Goal: Task Accomplishment & Management: Use online tool/utility

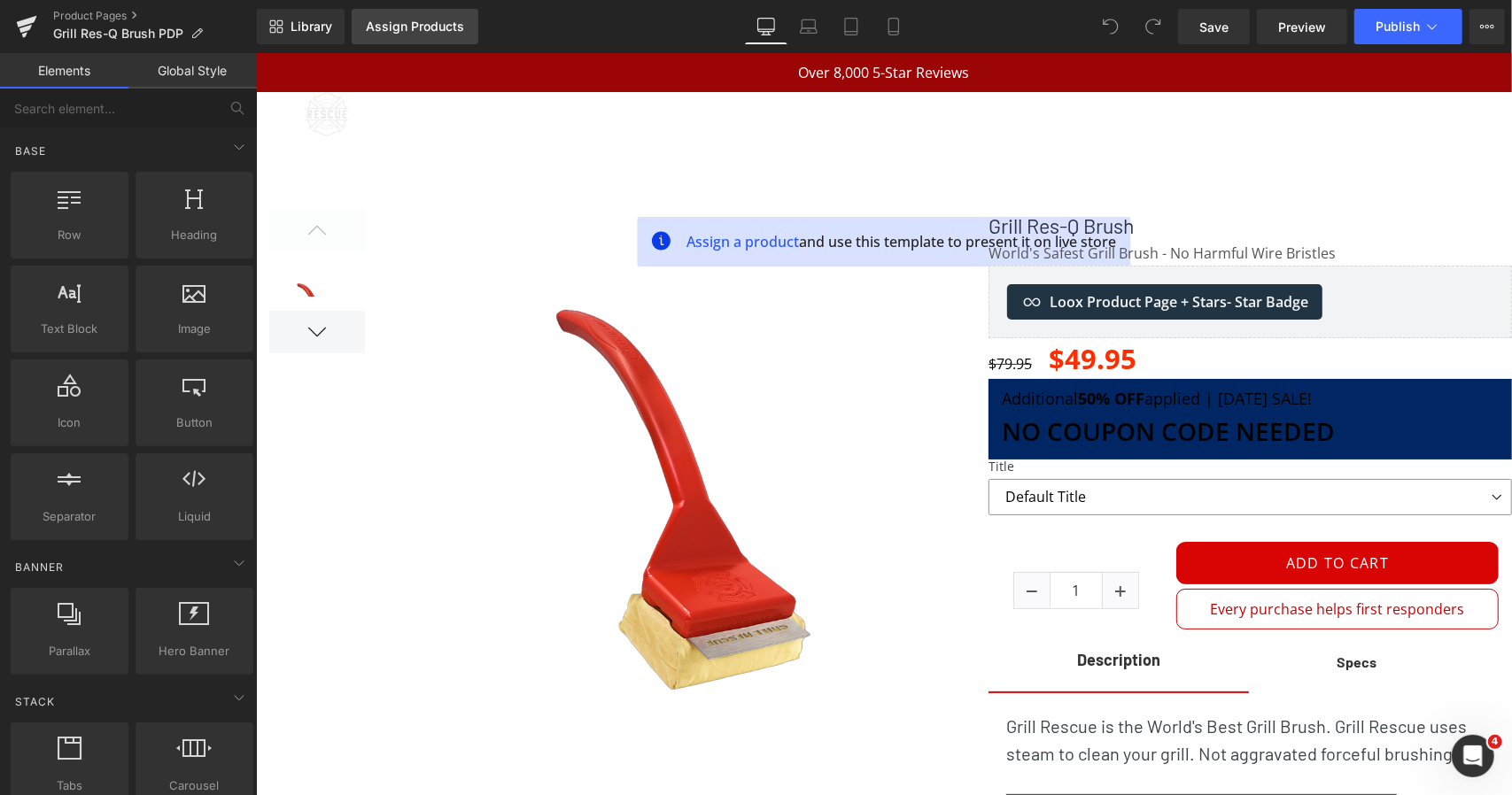
click at [395, 31] on div "Assign Products" at bounding box center [415, 27] width 98 height 14
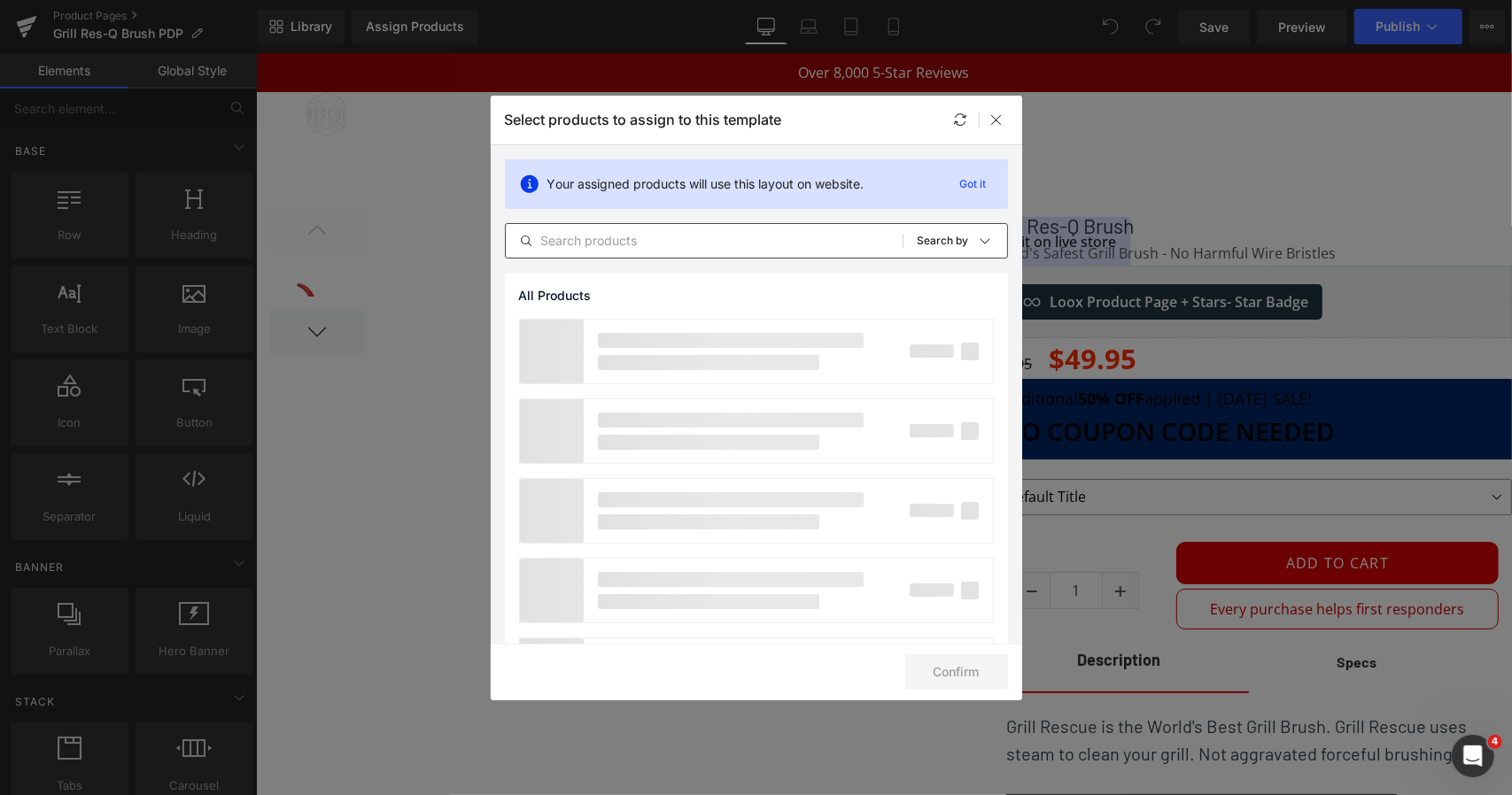
click at [775, 233] on input "text" at bounding box center [704, 241] width 397 height 22
paste input "Grill Res-Q Brush"
type input "Grill Res-Q Brush"
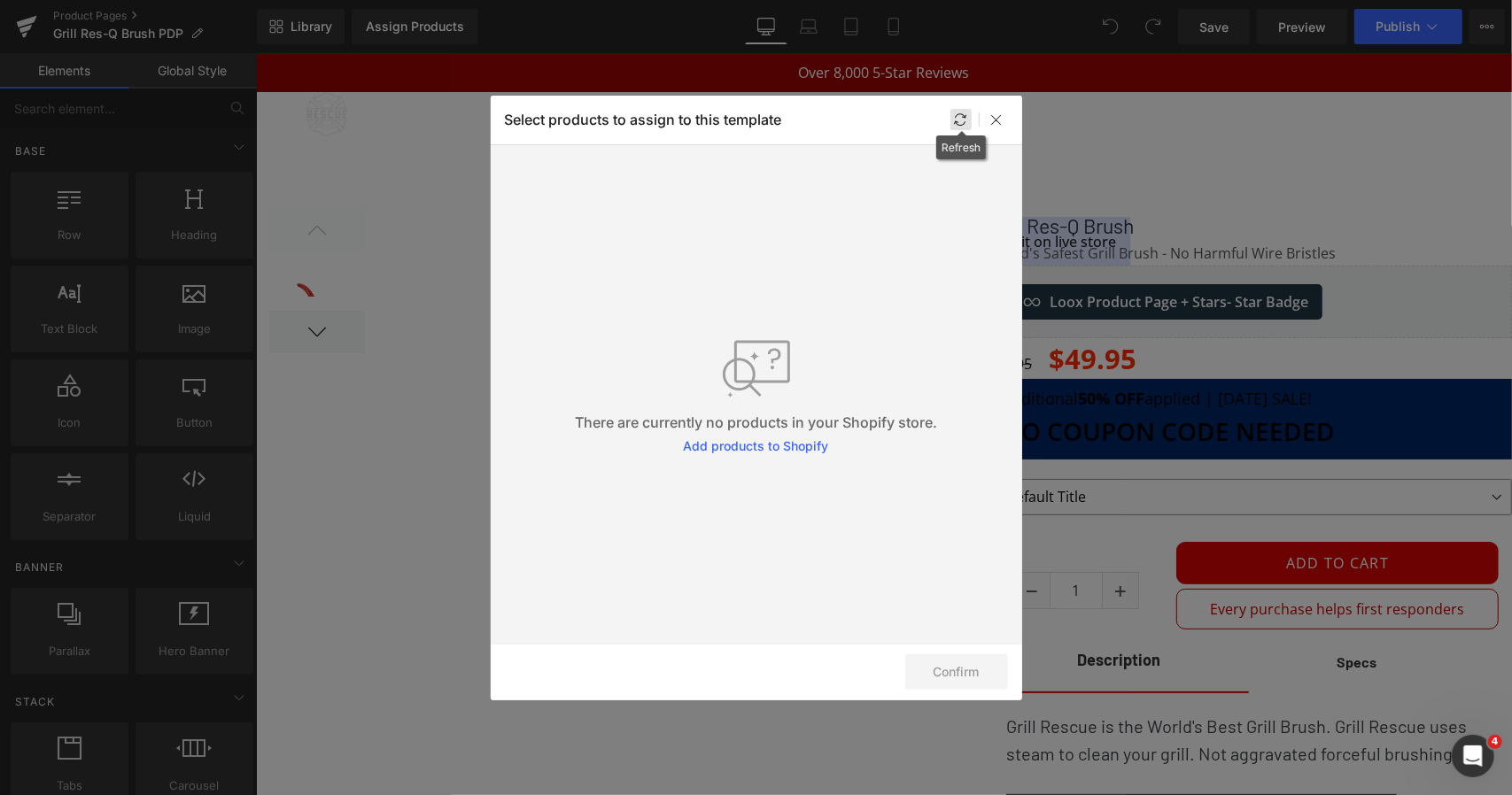
click at [960, 120] on icon at bounding box center [960, 119] width 14 height 14
click at [1001, 125] on icon at bounding box center [997, 119] width 14 height 14
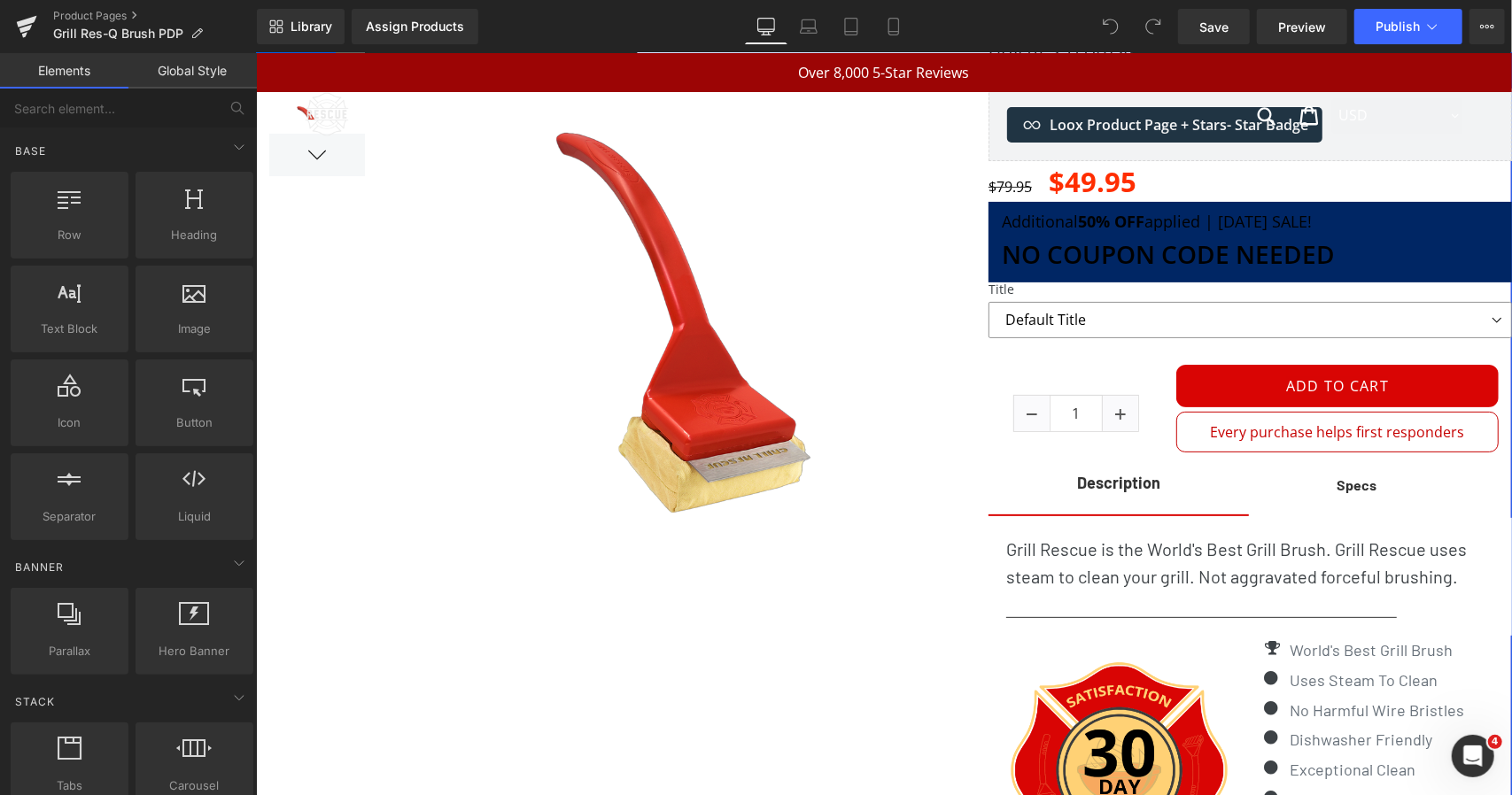
scroll to position [159, 0]
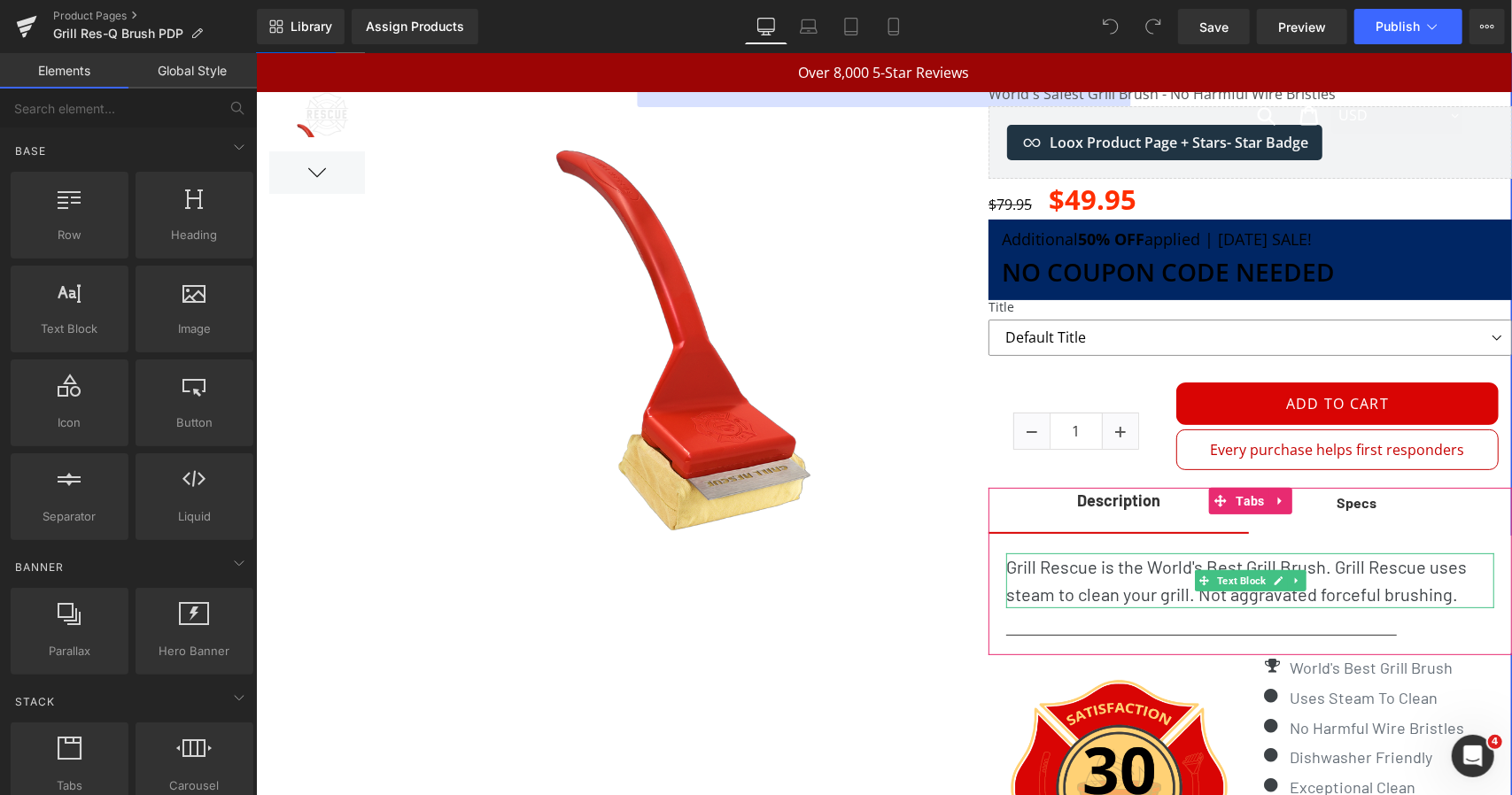
click at [1042, 559] on p "Grill Rescue is the World's Best Grill Brush. Grill Rescue uses steam to clean …" at bounding box center [1250, 580] width 488 height 55
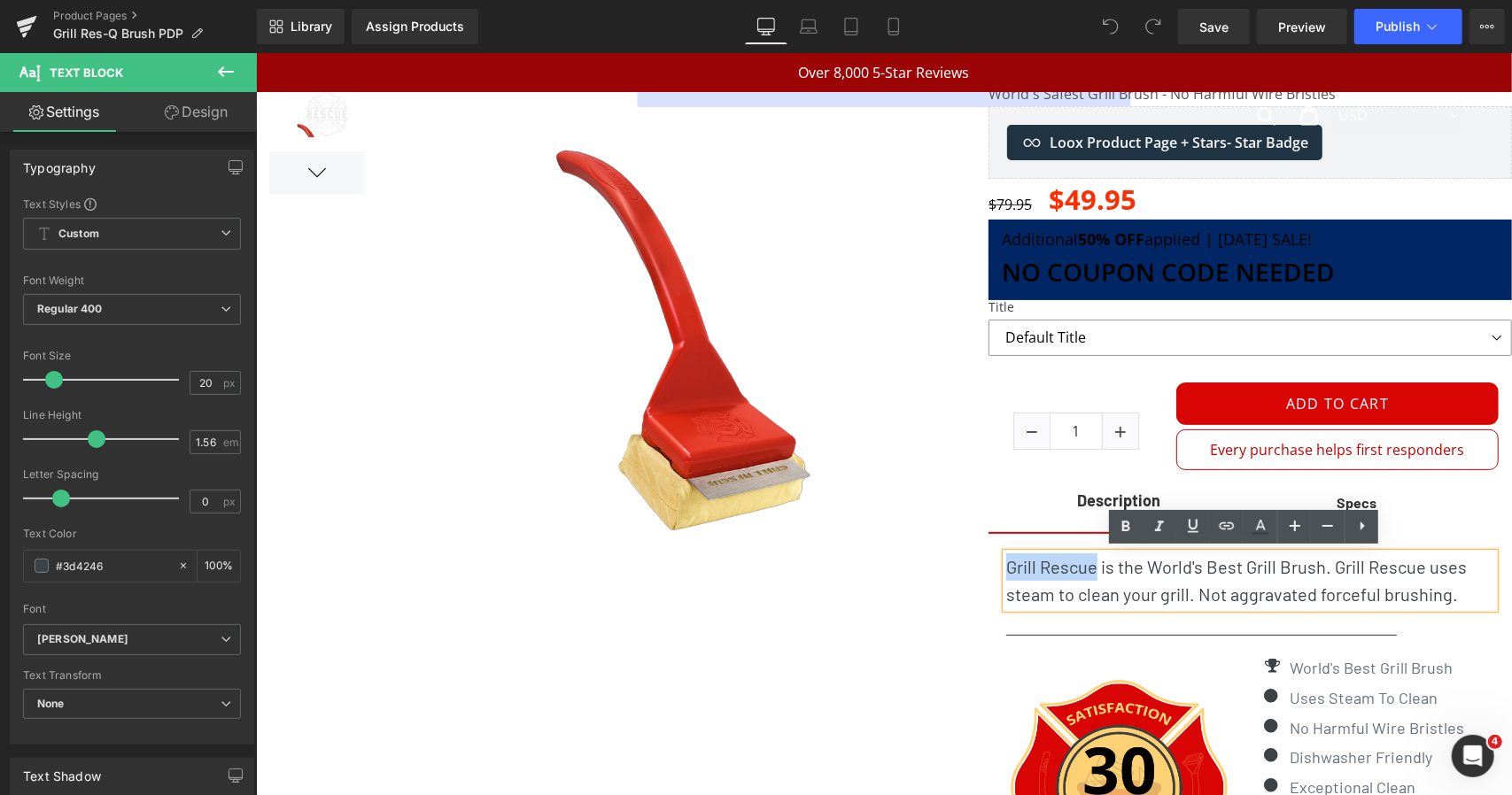
drag, startPoint x: 1086, startPoint y: 564, endPoint x: 1001, endPoint y: 565, distance: 85.0
click at [1006, 565] on p "Grill Rescue is the World's Best Grill Brush. Grill Rescue uses steam to clean …" at bounding box center [1250, 580] width 488 height 55
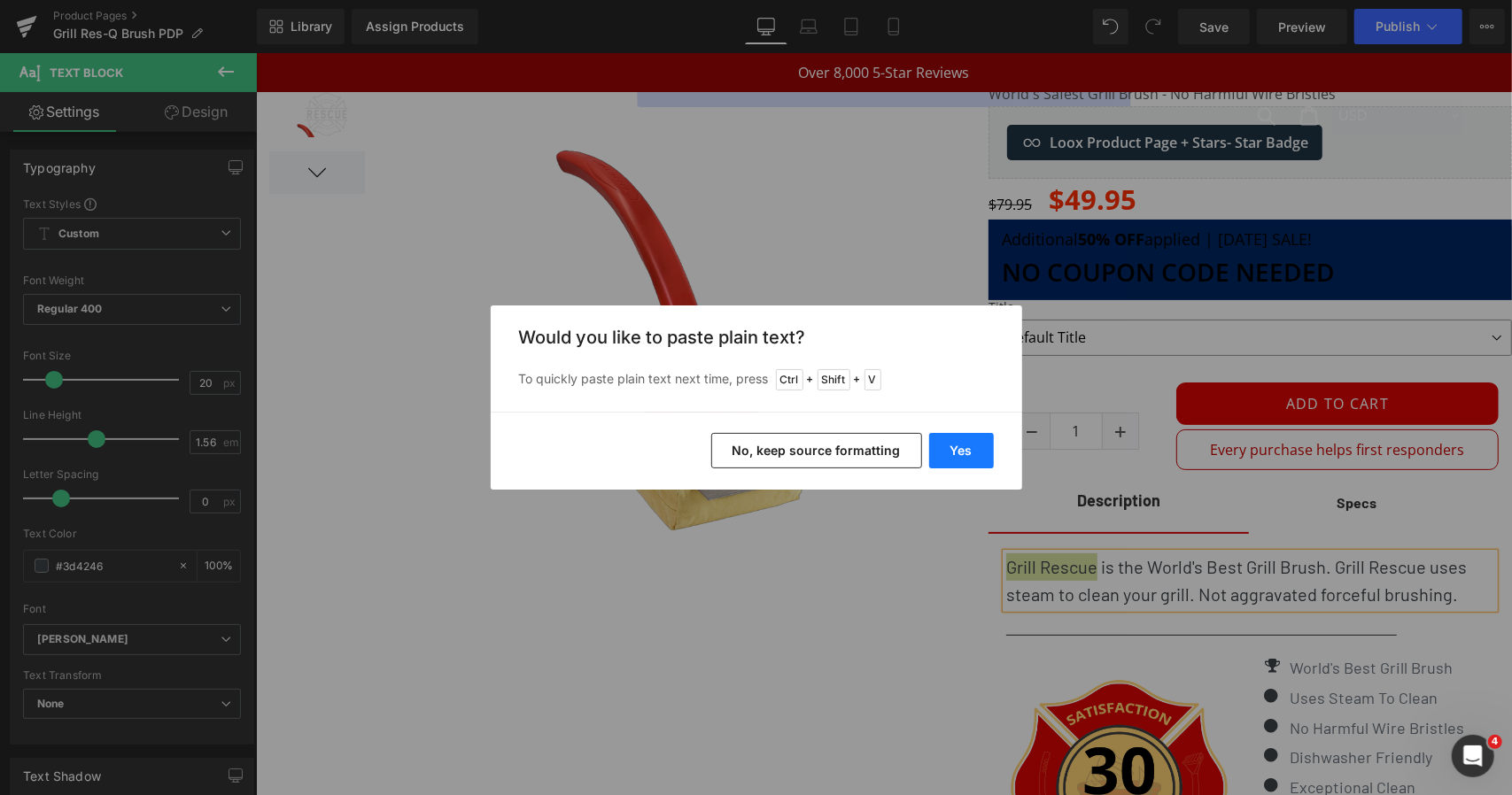
click at [968, 451] on button "Yes" at bounding box center [961, 451] width 65 height 35
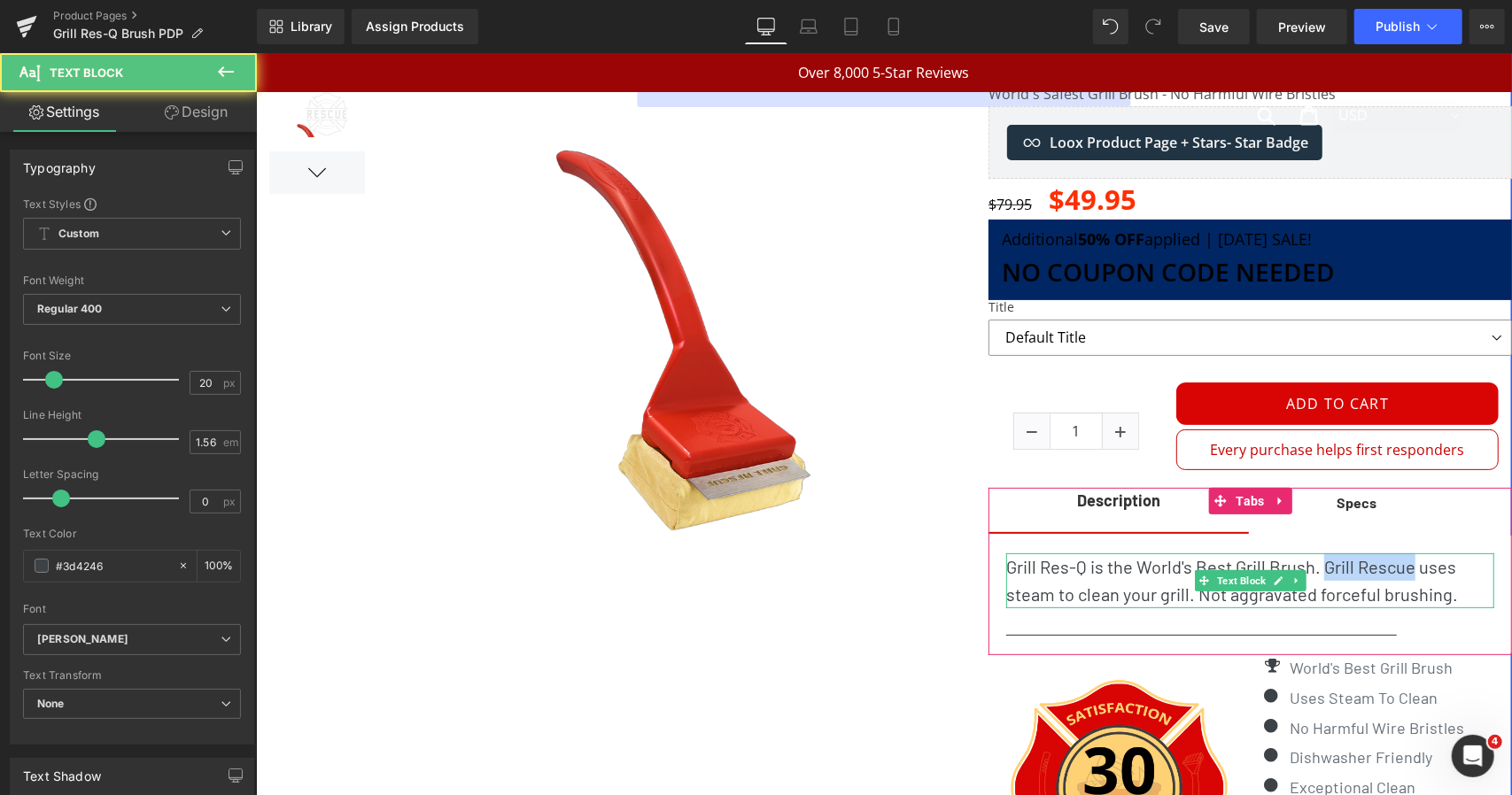
drag, startPoint x: 1401, startPoint y: 567, endPoint x: 1311, endPoint y: 566, distance: 90.0
click at [1311, 566] on p "Grill Res-Q is the World's Best Grill Brush. Grill Rescue uses steam to clean y…" at bounding box center [1250, 580] width 488 height 55
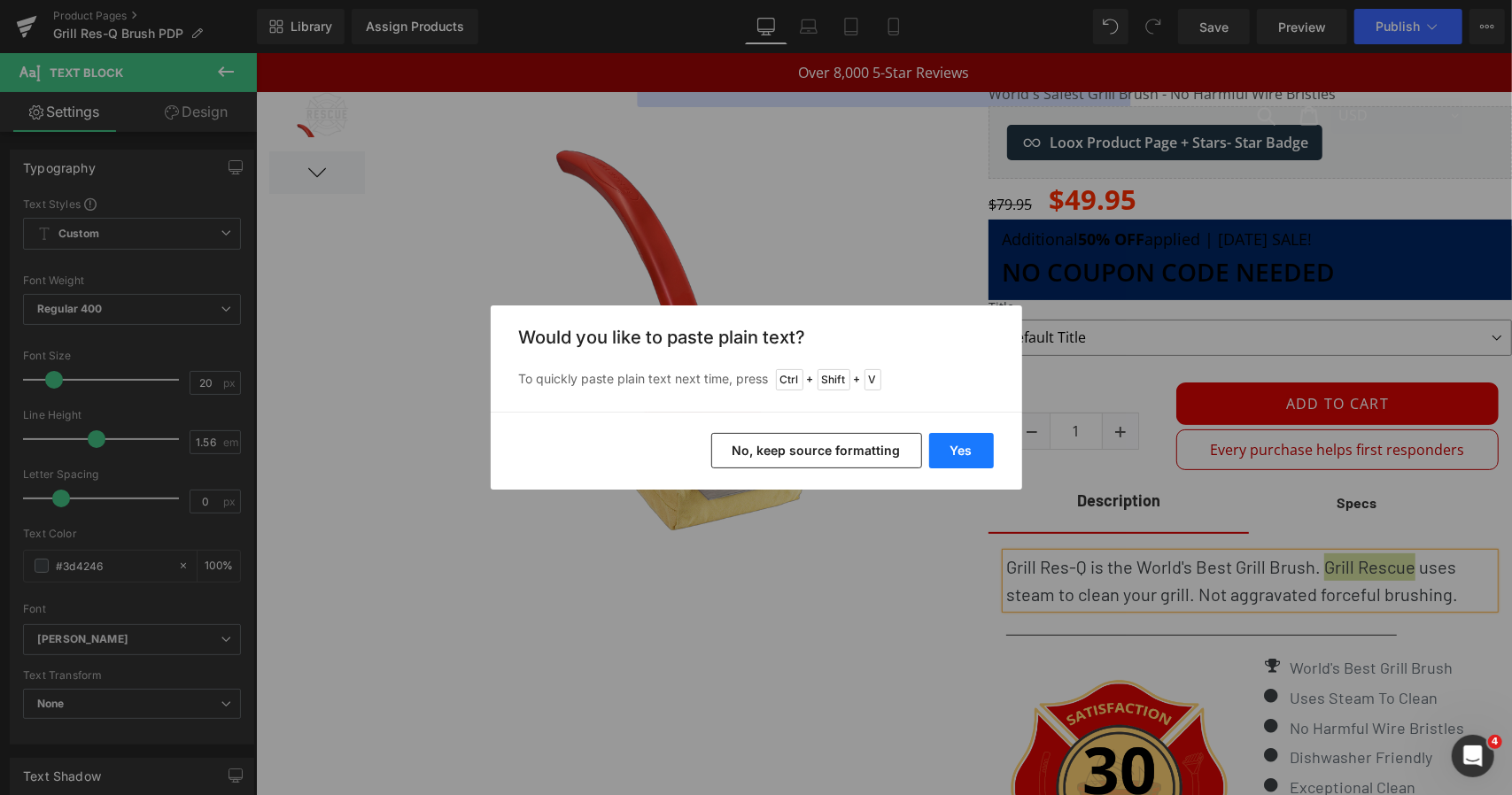
click at [967, 447] on button "Yes" at bounding box center [961, 451] width 65 height 35
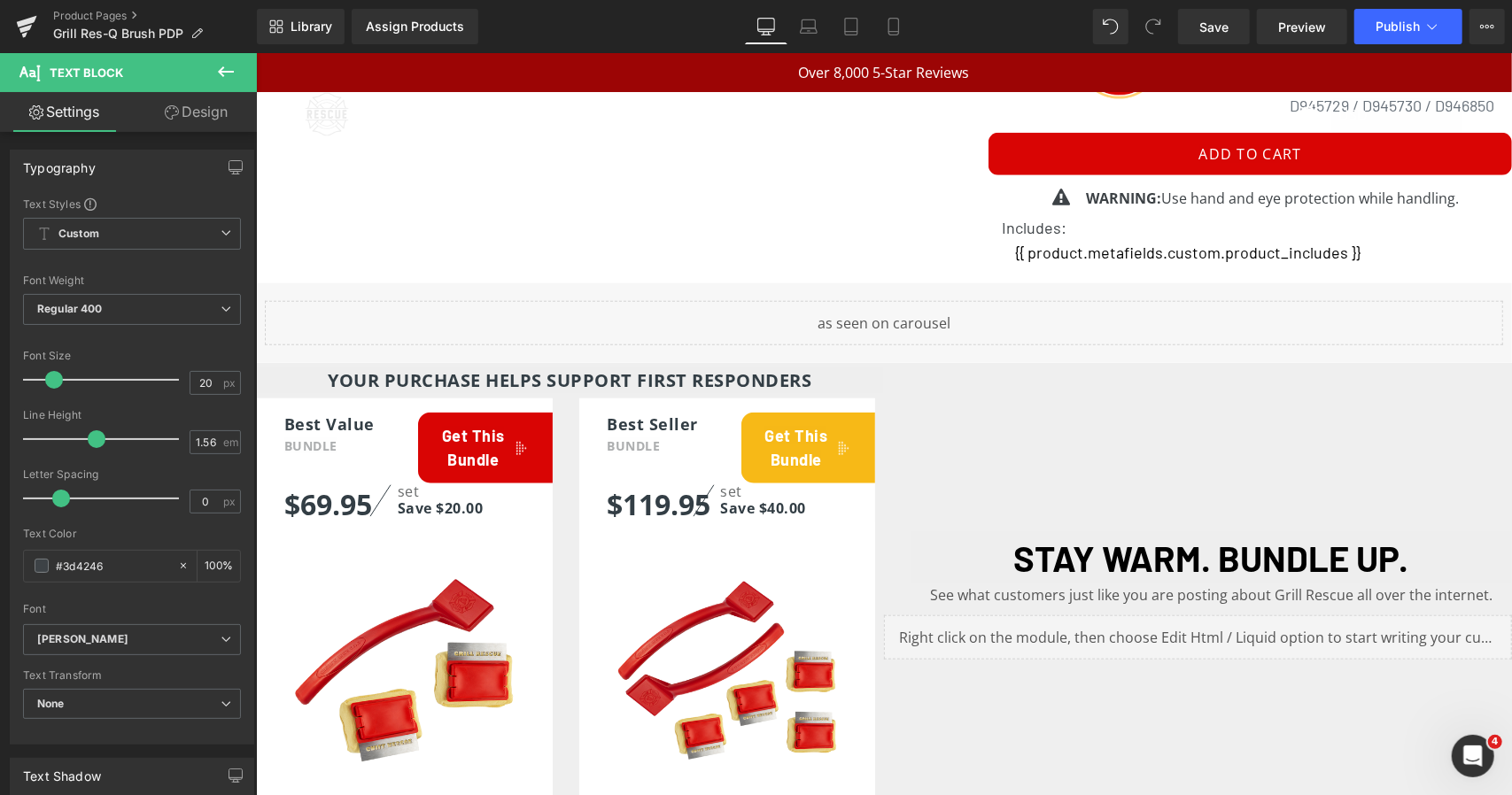
scroll to position [1221, 0]
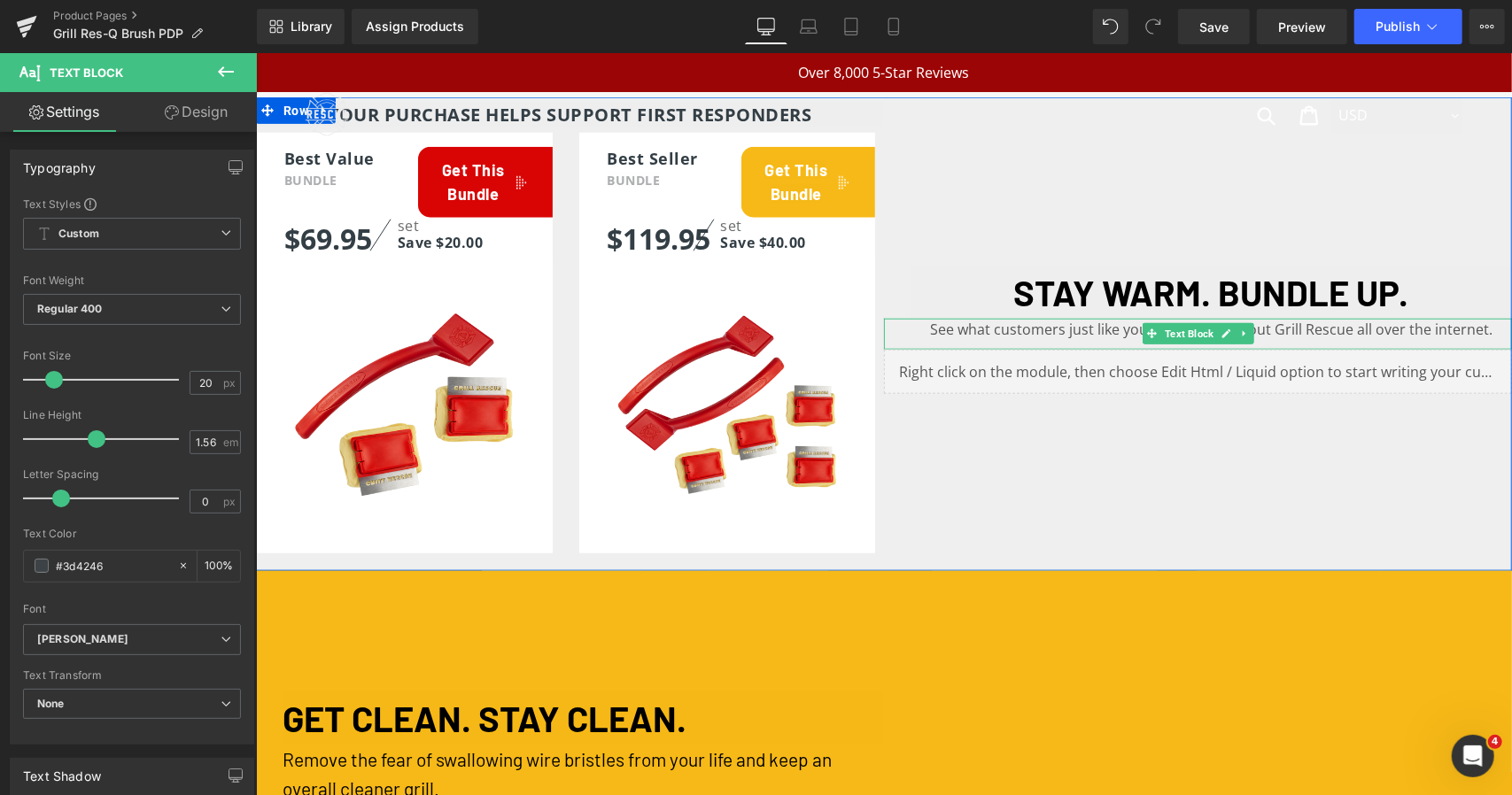
click at [1298, 324] on div "See what customers just like you are posting about Grill Rescue all over the in…" at bounding box center [1196, 333] width 628 height 31
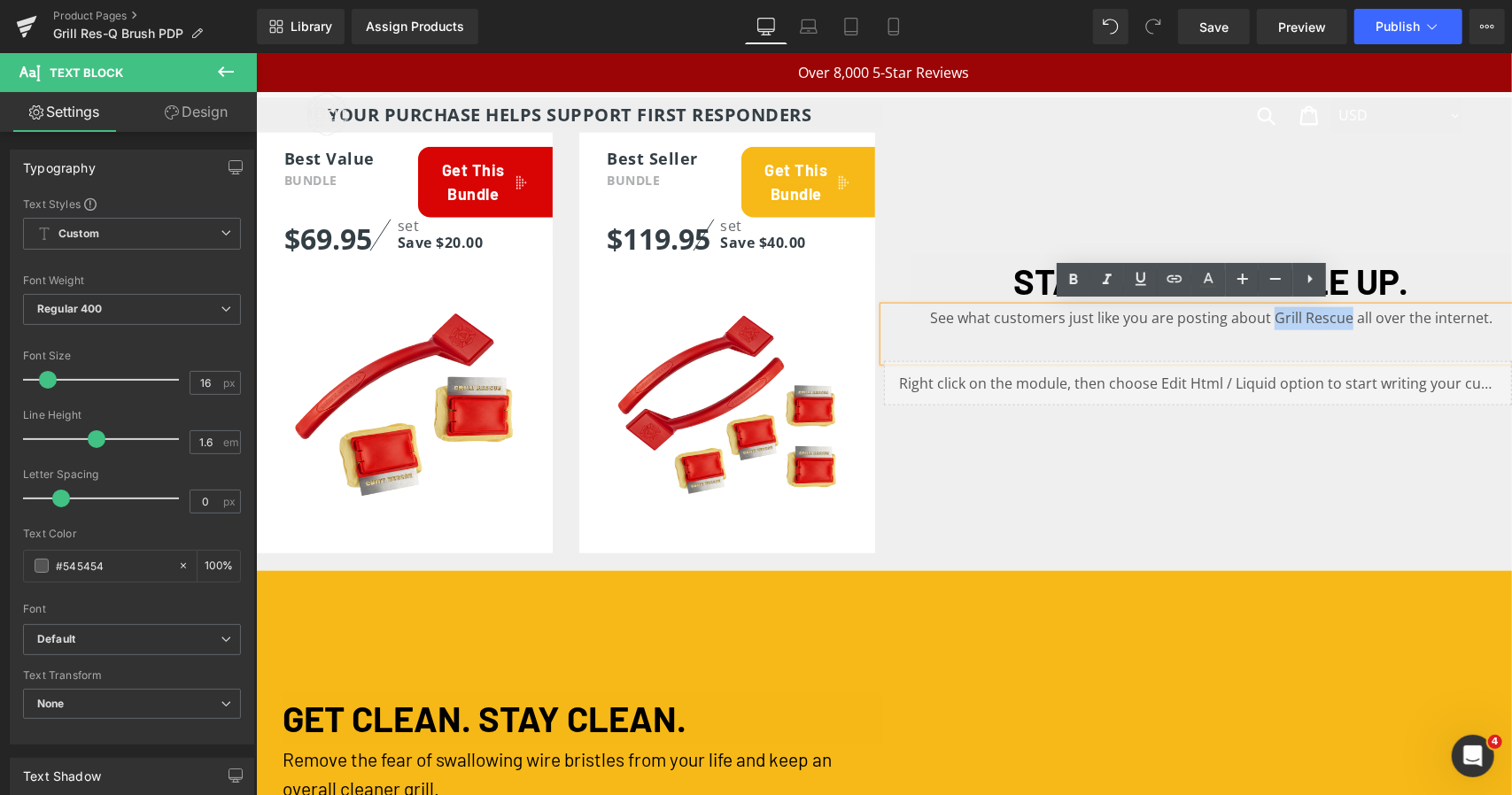
drag, startPoint x: 1341, startPoint y: 317, endPoint x: 1268, endPoint y: 317, distance: 73.0
click at [1268, 317] on div "See what customers just like you are posting about Grill Rescue all over the in…" at bounding box center [1196, 333] width 628 height 54
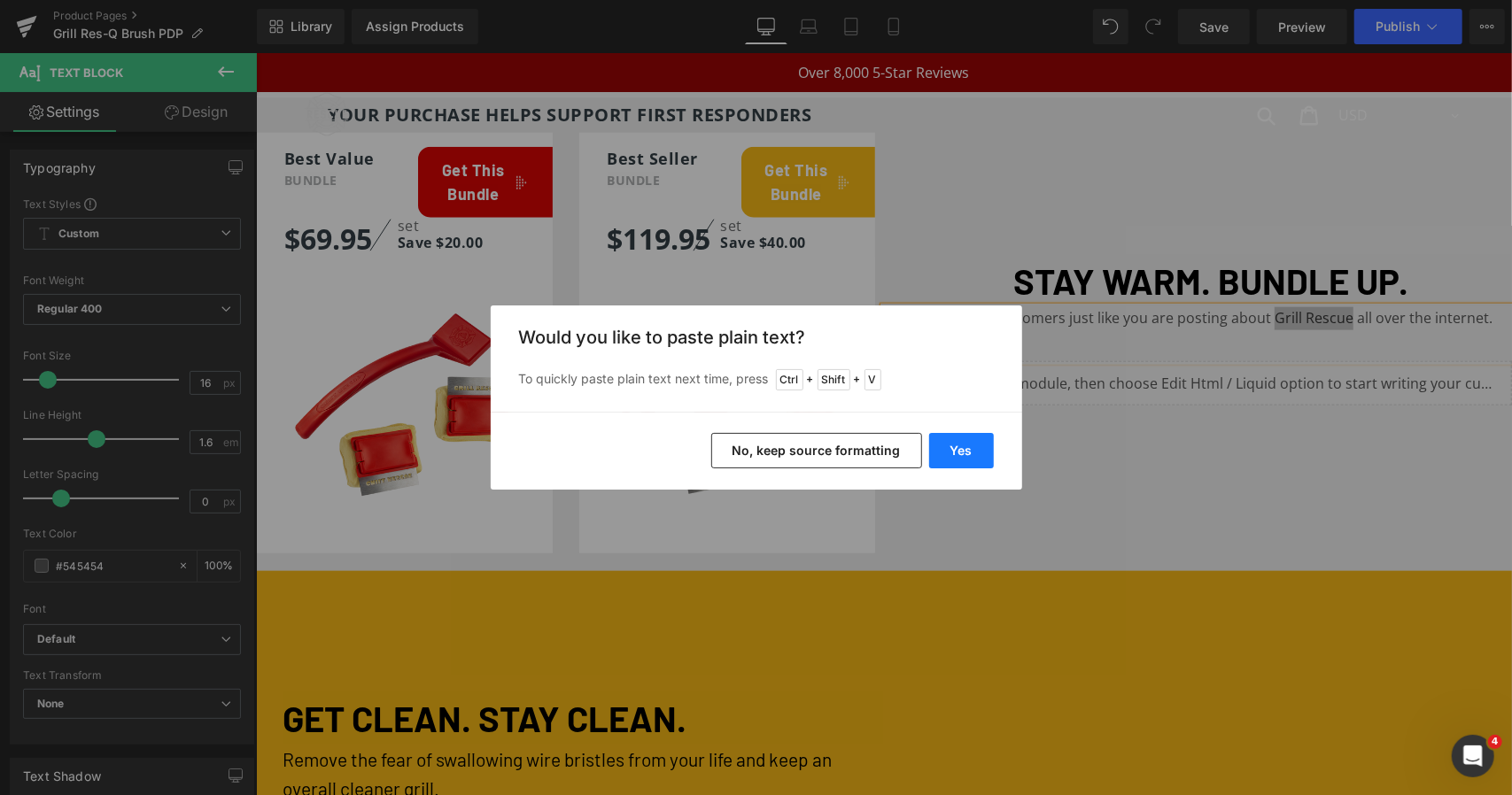
drag, startPoint x: 987, startPoint y: 436, endPoint x: 727, endPoint y: 387, distance: 264.6
click at [983, 440] on button "Yes" at bounding box center [961, 451] width 65 height 35
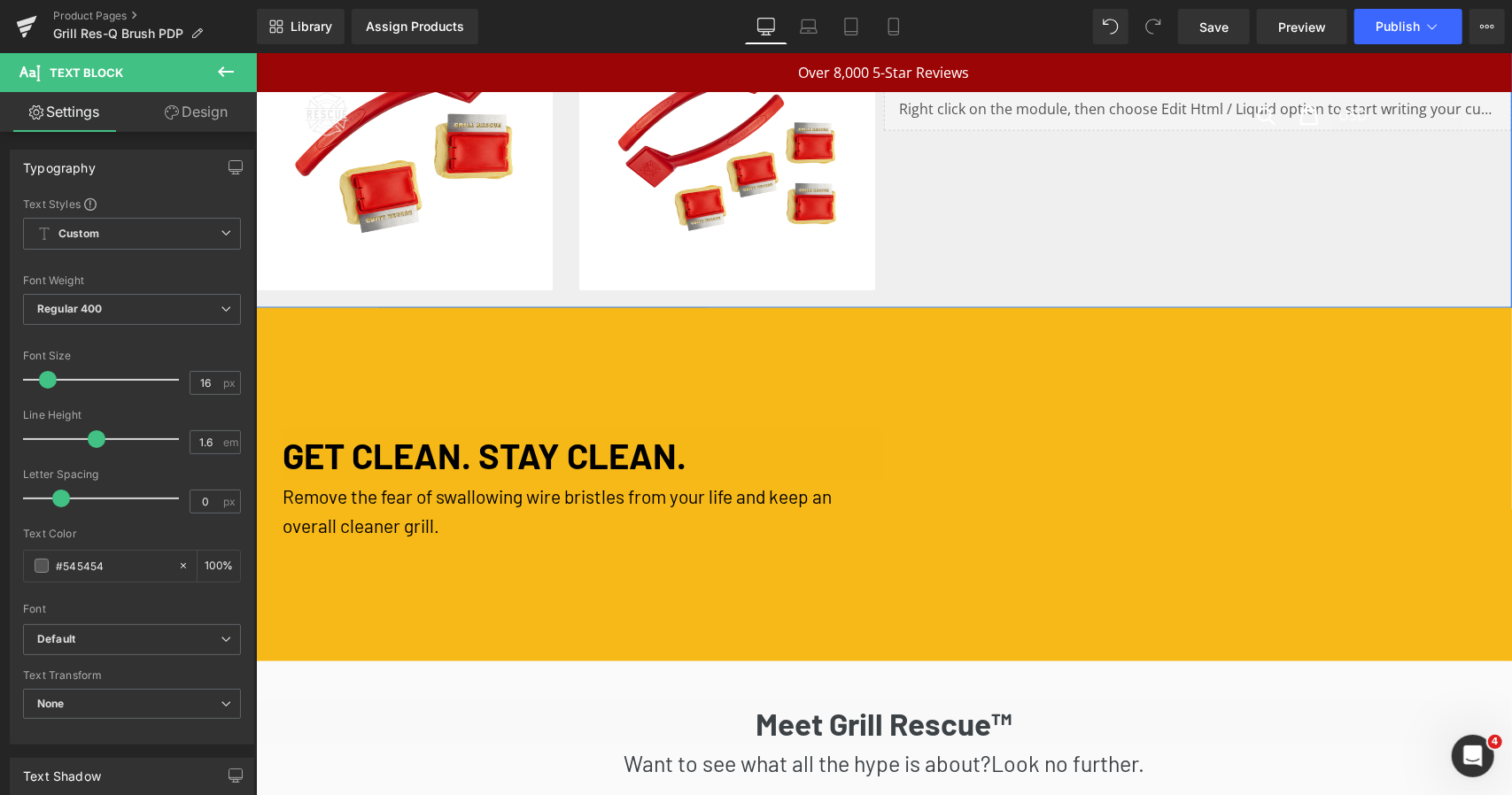
scroll to position [1488, 0]
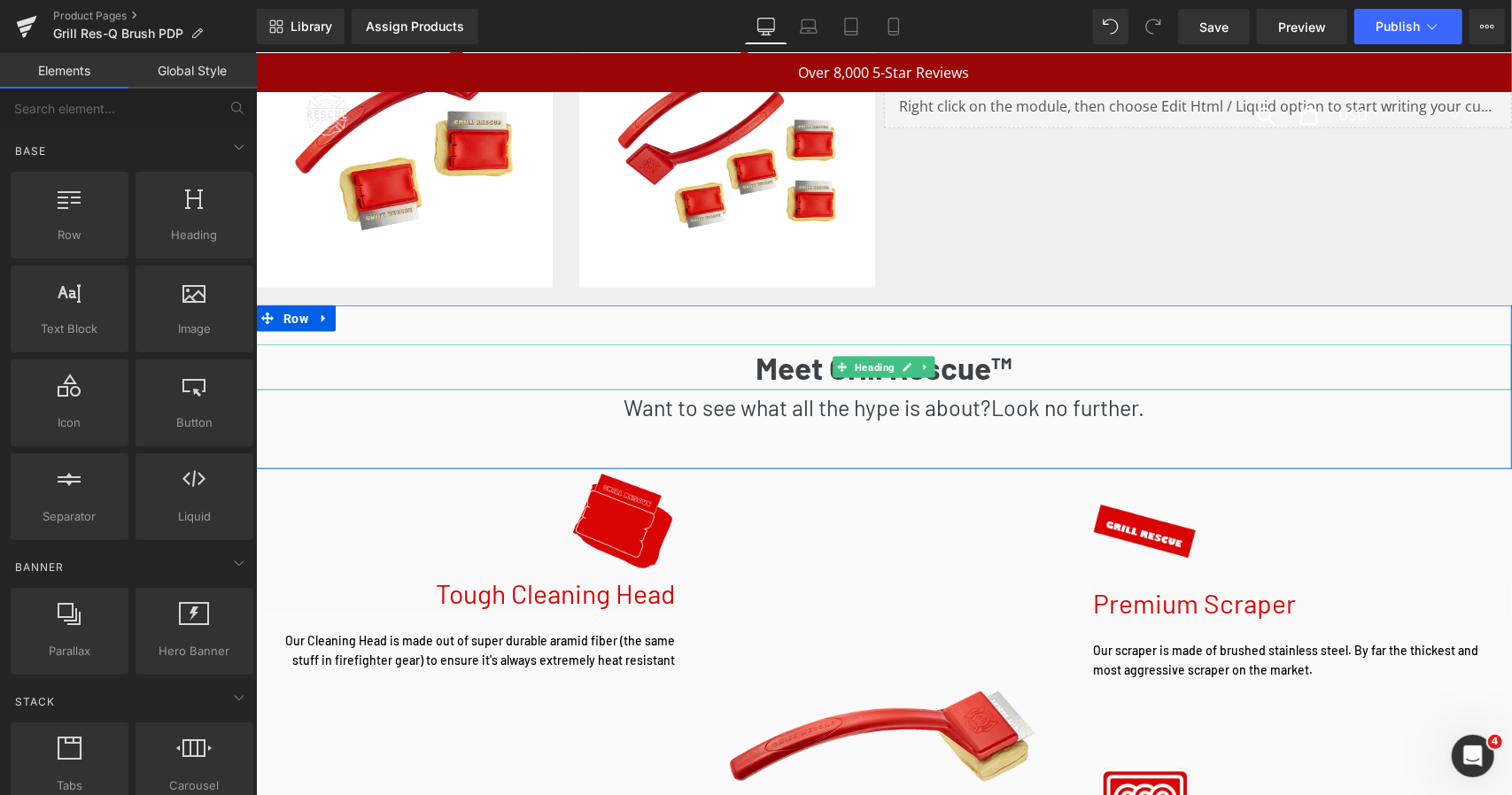
click at [935, 369] on strong "Meet Grill Rescue™" at bounding box center [884, 367] width 256 height 37
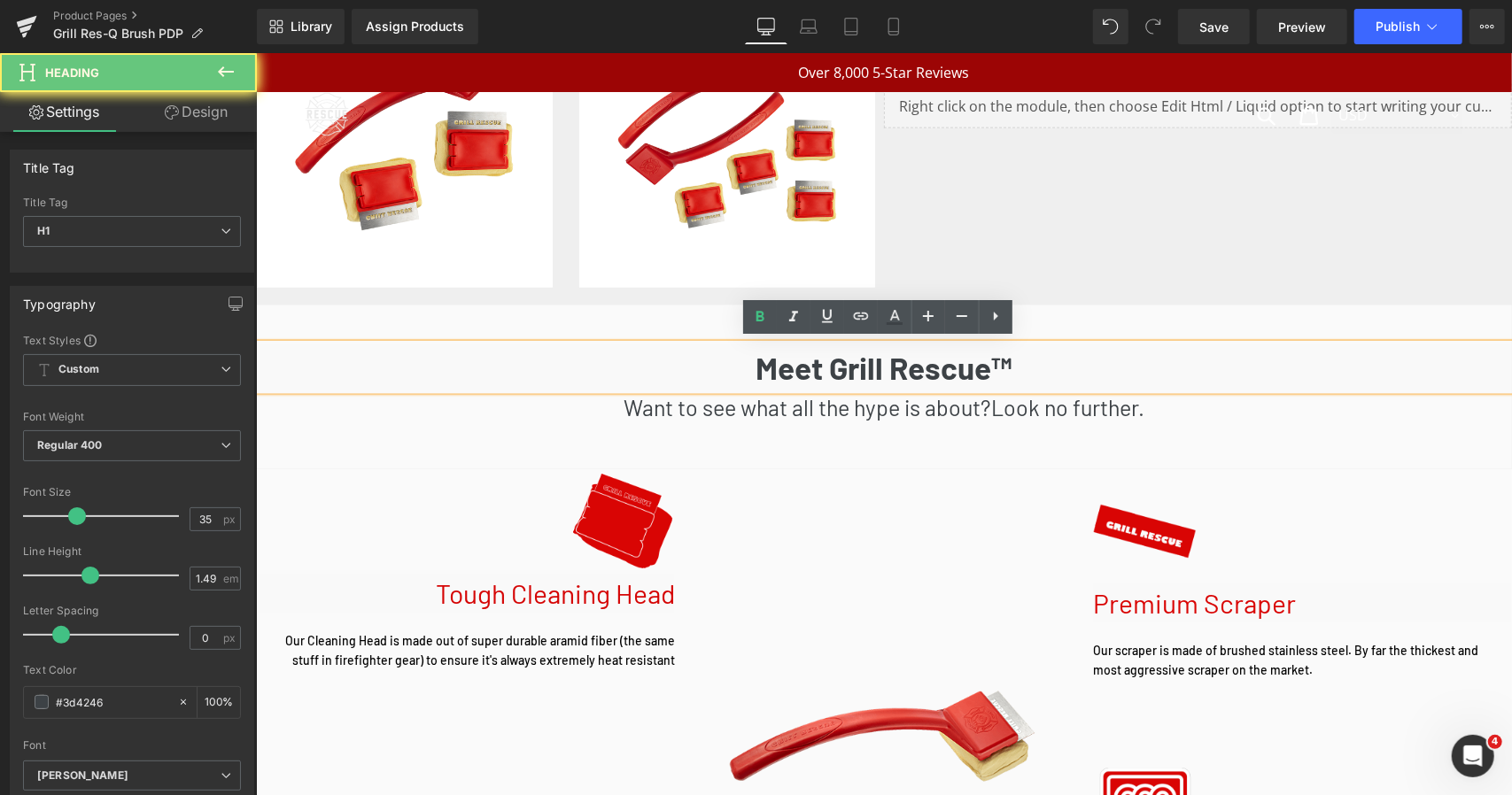
click at [972, 367] on strong "Meet Grill Rescue™" at bounding box center [884, 367] width 256 height 37
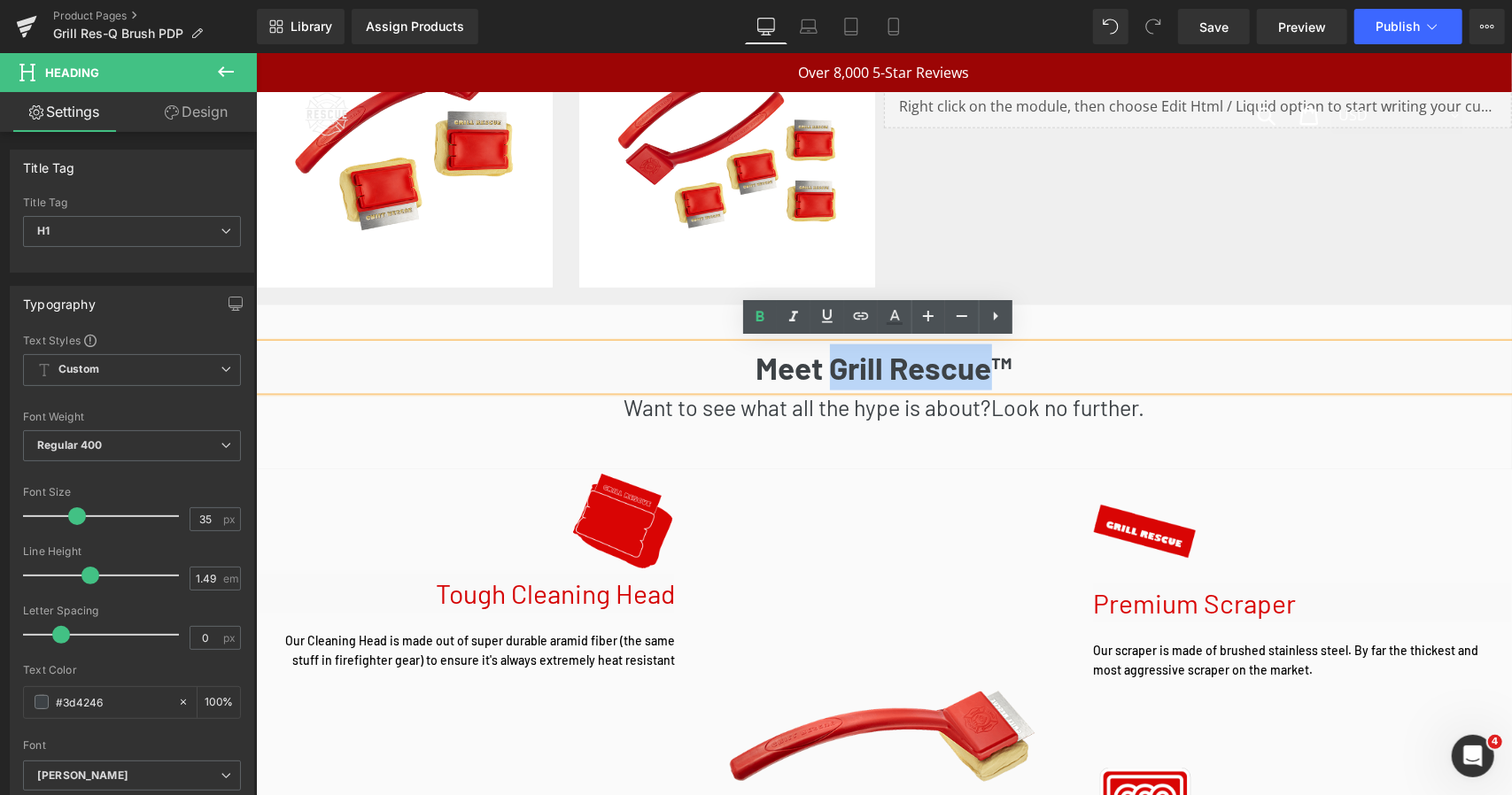
drag, startPoint x: 983, startPoint y: 367, endPoint x: 830, endPoint y: 368, distance: 153.0
click at [830, 368] on strong "Meet Grill Rescue™" at bounding box center [884, 367] width 256 height 37
paste div
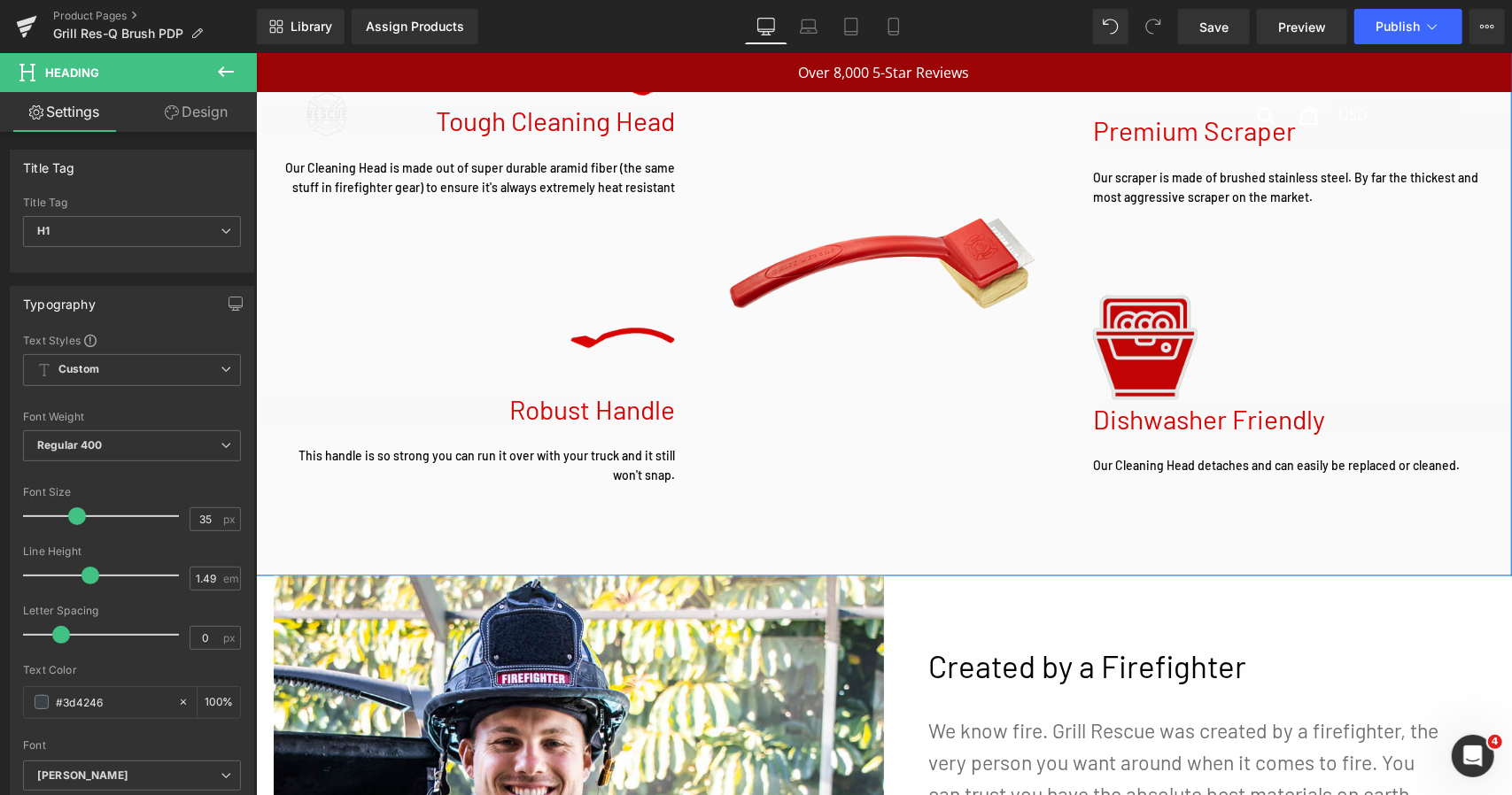
scroll to position [2195, 0]
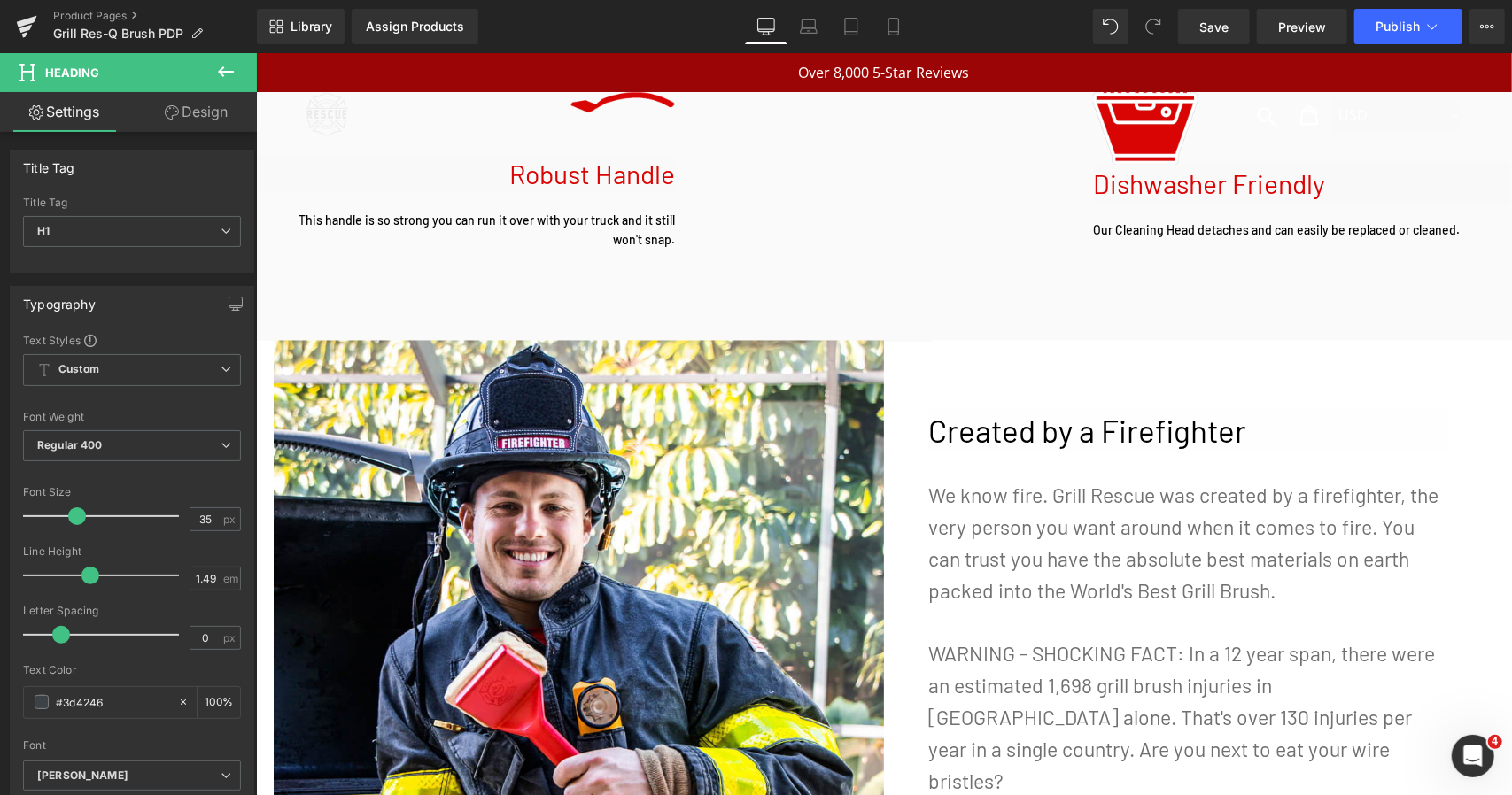
click at [1078, 513] on p "We know fire. Grill Rescue was created by a firefighter, the very person you wa…" at bounding box center [1188, 543] width 522 height 128
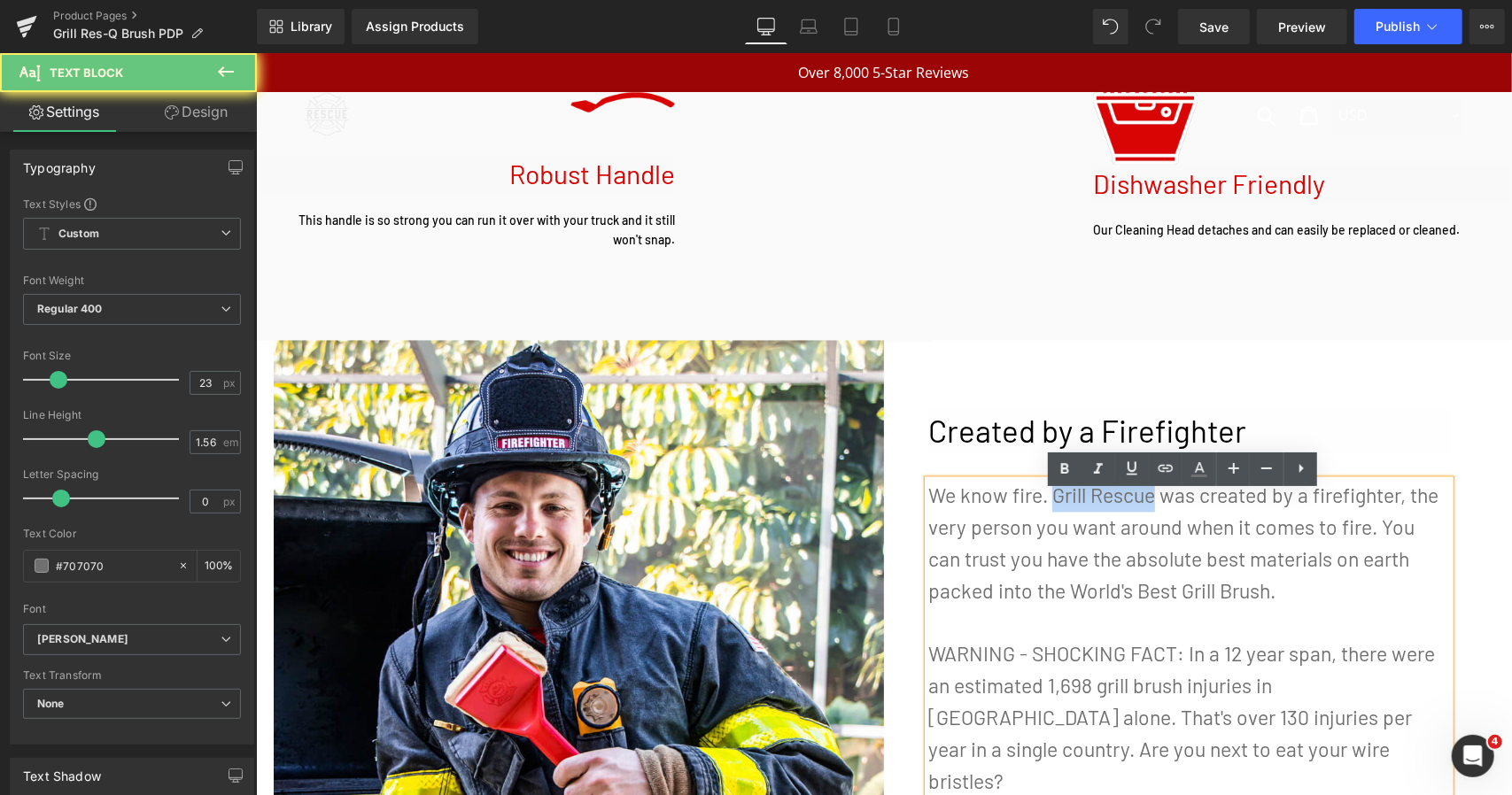
drag, startPoint x: 1044, startPoint y: 508, endPoint x: 1146, endPoint y: 509, distance: 102.0
click at [1146, 509] on p "We know fire. Grill Rescue was created by a firefighter, the very person you wa…" at bounding box center [1188, 543] width 522 height 128
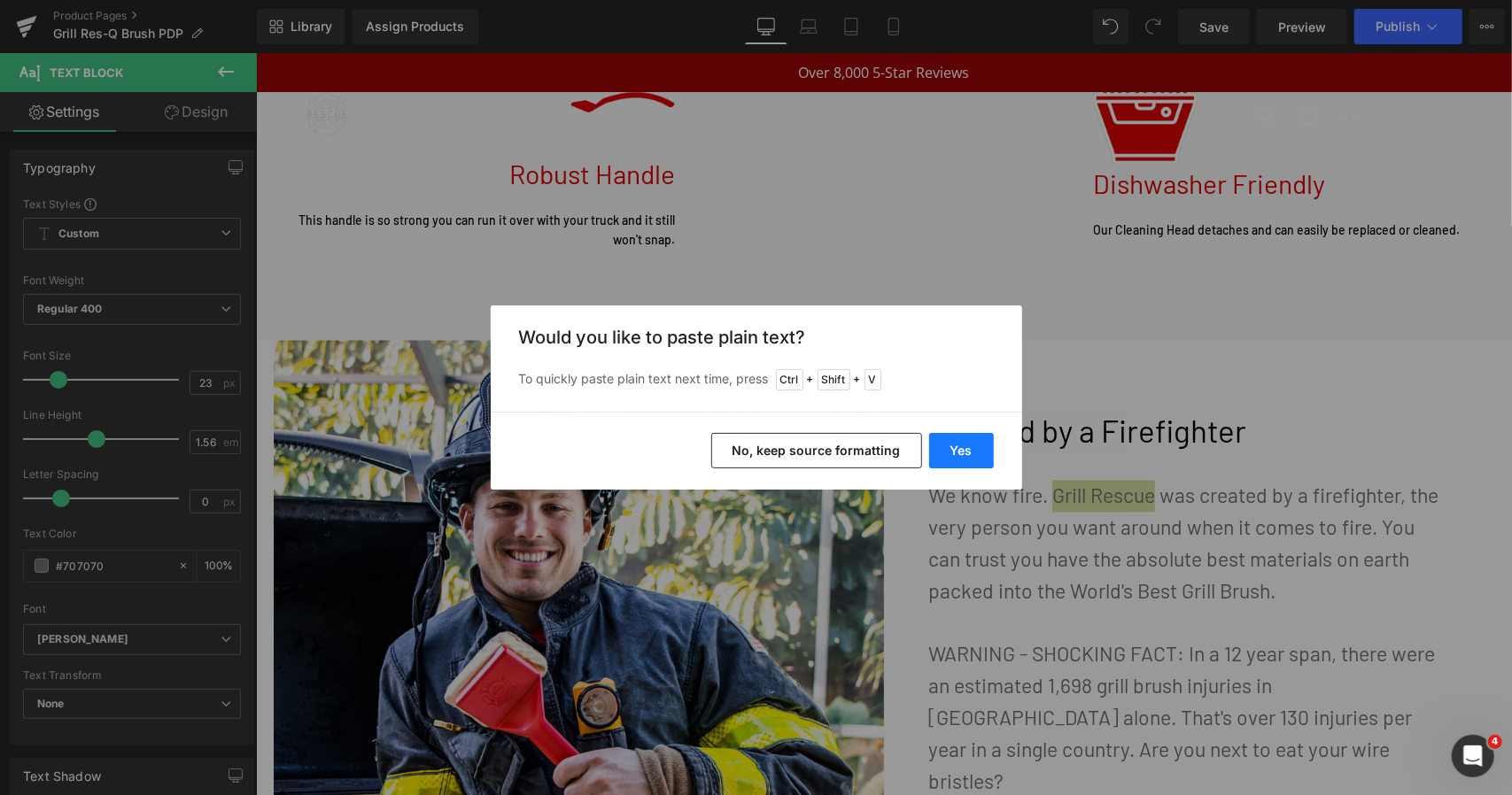
click at [934, 448] on button "Yes" at bounding box center [961, 451] width 65 height 35
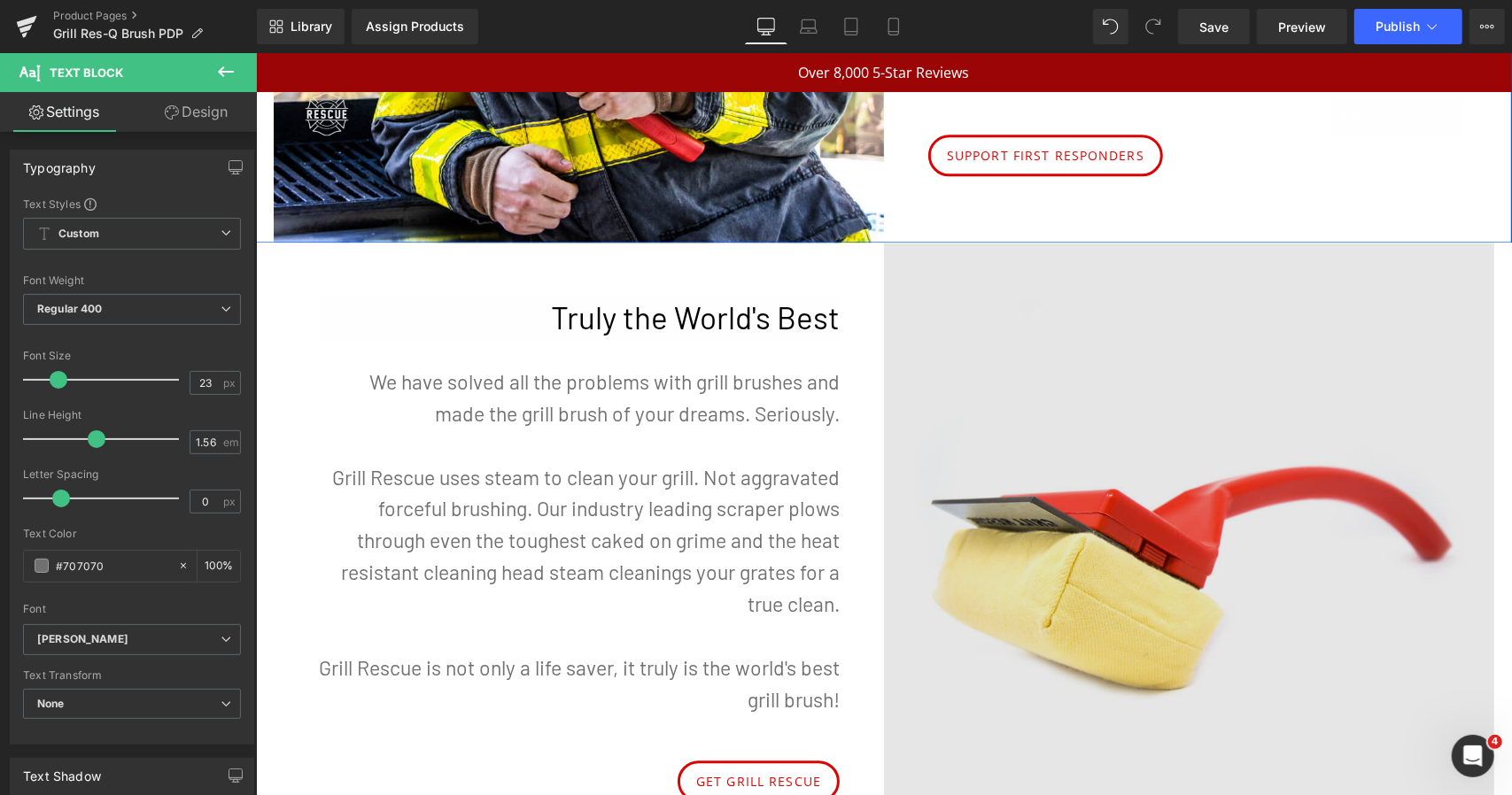
scroll to position [2904, 0]
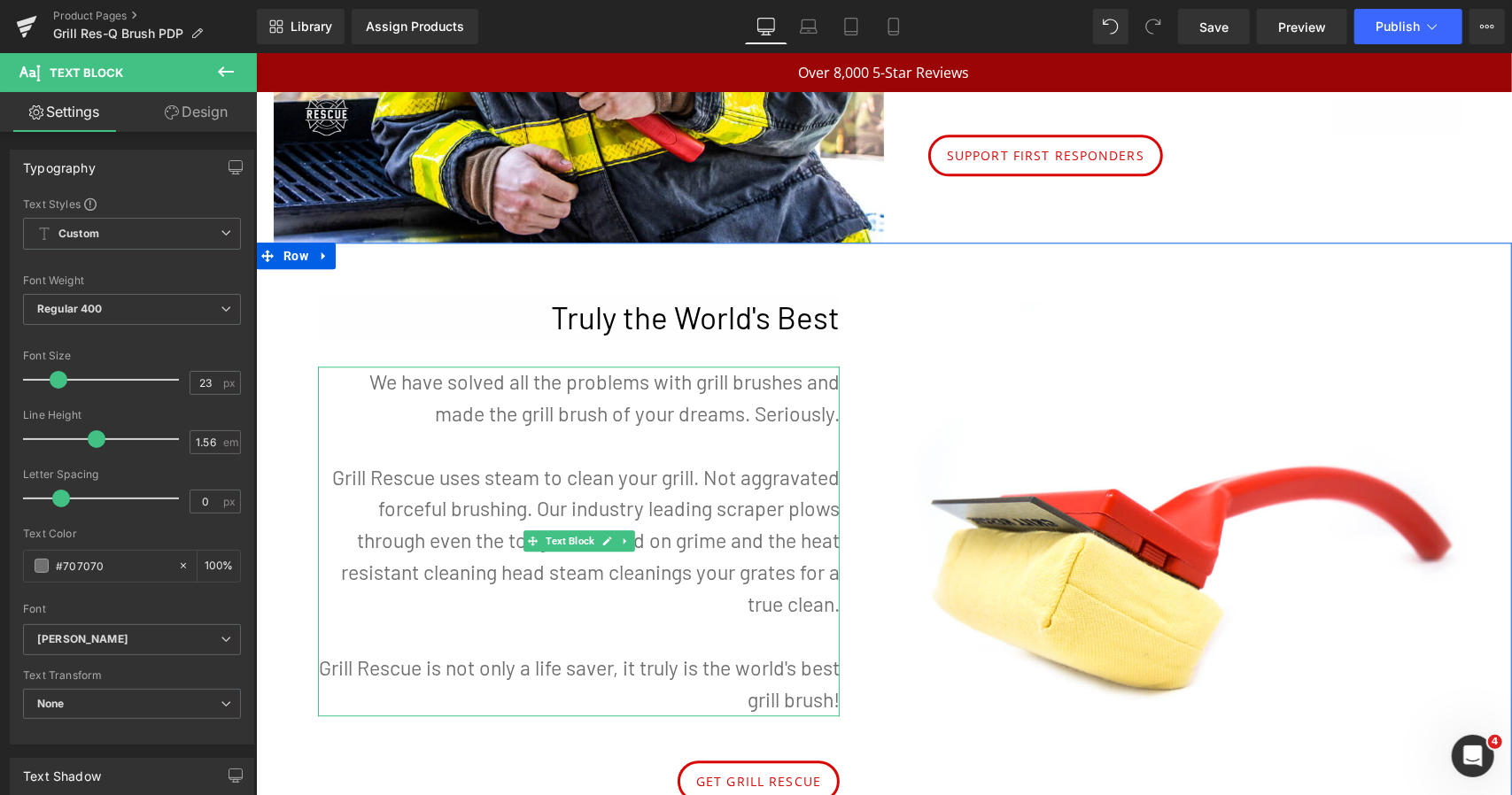
click at [371, 477] on p "Grill Rescue uses steam to clean your grill. Not aggravated forceful brushing. …" at bounding box center [578, 539] width 522 height 158
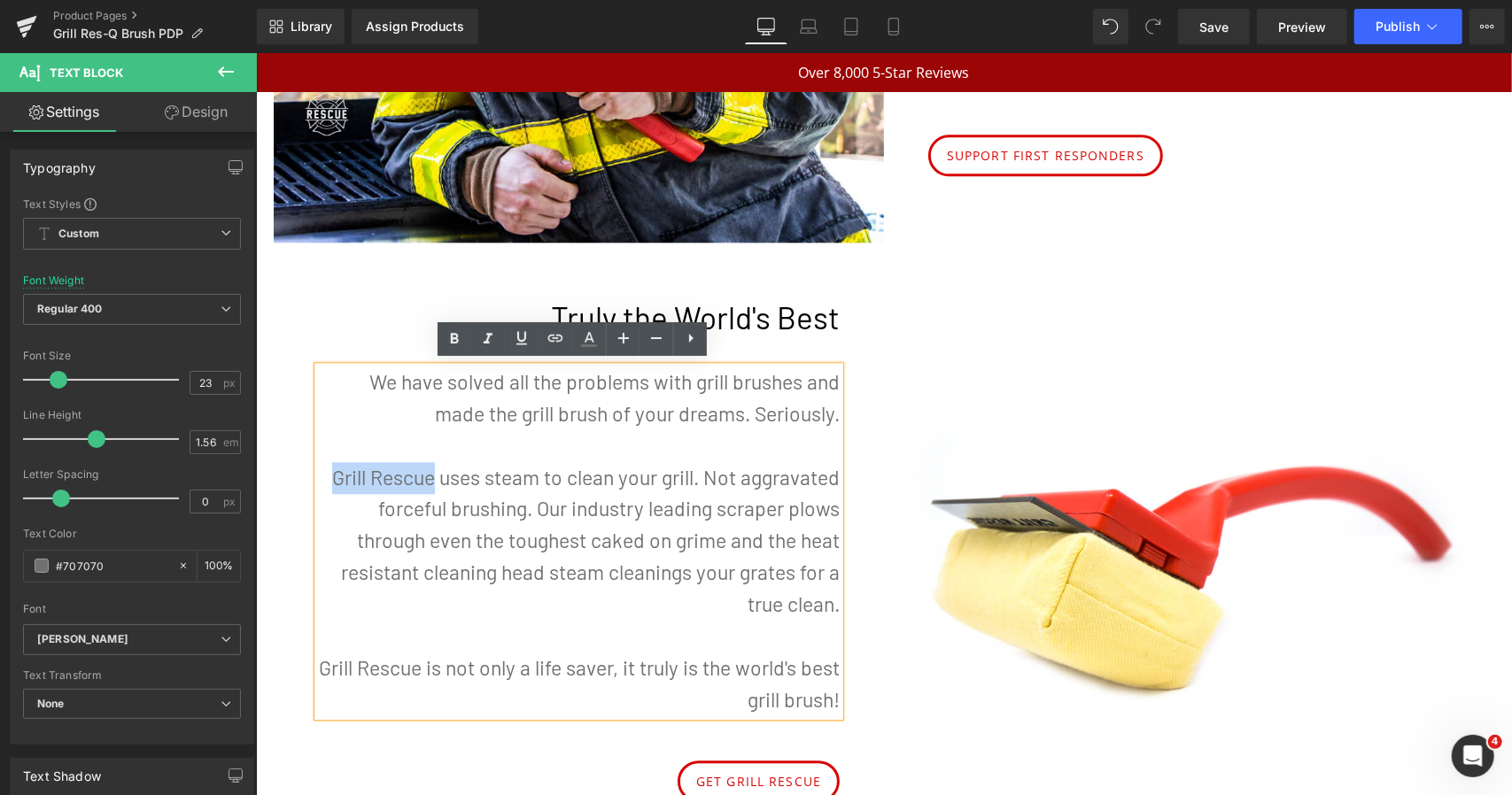
drag, startPoint x: 429, startPoint y: 472, endPoint x: 327, endPoint y: 478, distance: 102.2
click at [327, 478] on p "Grill Rescue uses steam to clean your grill. Not aggravated forceful brushing. …" at bounding box center [578, 539] width 522 height 158
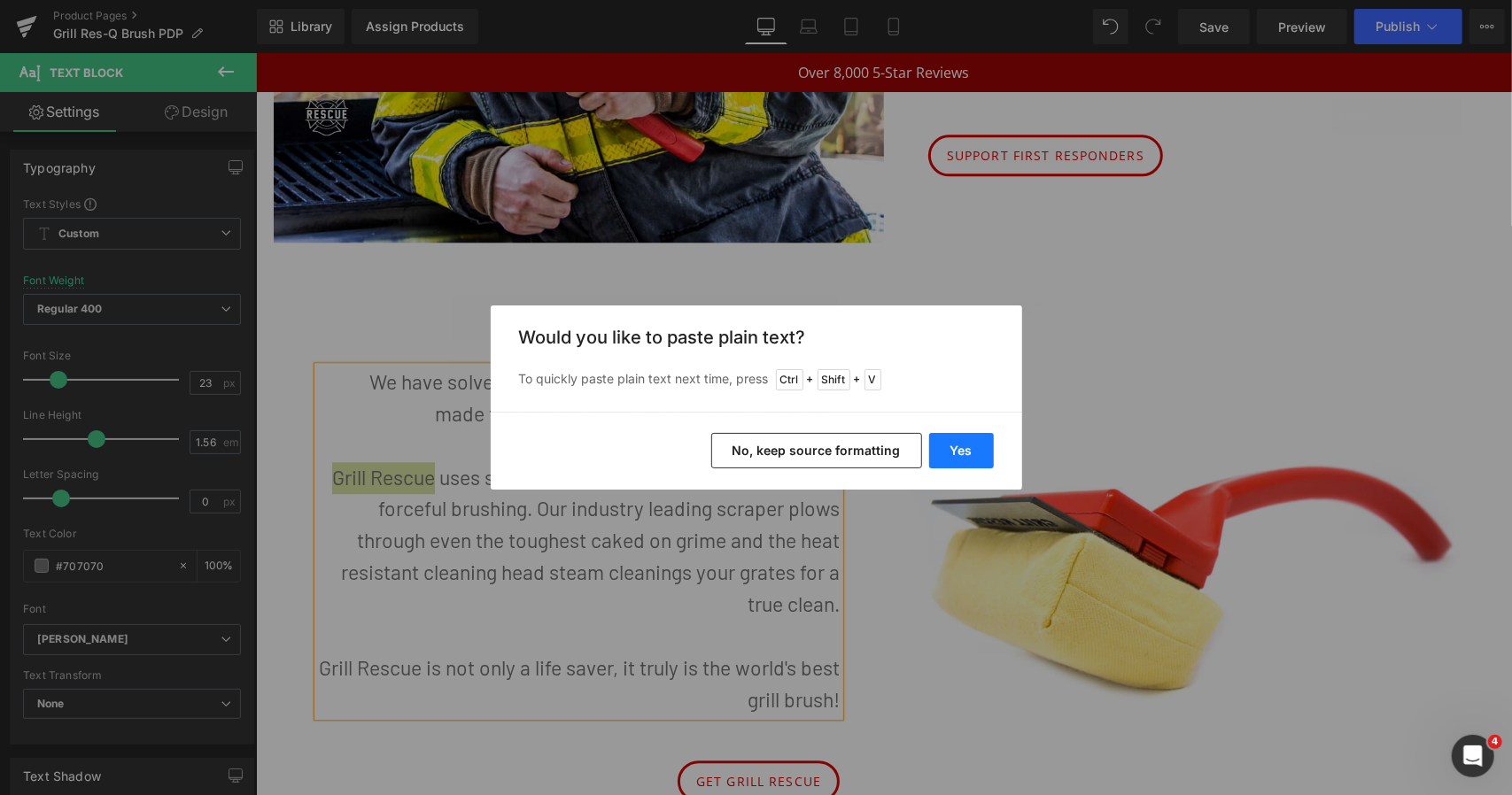
click at [962, 467] on button "Yes" at bounding box center [961, 451] width 65 height 35
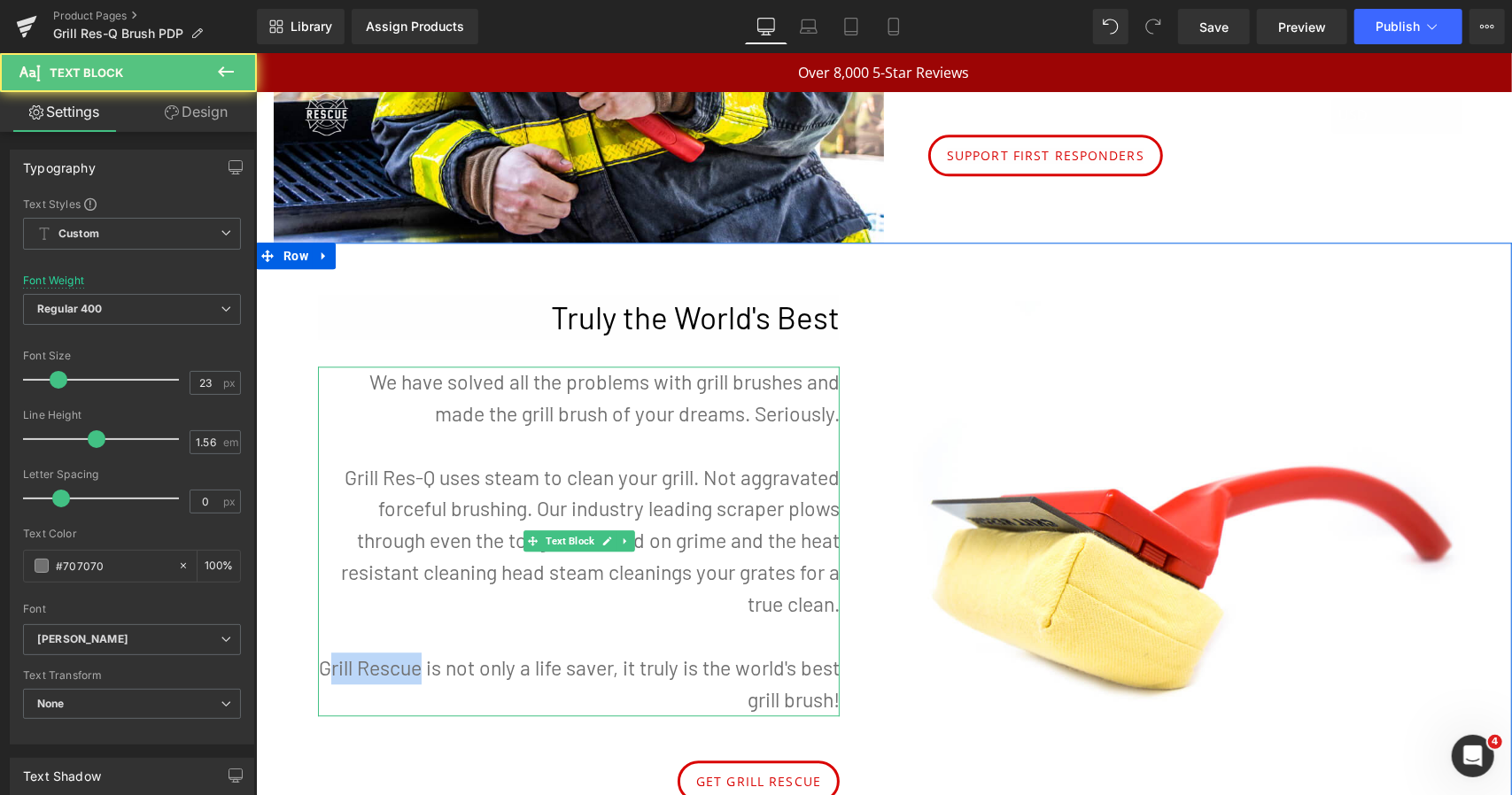
drag, startPoint x: 415, startPoint y: 666, endPoint x: 319, endPoint y: 666, distance: 96.0
click at [319, 666] on p "Grill Rescue is not only a life saver, it truly is the world's best grill brush!" at bounding box center [578, 683] width 522 height 64
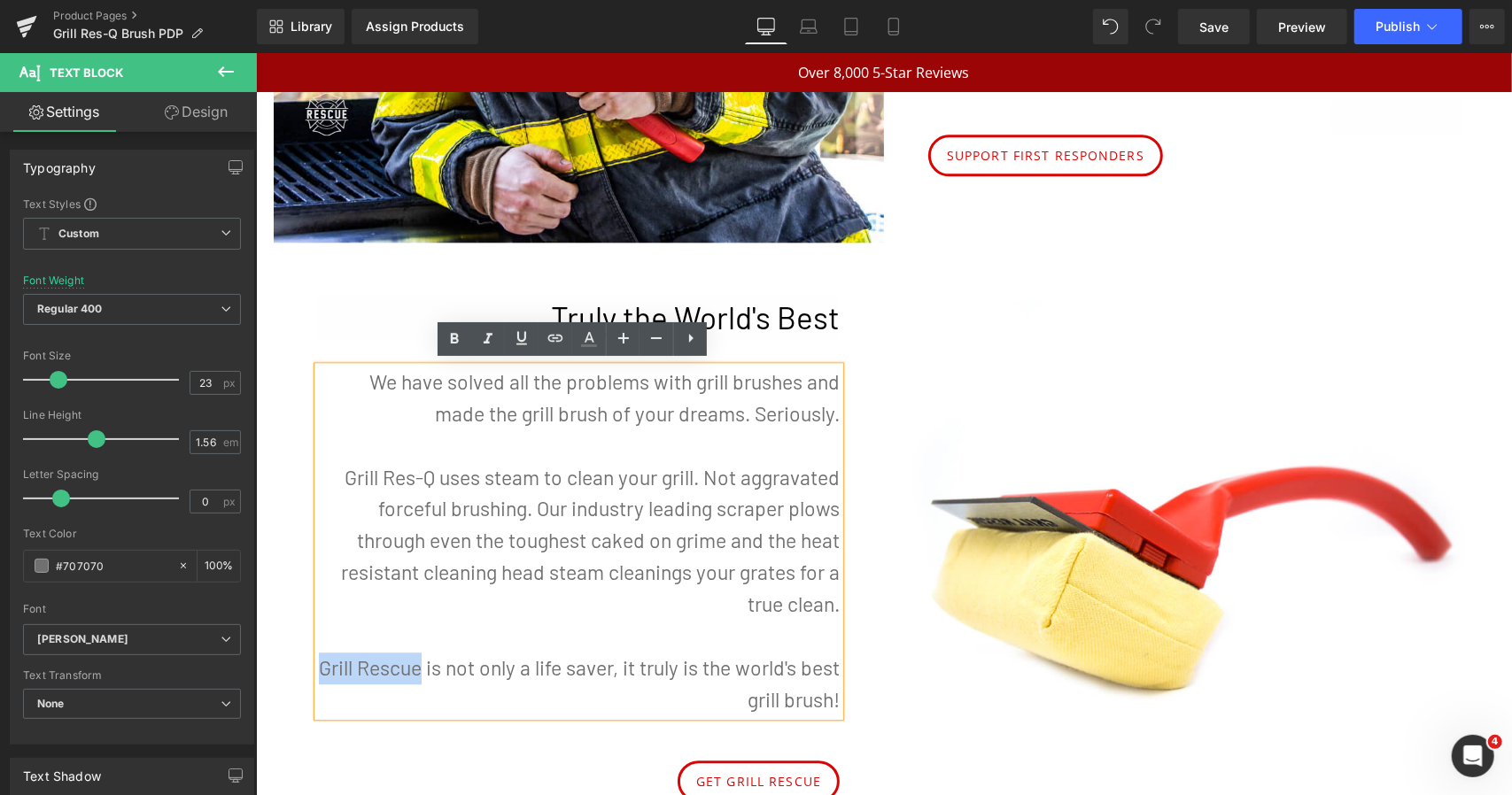
click at [318, 666] on p "Grill Rescue is not only a life saver, it truly is the world's best grill brush!" at bounding box center [578, 683] width 522 height 64
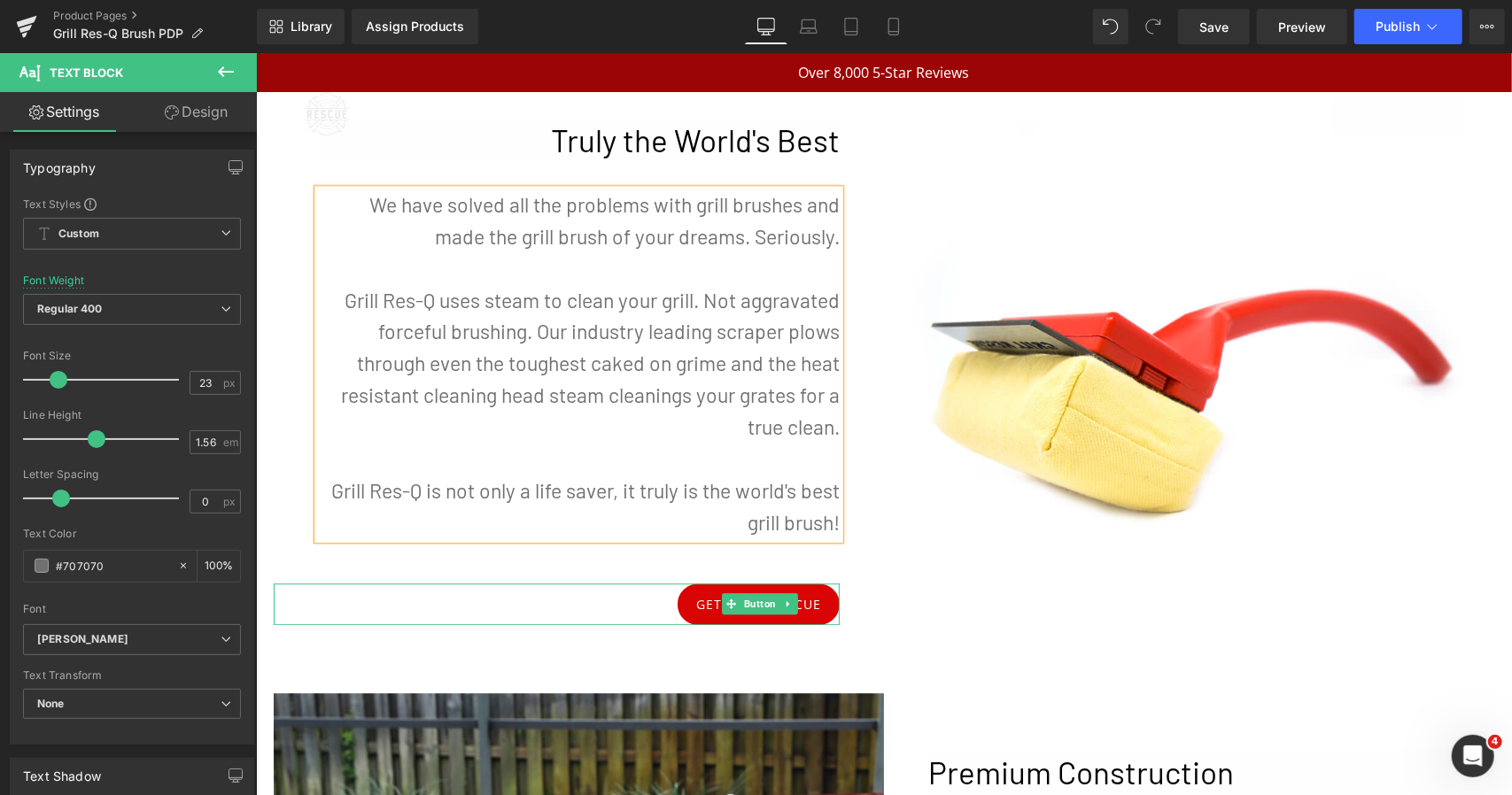
click at [777, 611] on link "GET GRILL RESCUE" at bounding box center [757, 603] width 162 height 41
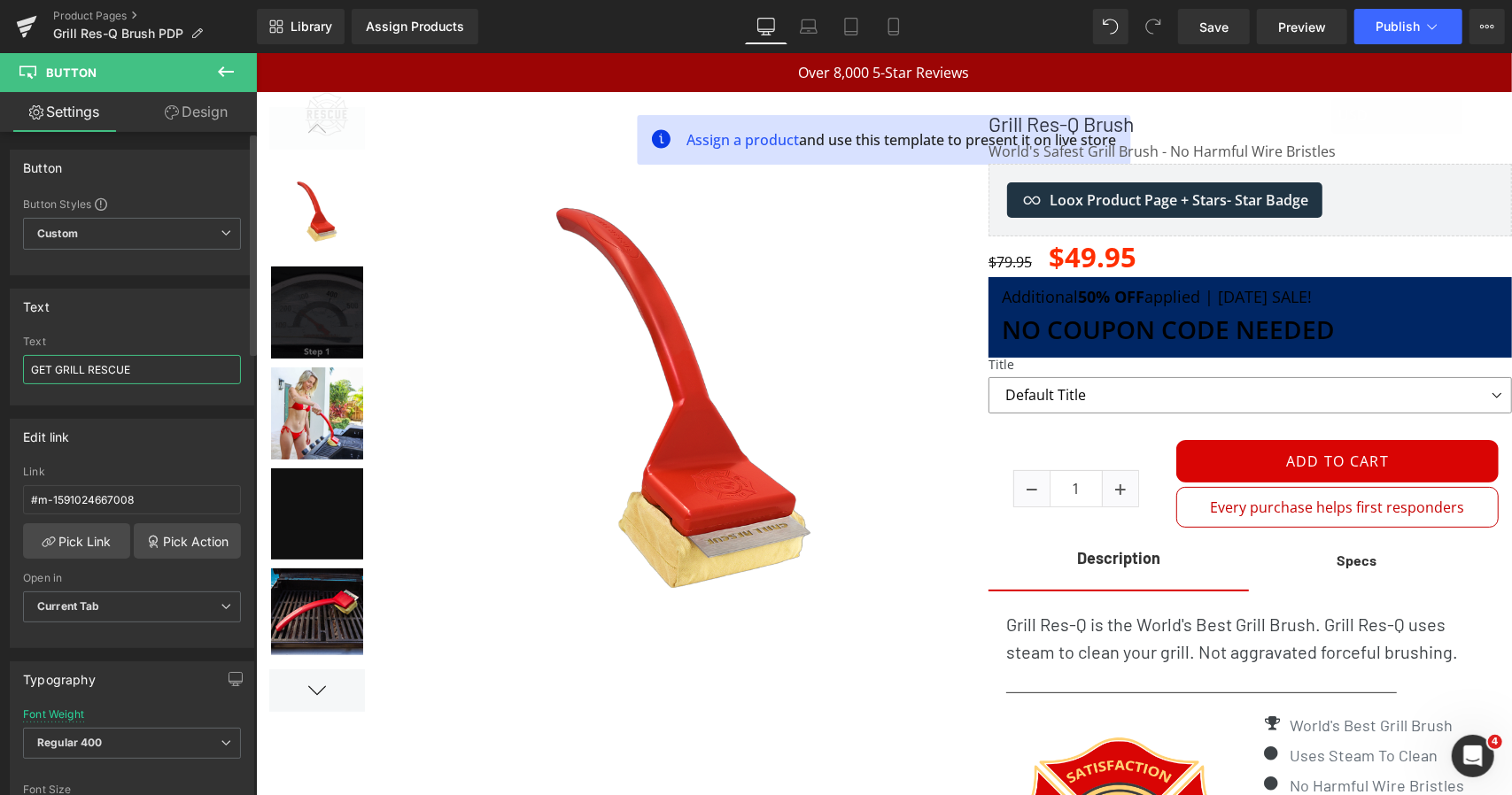
drag, startPoint x: 152, startPoint y: 368, endPoint x: 53, endPoint y: 369, distance: 99.0
click at [53, 369] on input "GET GRILL RESCUE" at bounding box center [132, 369] width 218 height 29
paste input "rill Res-Q"
type input "GET Grill Res-Q"
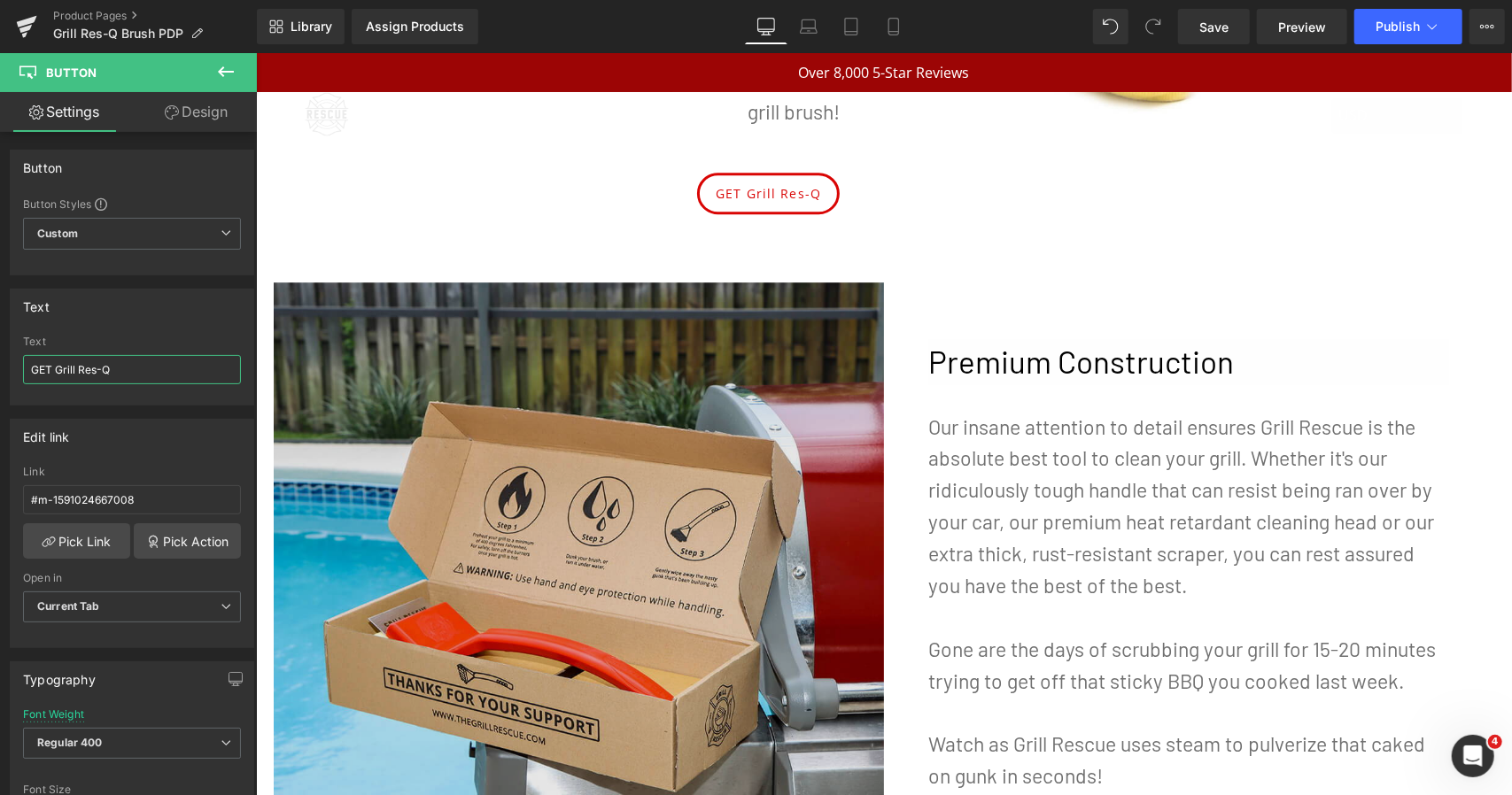
scroll to position [3644, 0]
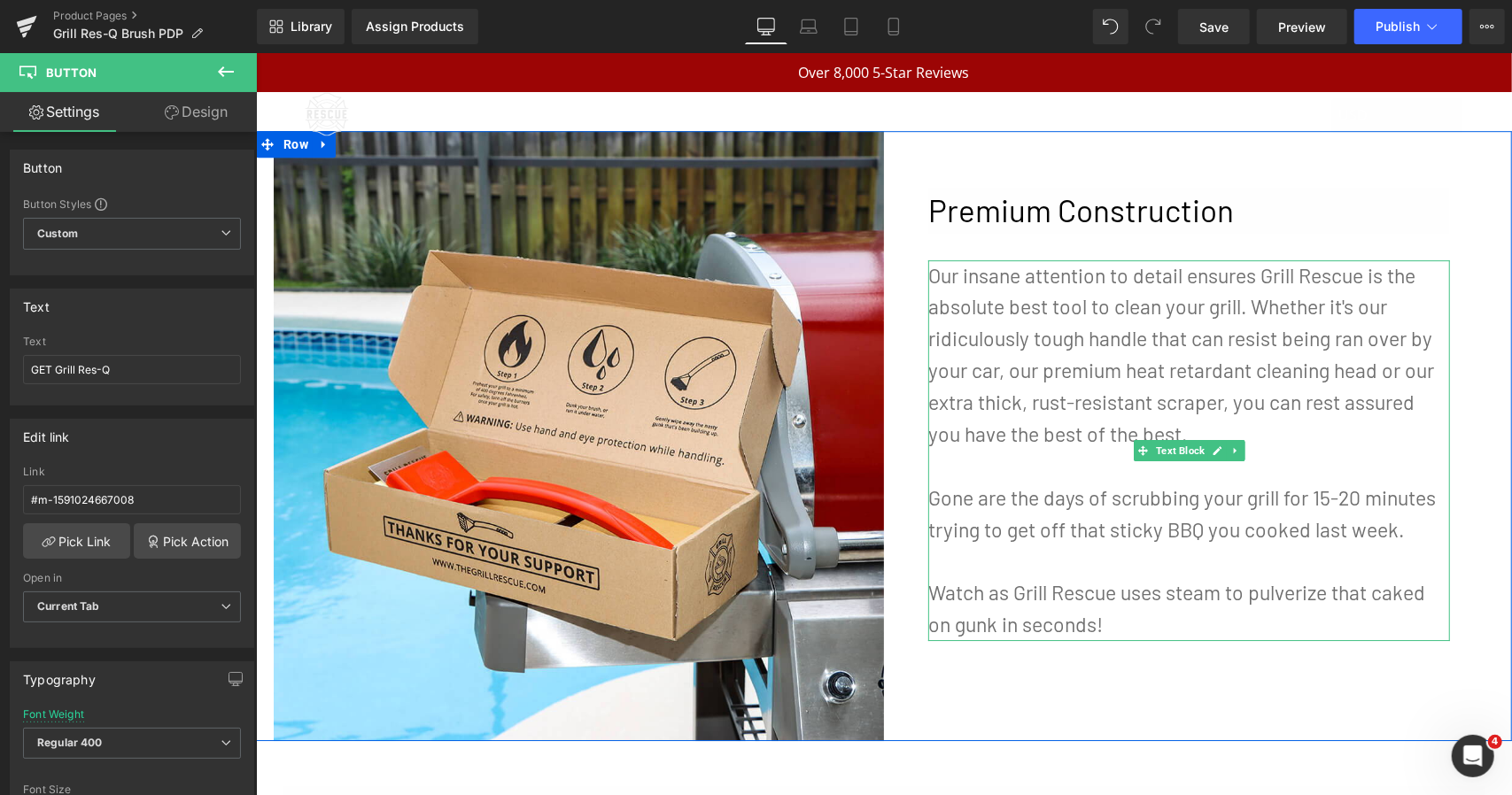
click at [1335, 280] on p "Our insane attention to detail ensures Grill Rescue is the absolute best tool t…" at bounding box center [1188, 355] width 522 height 191
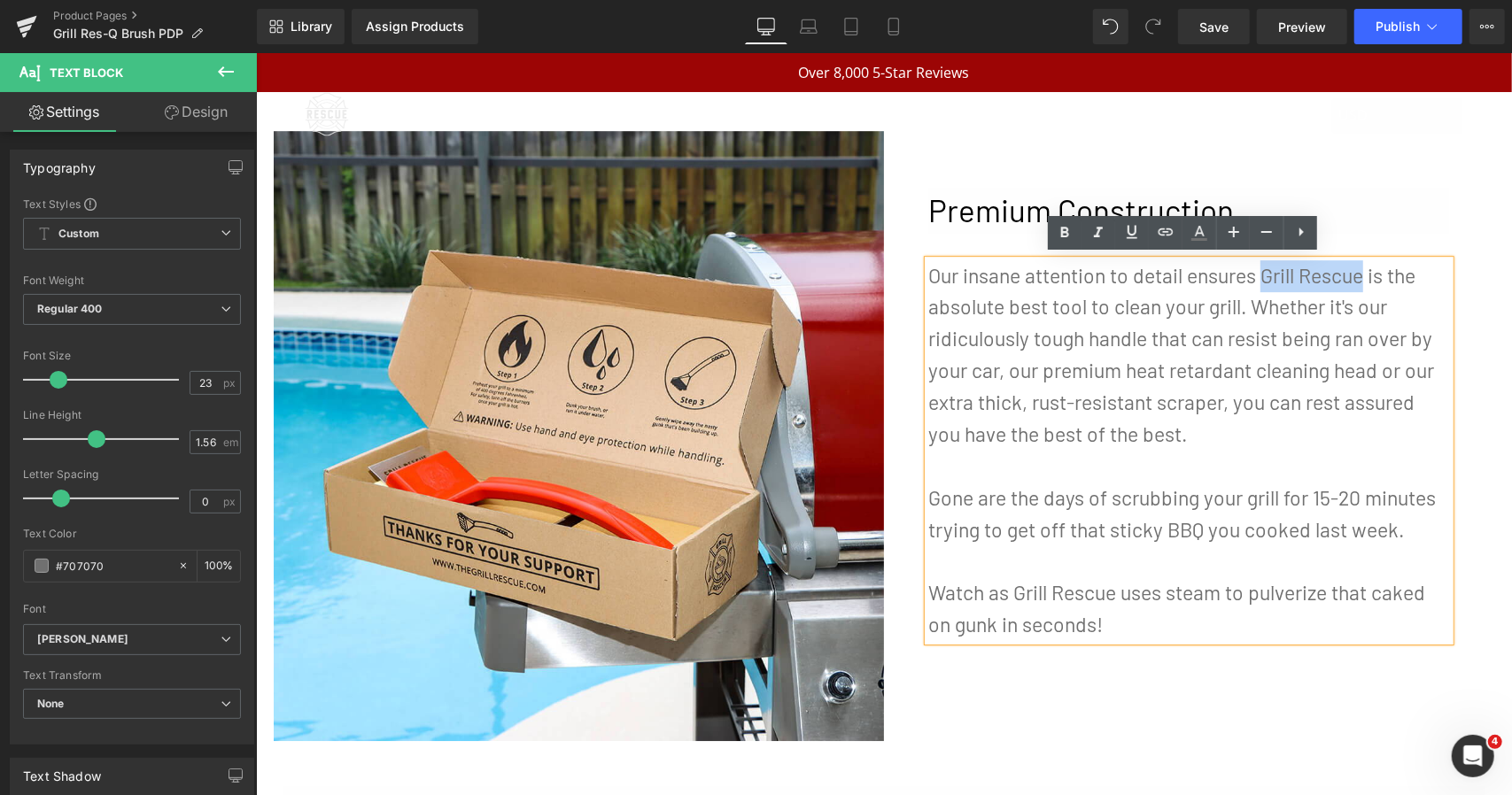
drag, startPoint x: 1357, startPoint y: 275, endPoint x: 1257, endPoint y: 275, distance: 100.0
click at [1257, 275] on p "Our insane attention to detail ensures Grill Rescue is the absolute best tool t…" at bounding box center [1188, 355] width 522 height 191
paste div
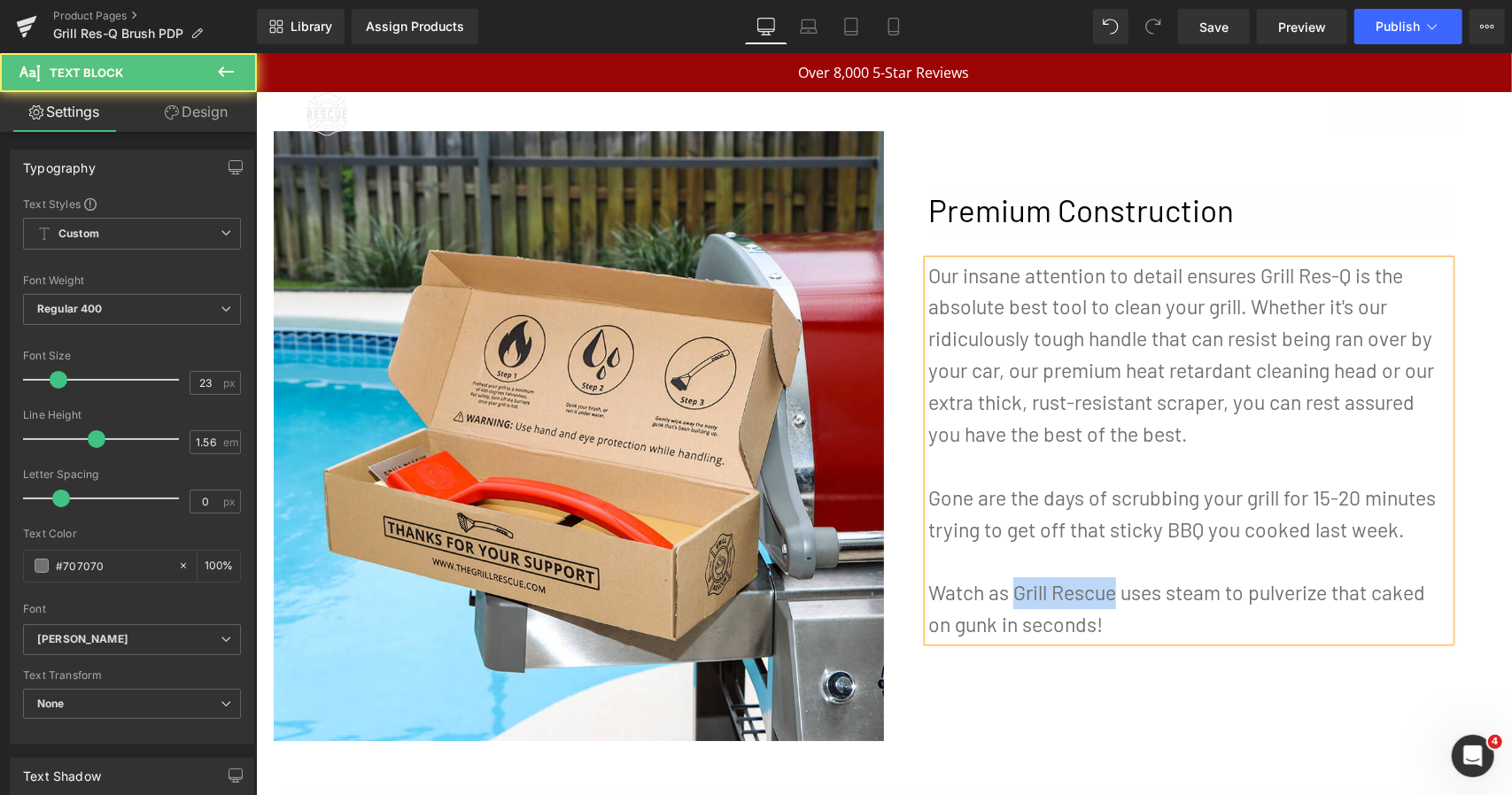
drag, startPoint x: 1107, startPoint y: 591, endPoint x: 1004, endPoint y: 590, distance: 103.0
click at [1004, 590] on p "Watch as Grill Rescue uses steam to pulverize that caked on gunk in seconds!" at bounding box center [1188, 608] width 522 height 64
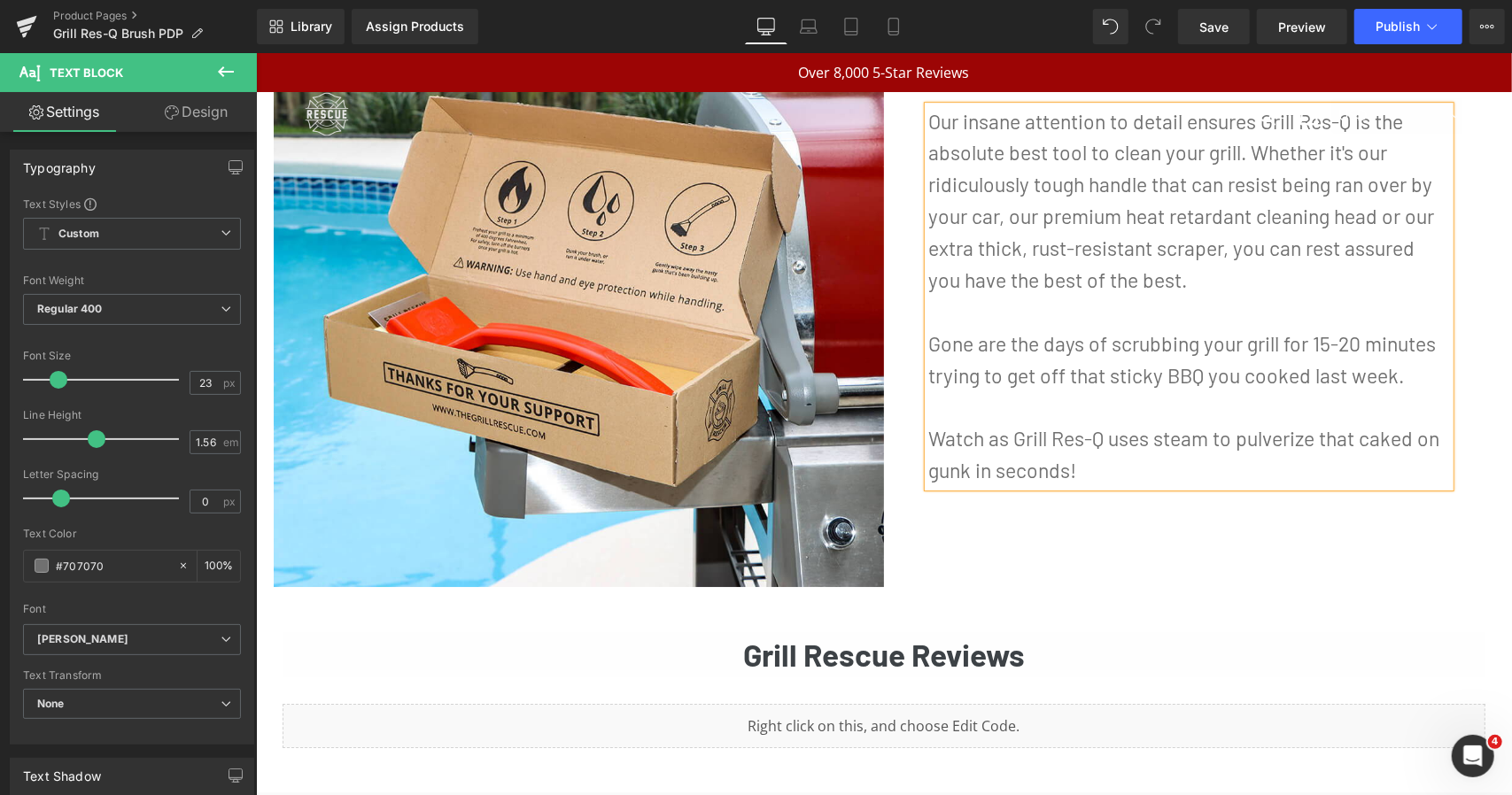
scroll to position [3909, 0]
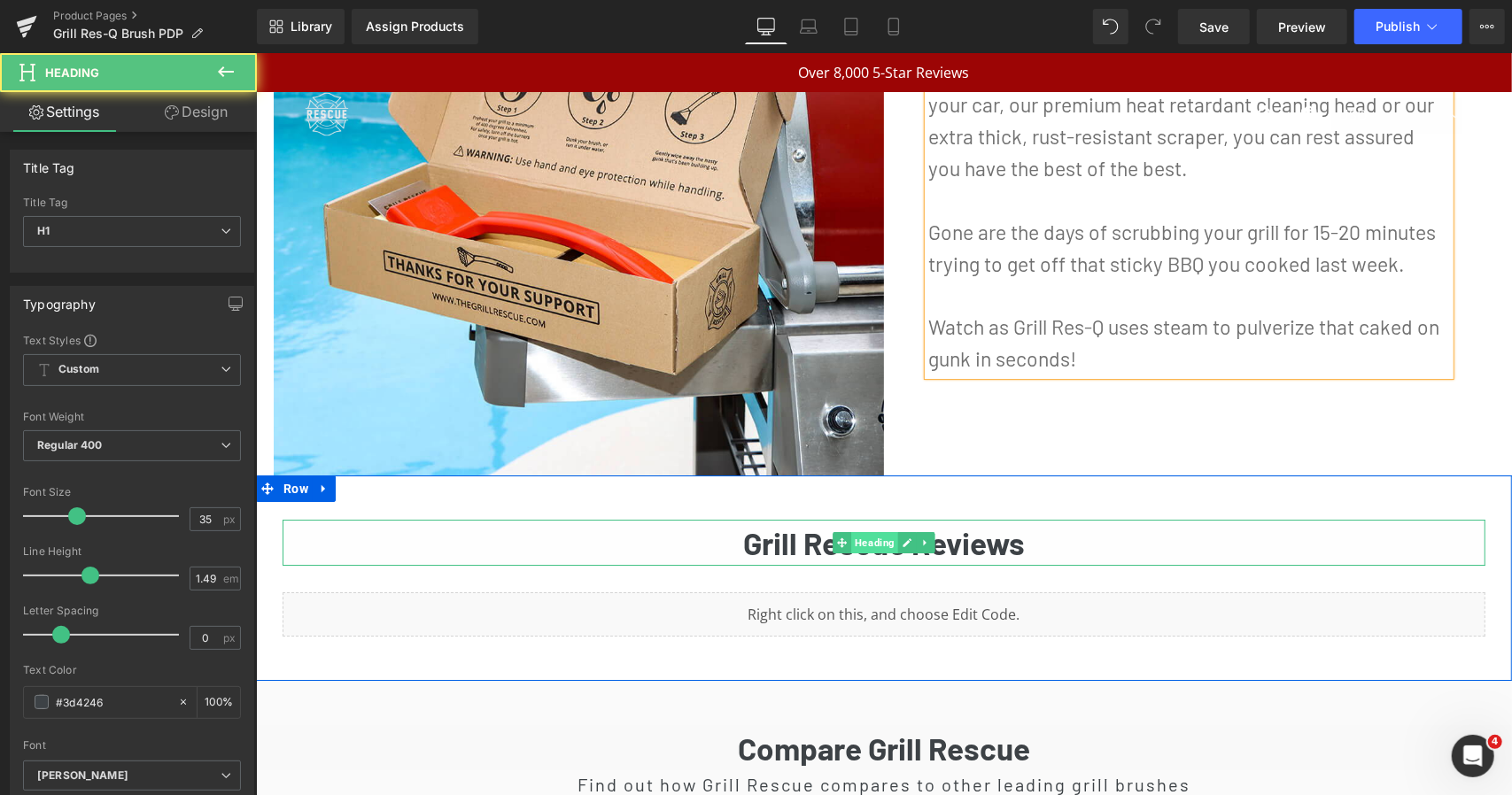
click at [845, 542] on div "Grill Rescue Reviews Heading" at bounding box center [884, 541] width 1203 height 46
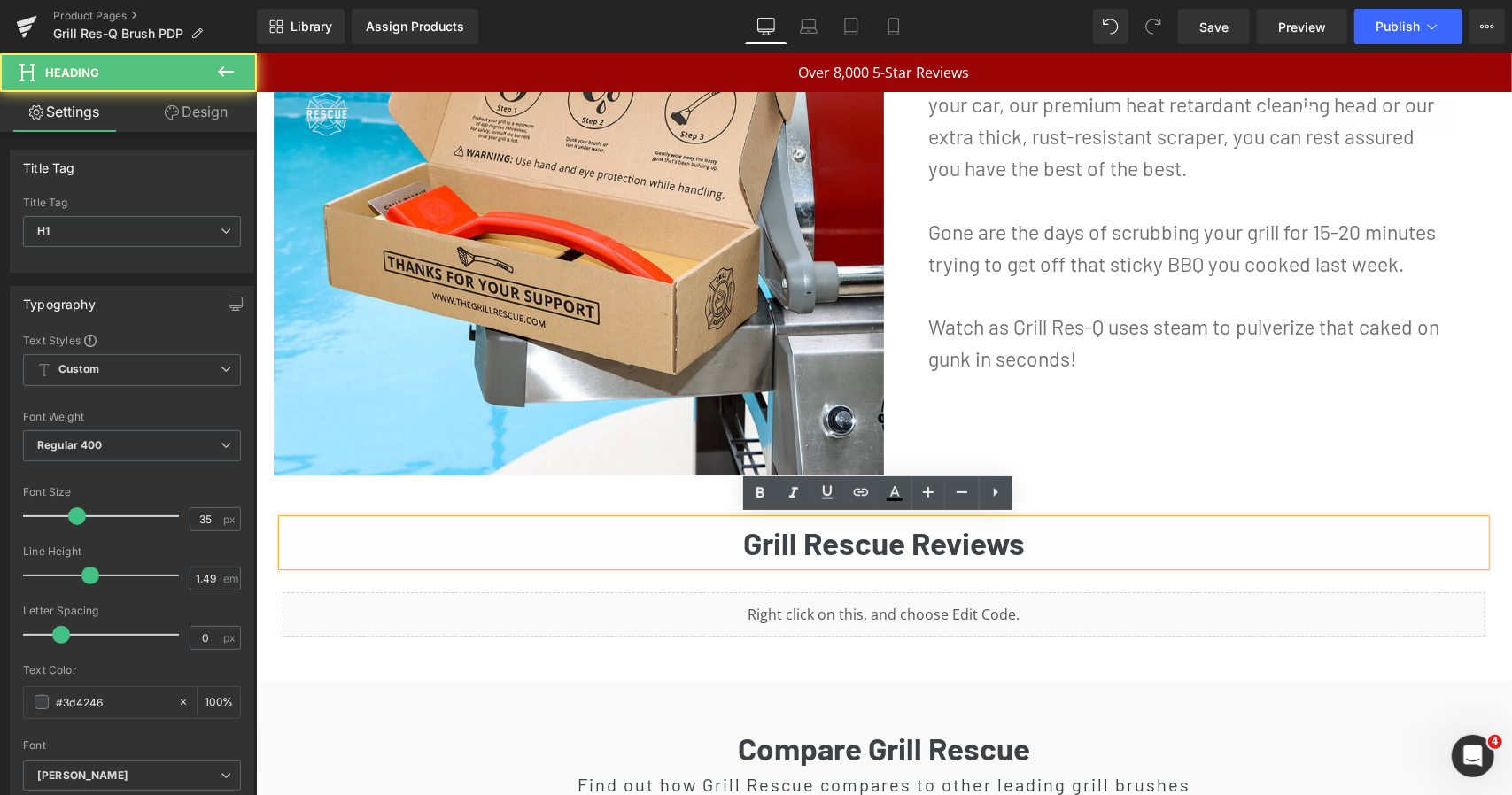
click at [845, 542] on strong "Grill Rescue Reviews" at bounding box center [883, 541] width 282 height 37
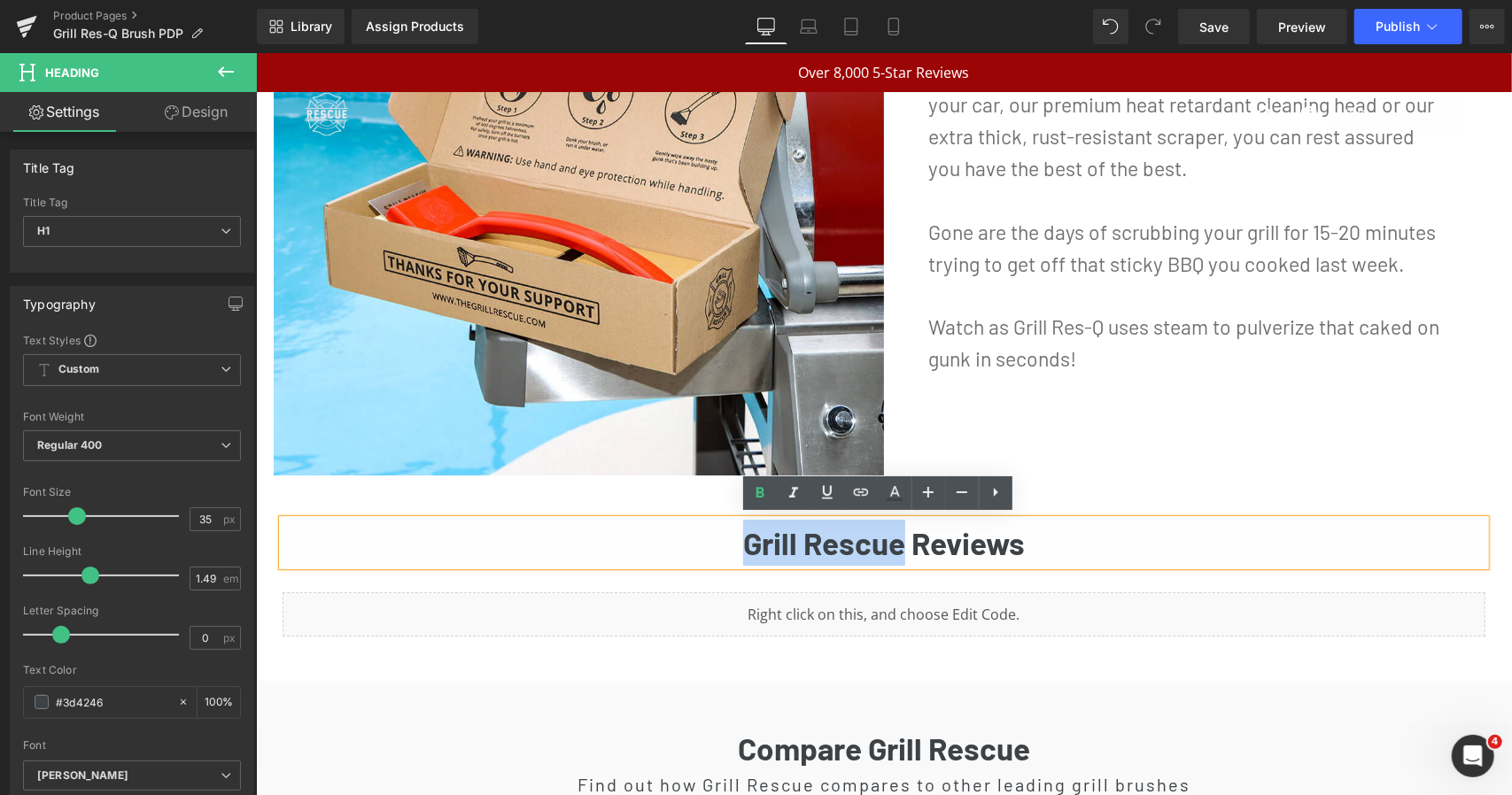
drag, startPoint x: 893, startPoint y: 540, endPoint x: 693, endPoint y: 541, distance: 200.0
click at [693, 541] on h1 "Grill Rescue Reviews" at bounding box center [884, 541] width 1203 height 46
paste div
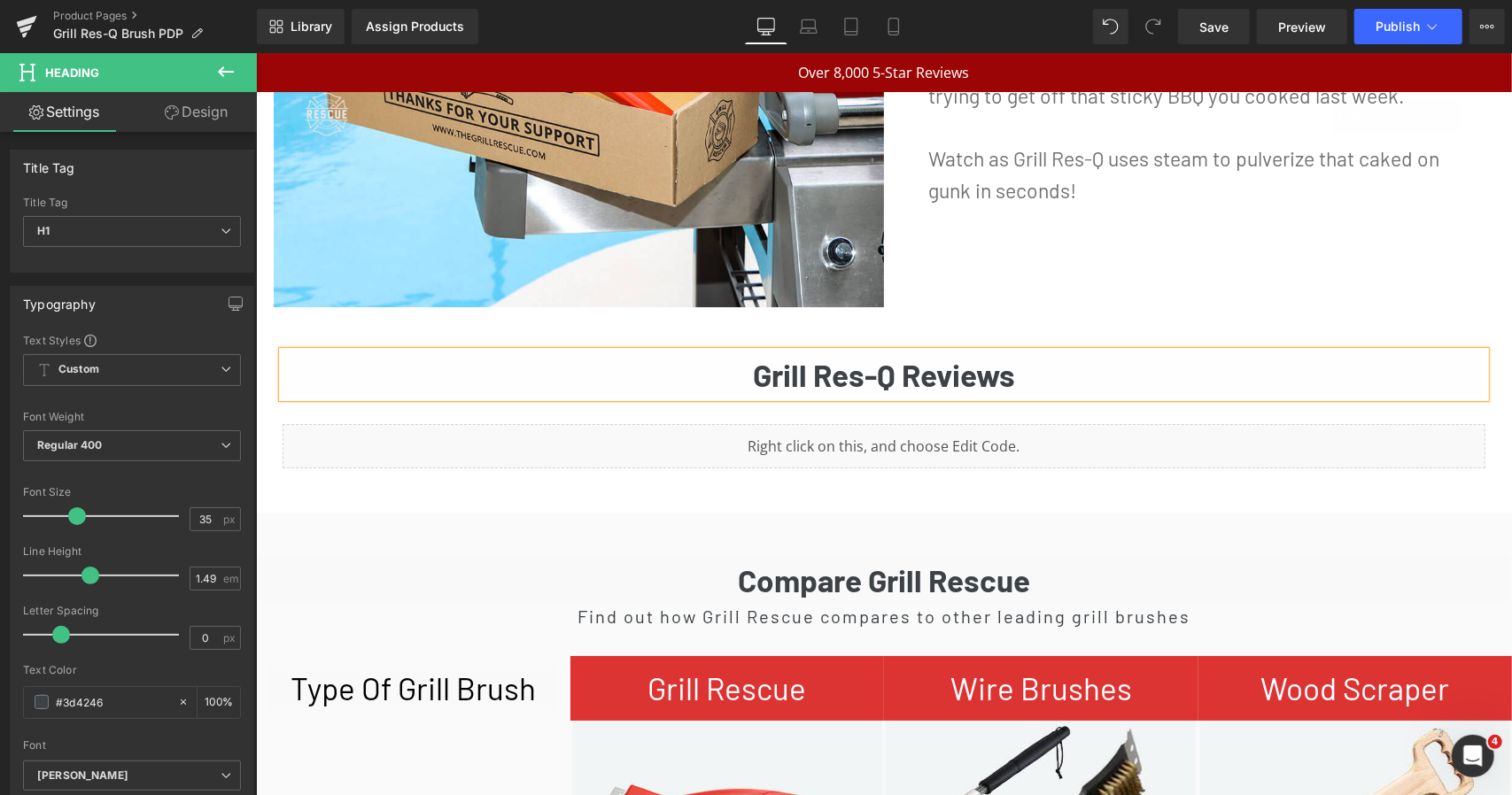
scroll to position [4086, 0]
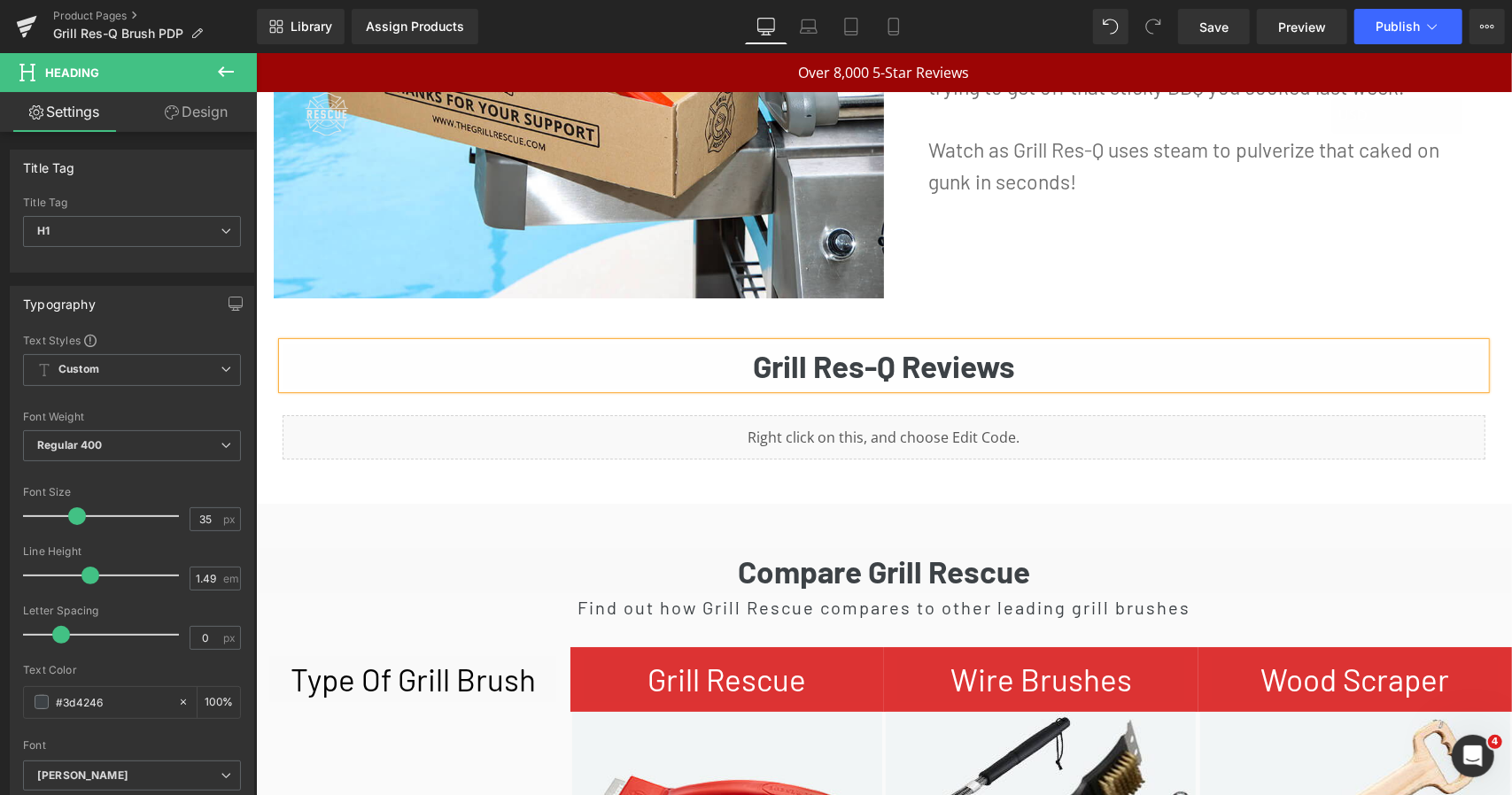
click at [887, 560] on div "Compare Grill Rescue Heading" at bounding box center [883, 570] width 1256 height 46
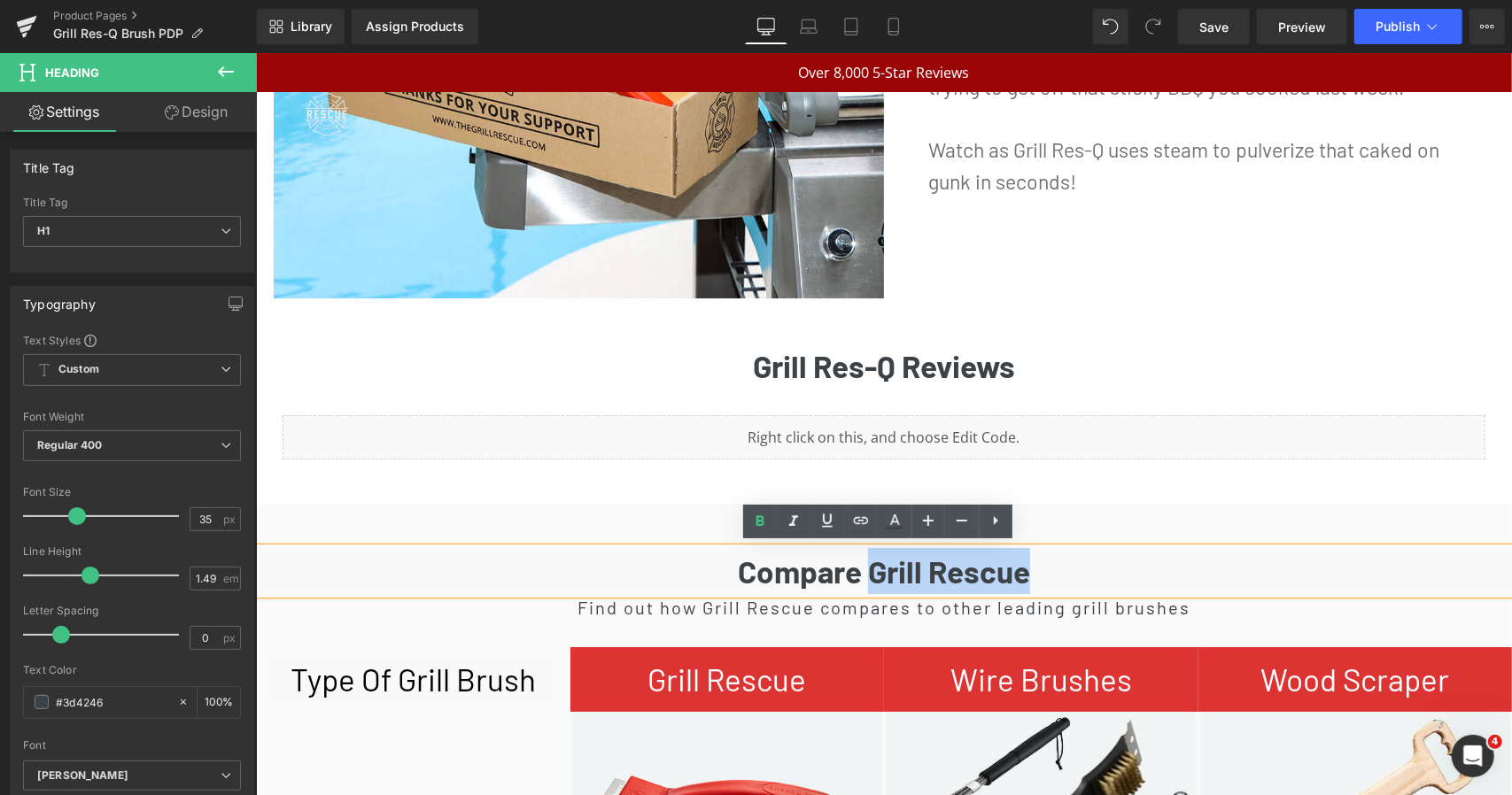
drag, startPoint x: 868, startPoint y: 568, endPoint x: 1025, endPoint y: 571, distance: 157.0
click at [1025, 571] on h1 "Compare Grill Rescue" at bounding box center [883, 570] width 1256 height 46
paste div
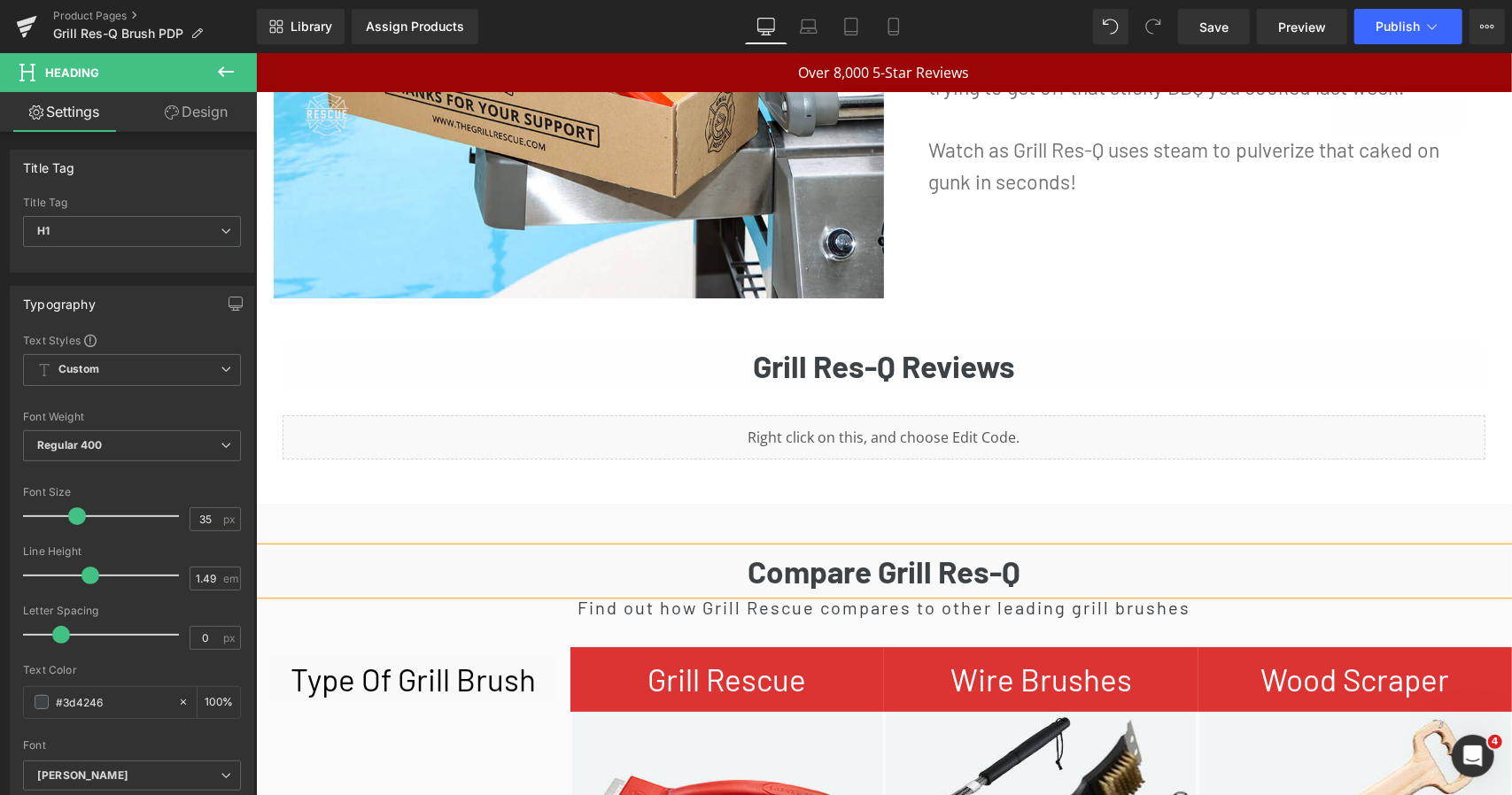
click at [762, 607] on h2 "Find out how Grill Rescue compares to other leading grill brushes" at bounding box center [883, 606] width 1256 height 27
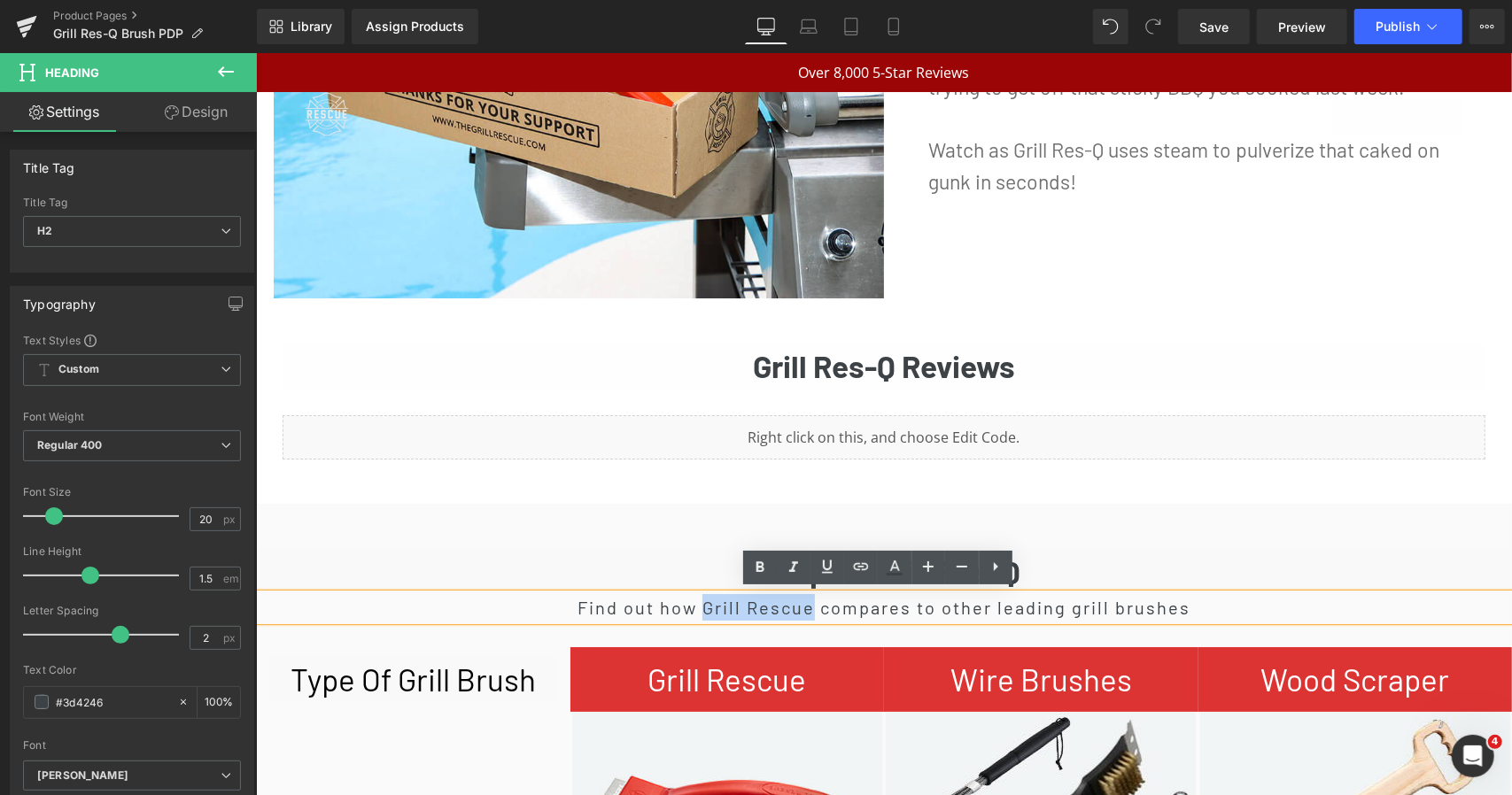
drag, startPoint x: 804, startPoint y: 607, endPoint x: 699, endPoint y: 608, distance: 105.0
click at [699, 608] on h2 "Find out how Grill Rescue compares to other leading grill brushes" at bounding box center [883, 606] width 1256 height 27
paste div
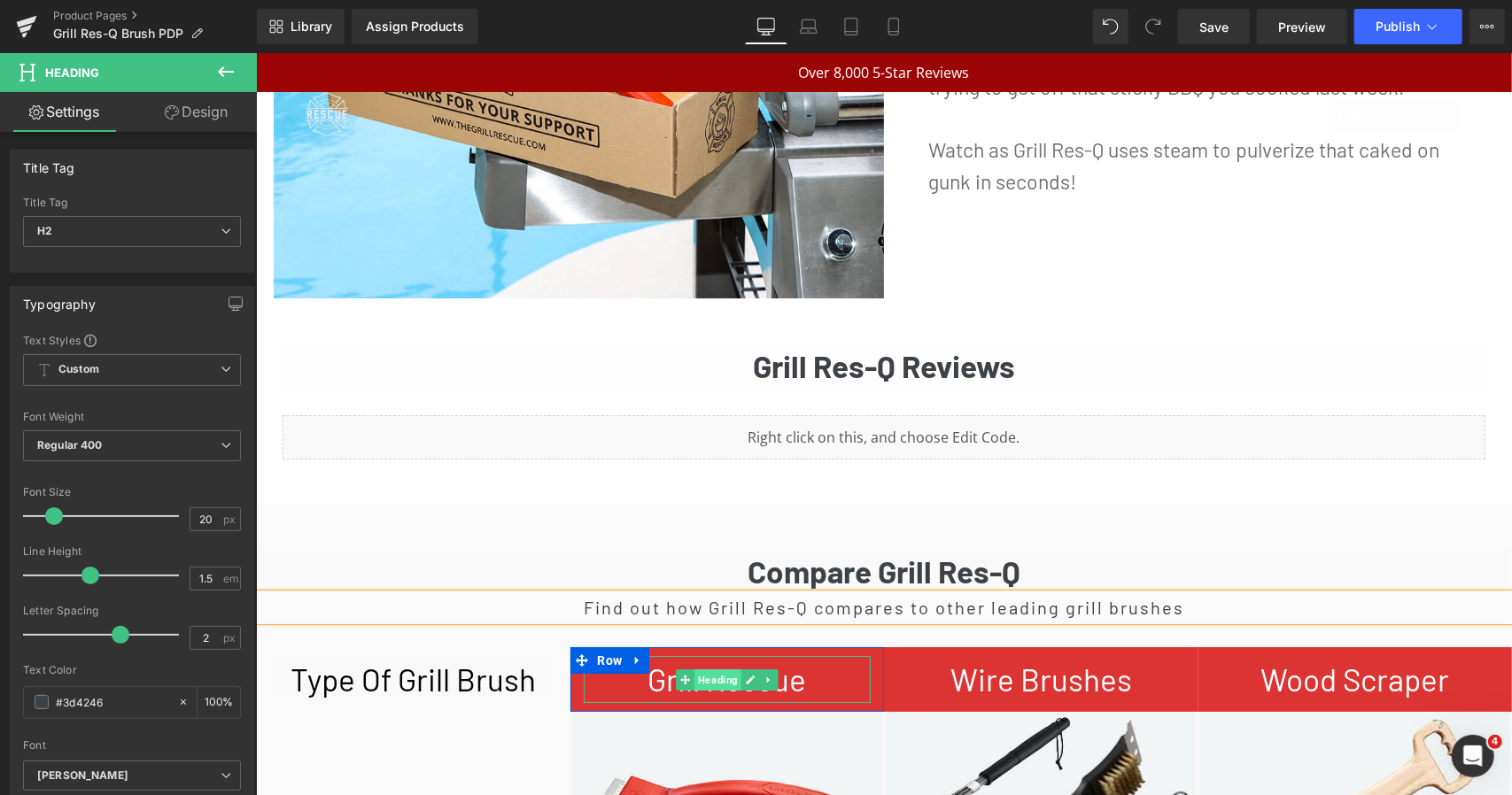
click at [696, 676] on span "Heading" at bounding box center [717, 679] width 47 height 22
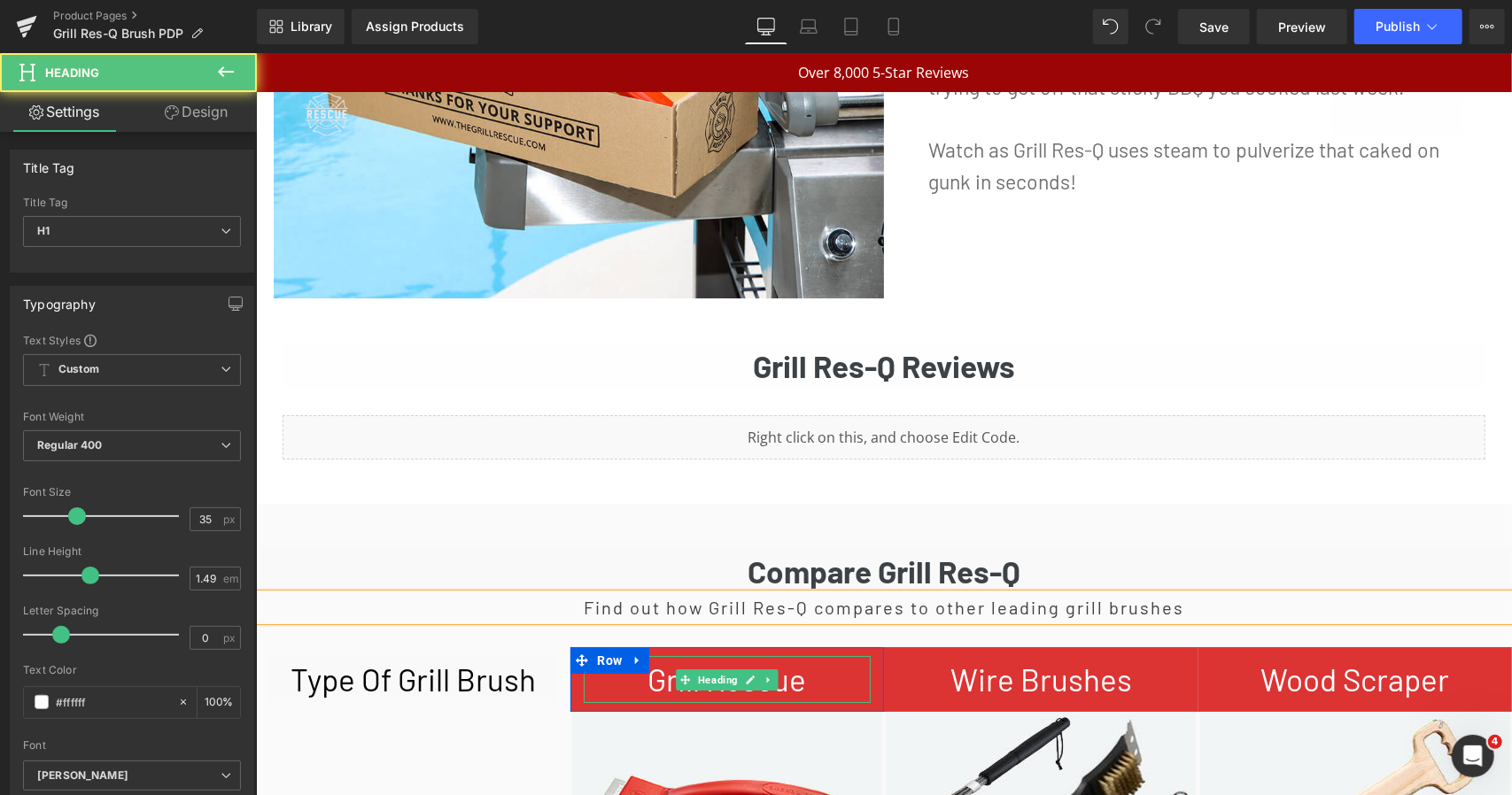
click at [640, 676] on h1 "Grill Rescue" at bounding box center [727, 678] width 288 height 46
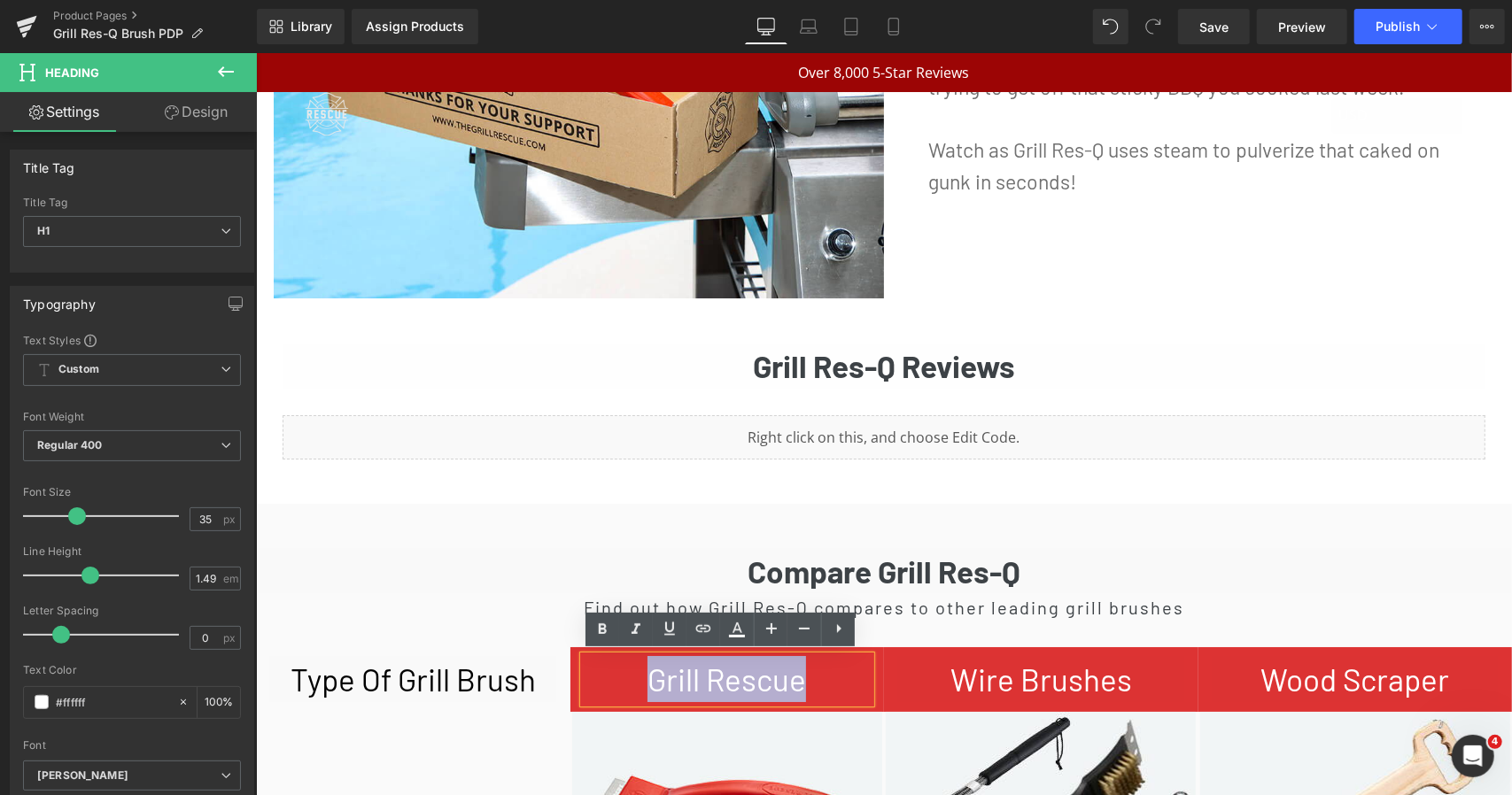
drag, startPoint x: 639, startPoint y: 675, endPoint x: 793, endPoint y: 675, distance: 154.0
click at [793, 675] on h1 "Grill Rescue" at bounding box center [727, 678] width 288 height 46
paste div
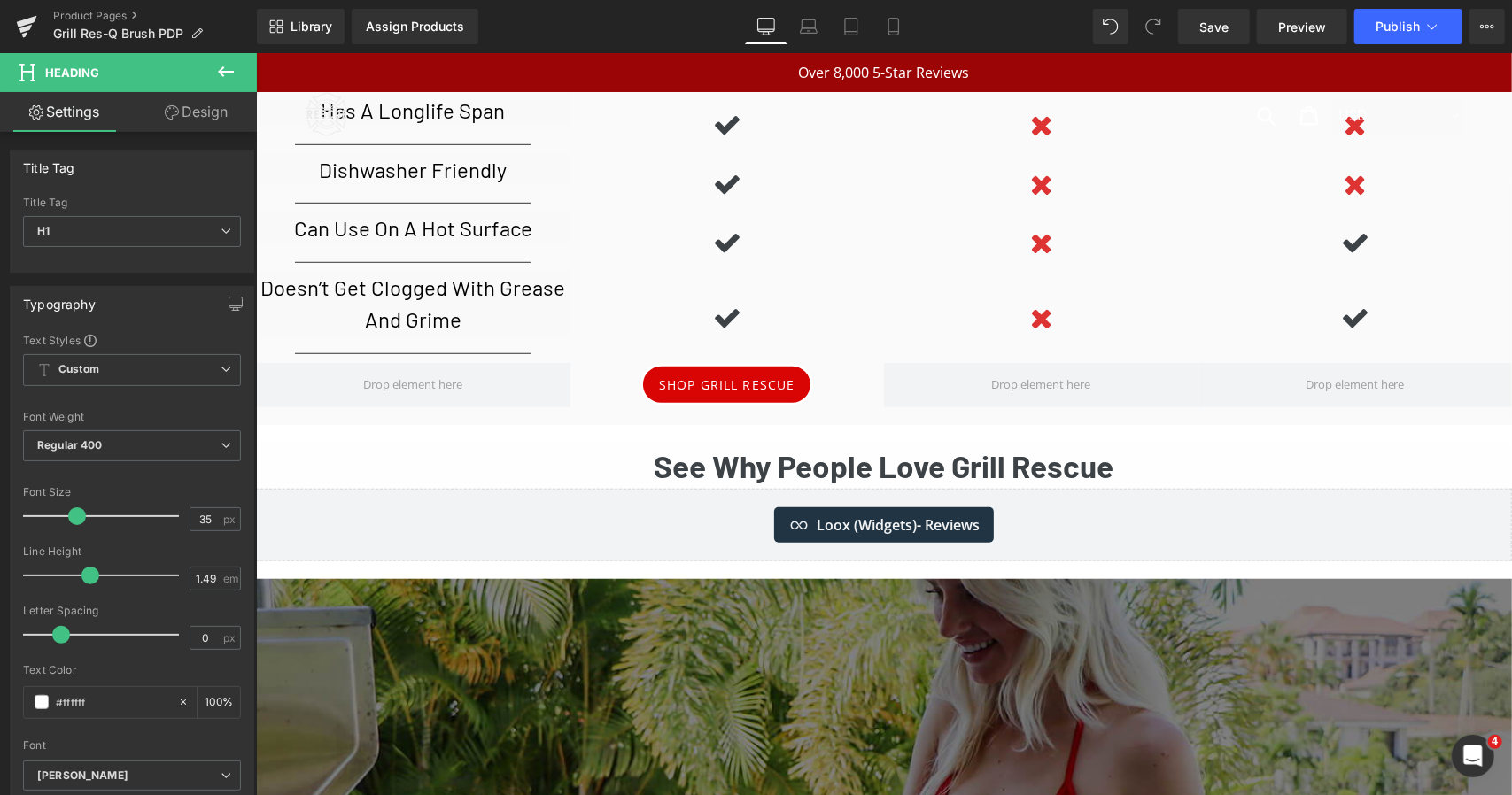
scroll to position [5326, 0]
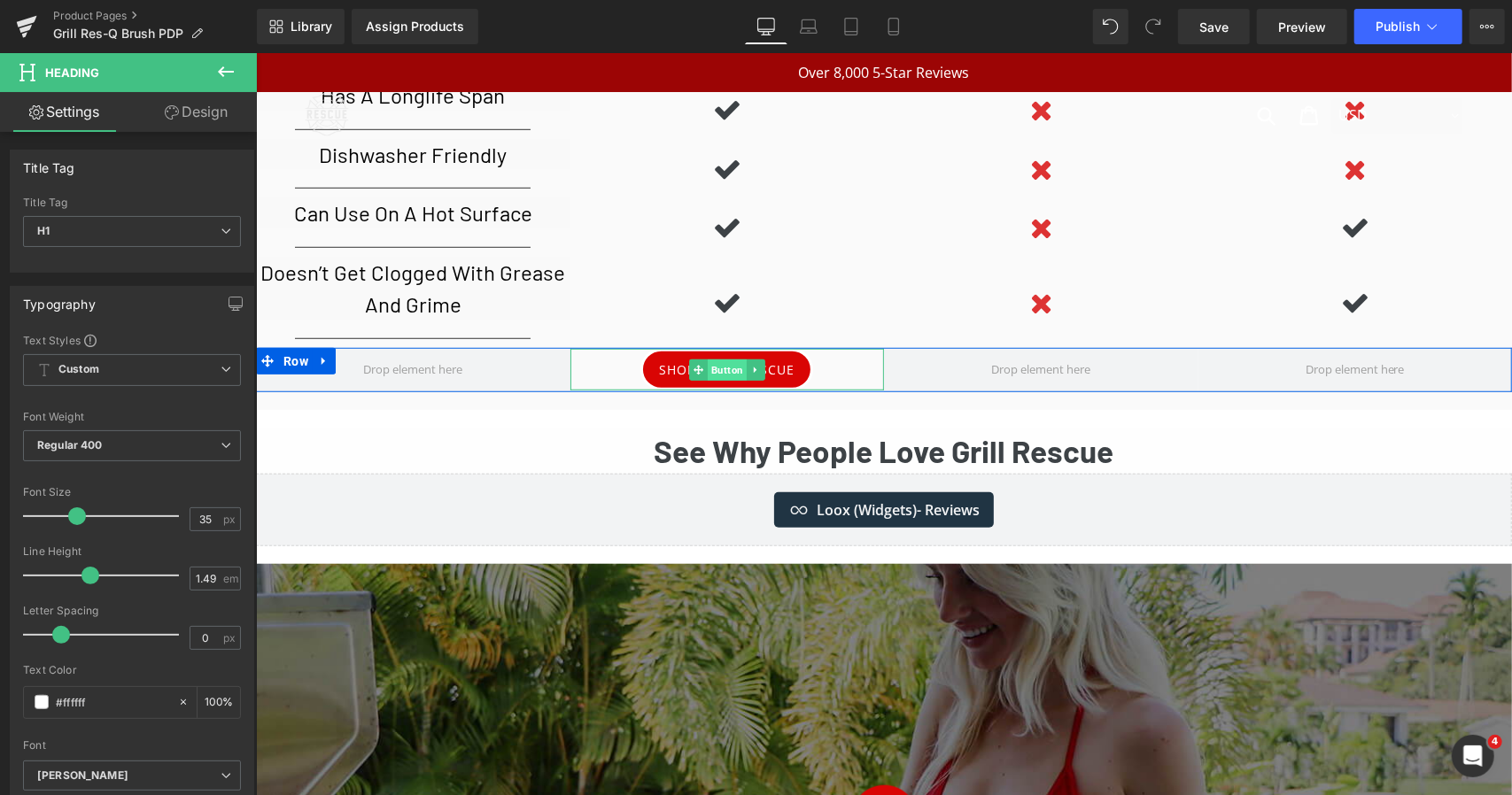
click at [723, 359] on span "Button" at bounding box center [727, 369] width 39 height 22
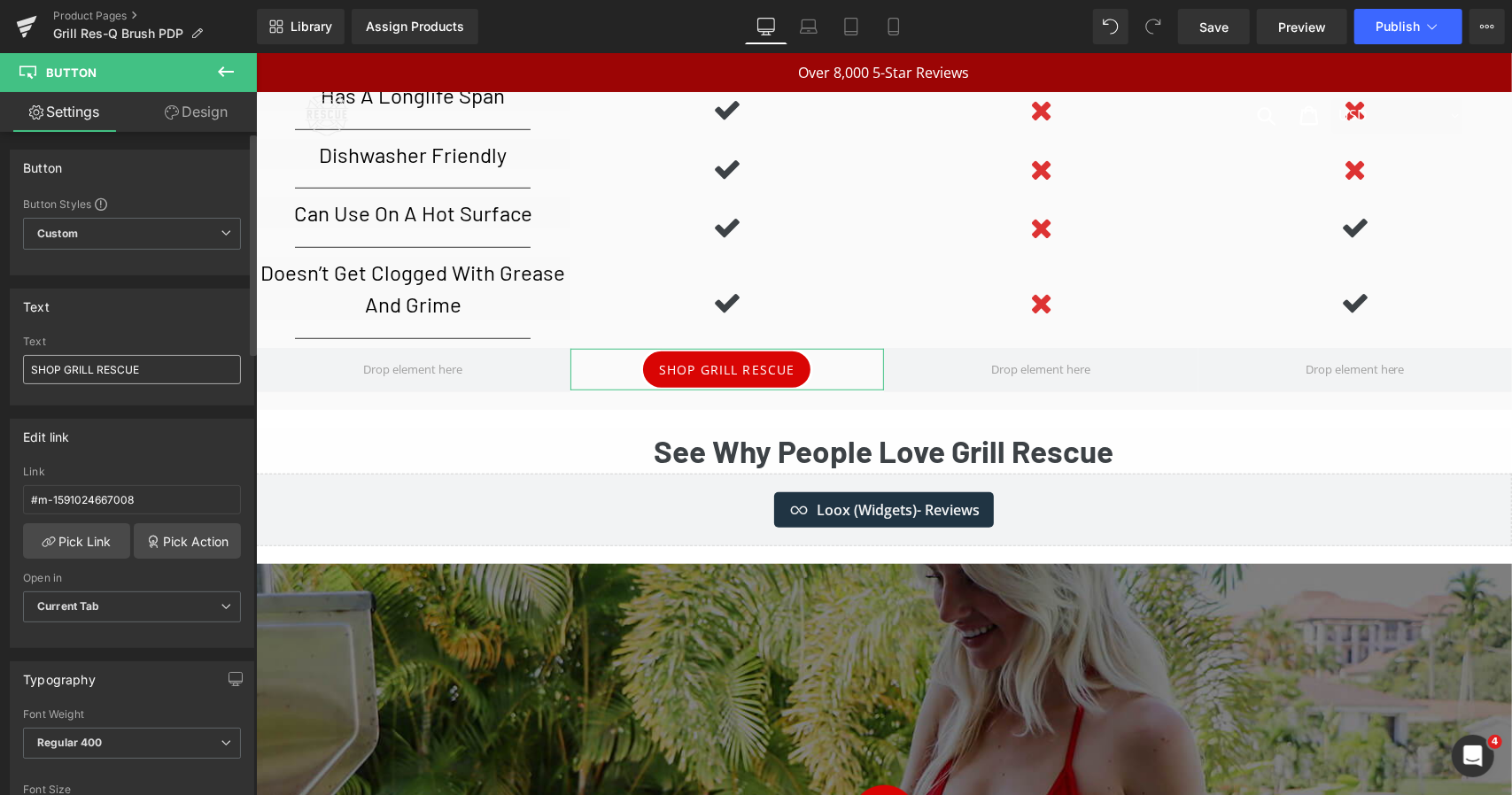
drag, startPoint x: 145, startPoint y: 363, endPoint x: 62, endPoint y: 369, distance: 83.2
click at [62, 369] on input "SHOP GRILL RESCUE" at bounding box center [132, 369] width 218 height 29
type input "SHOP Grill Res-Q"
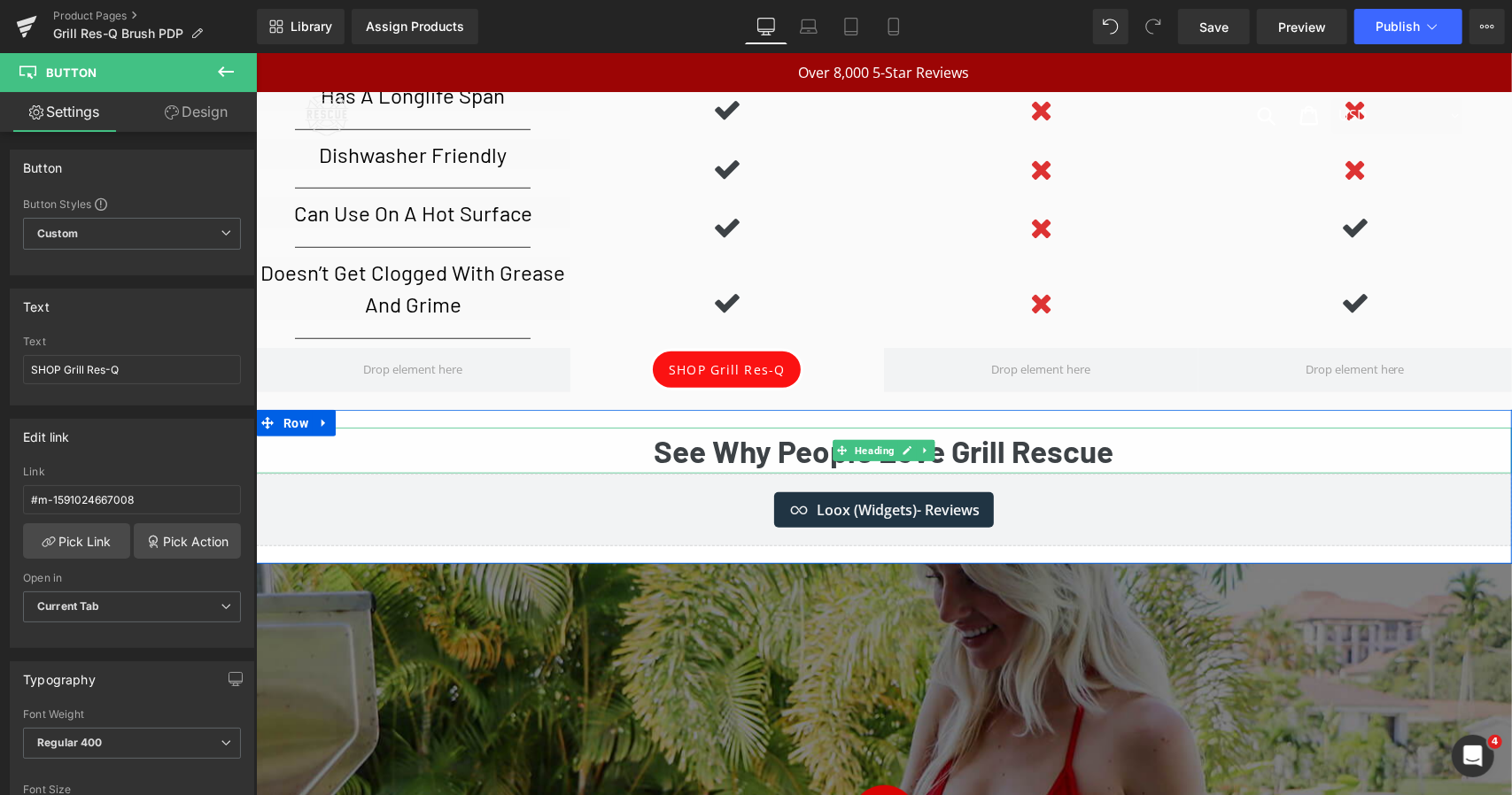
click at [1060, 444] on strong "See Why People Love Grill Rescue" at bounding box center [884, 450] width 460 height 37
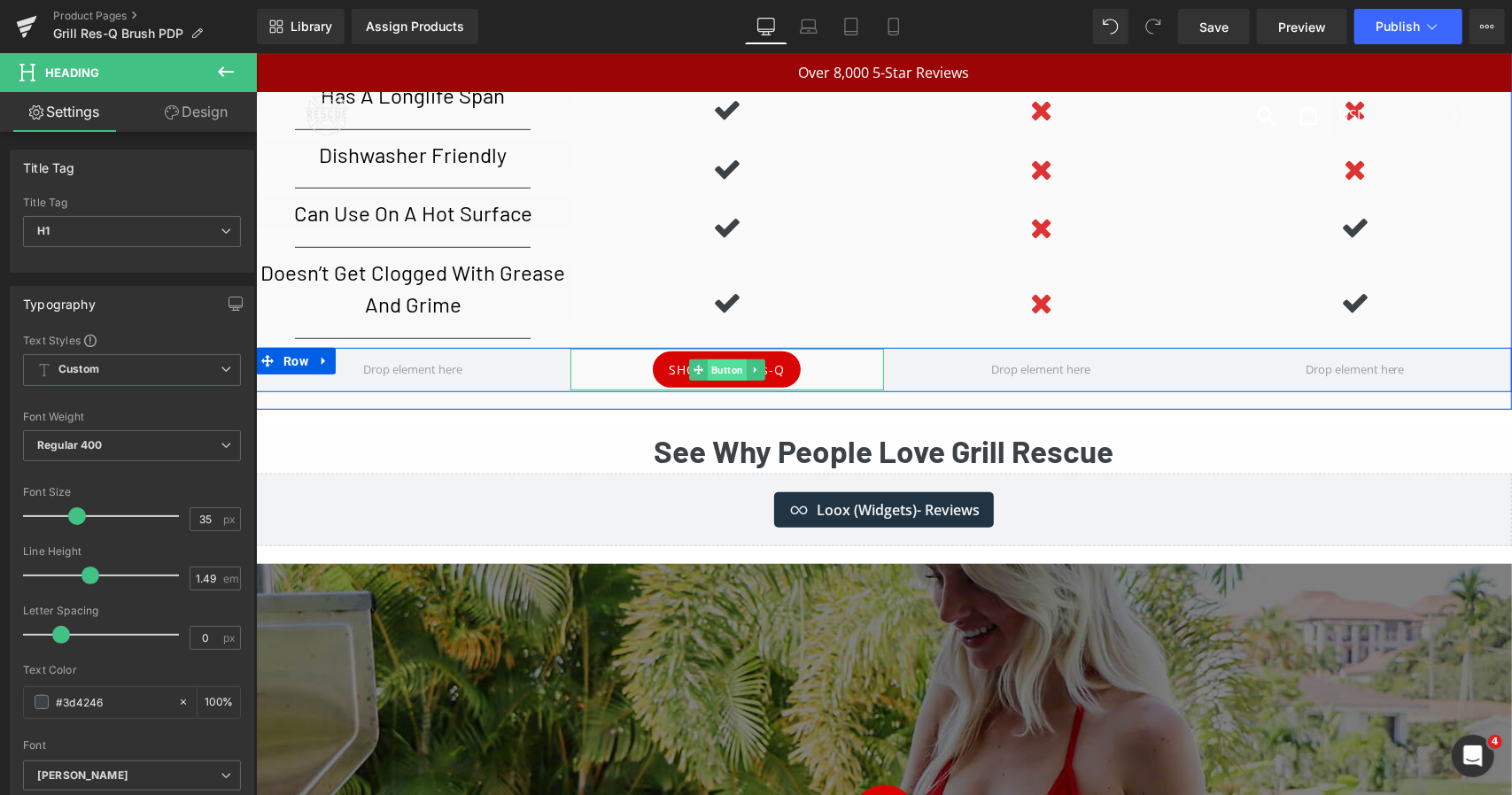
click at [727, 363] on span "Button" at bounding box center [727, 369] width 39 height 22
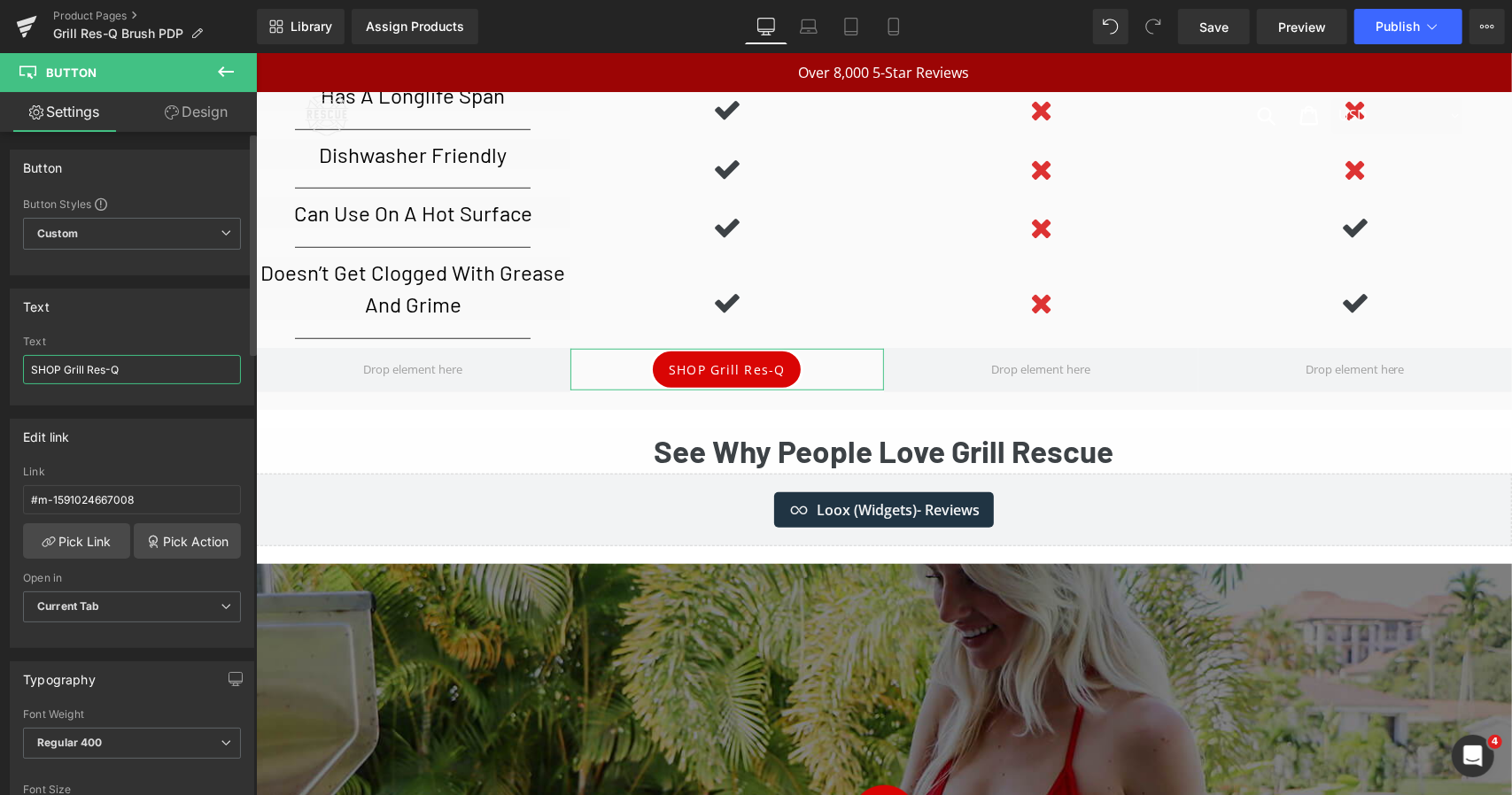
drag, startPoint x: 103, startPoint y: 369, endPoint x: 113, endPoint y: 372, distance: 10.4
click at [92, 372] on input "SHOP Grill Res-Q" at bounding box center [132, 369] width 218 height 29
type input "SHOP Grill RES-Q"
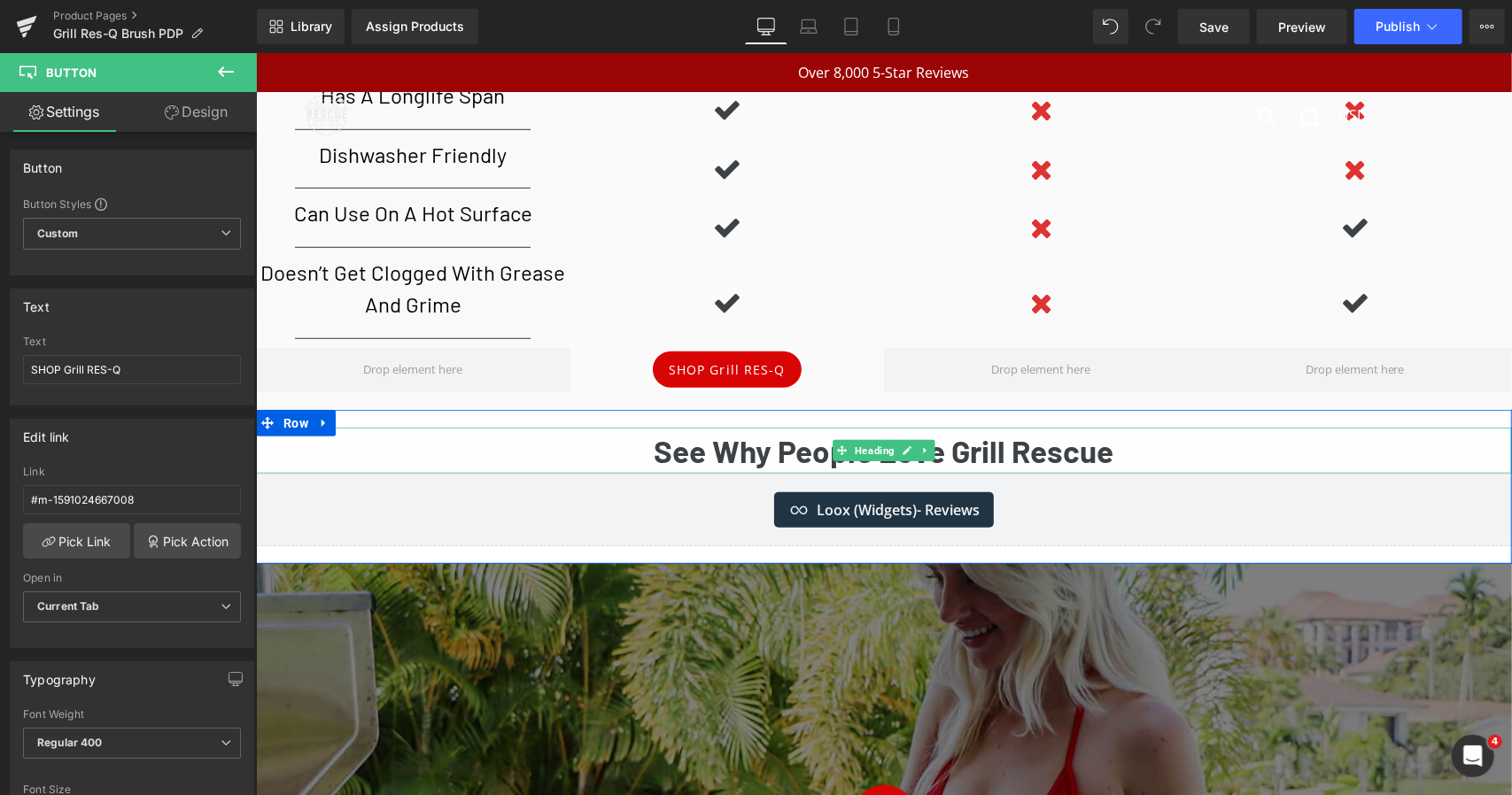
click at [958, 443] on strong "See Why People Love Grill Rescue" at bounding box center [884, 450] width 460 height 37
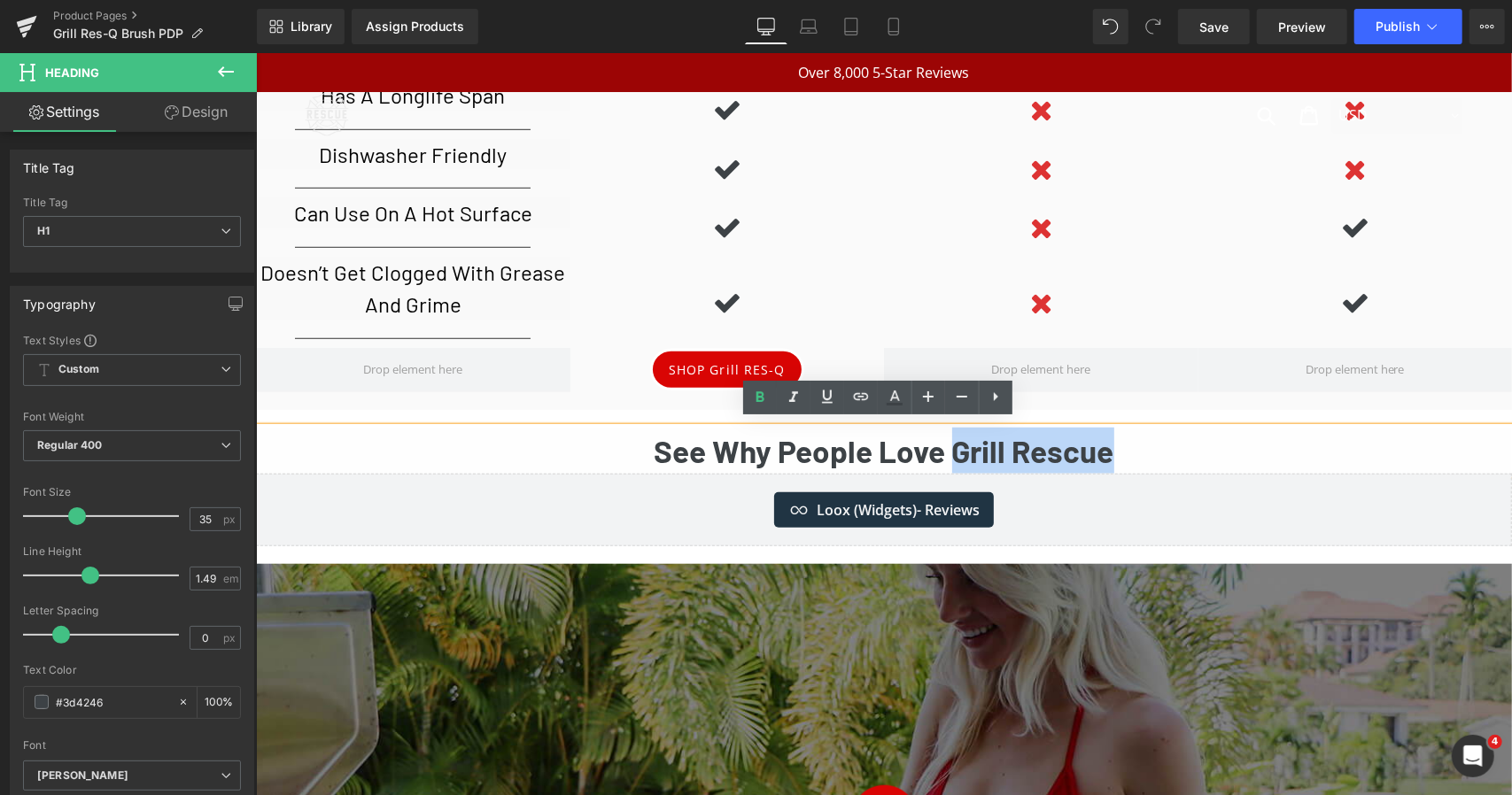
drag, startPoint x: 949, startPoint y: 445, endPoint x: 1154, endPoint y: 445, distance: 205.0
click at [1154, 445] on h1 "See Why People Love Grill Rescue" at bounding box center [883, 449] width 1256 height 46
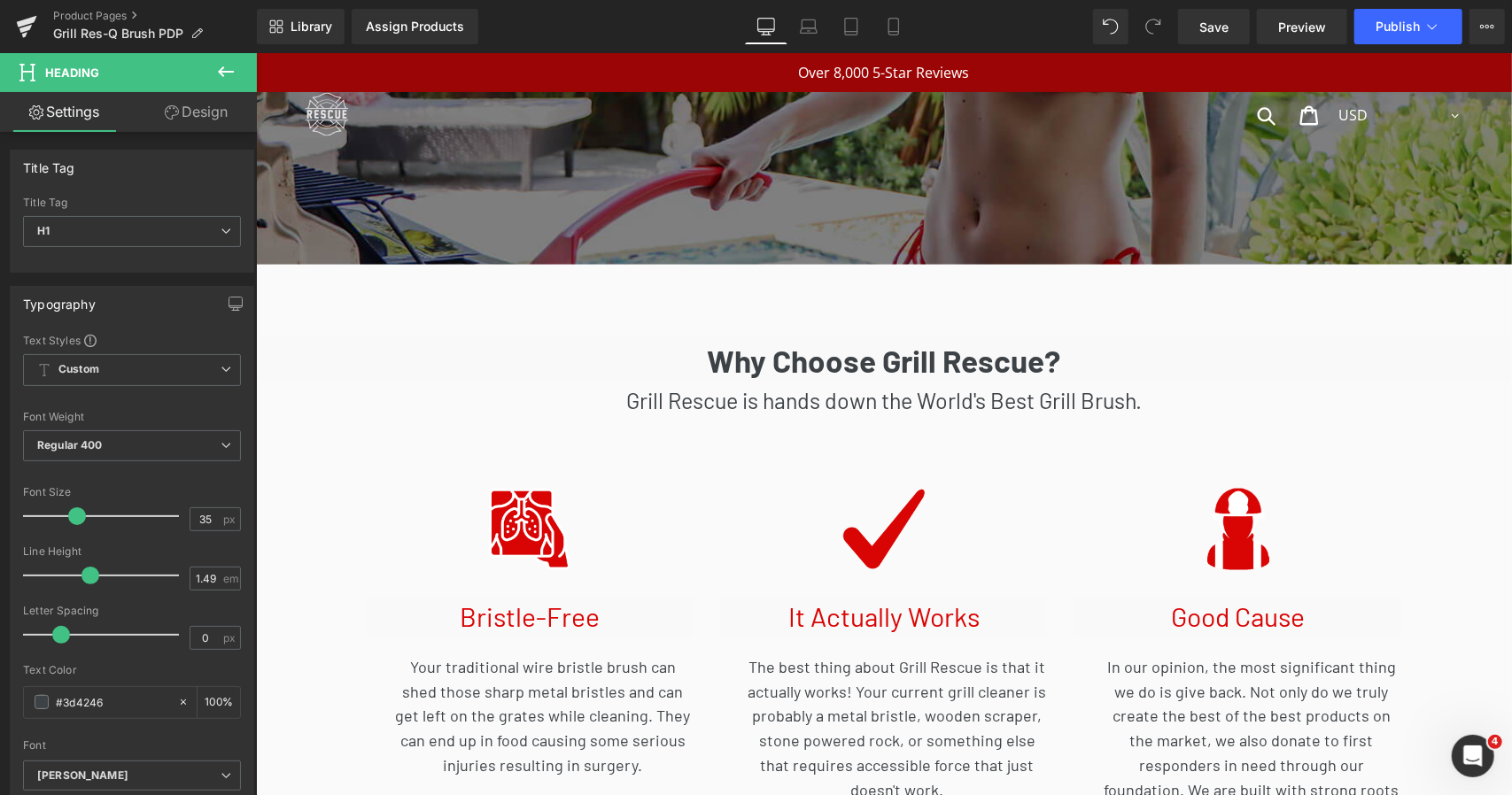
scroll to position [6300, 0]
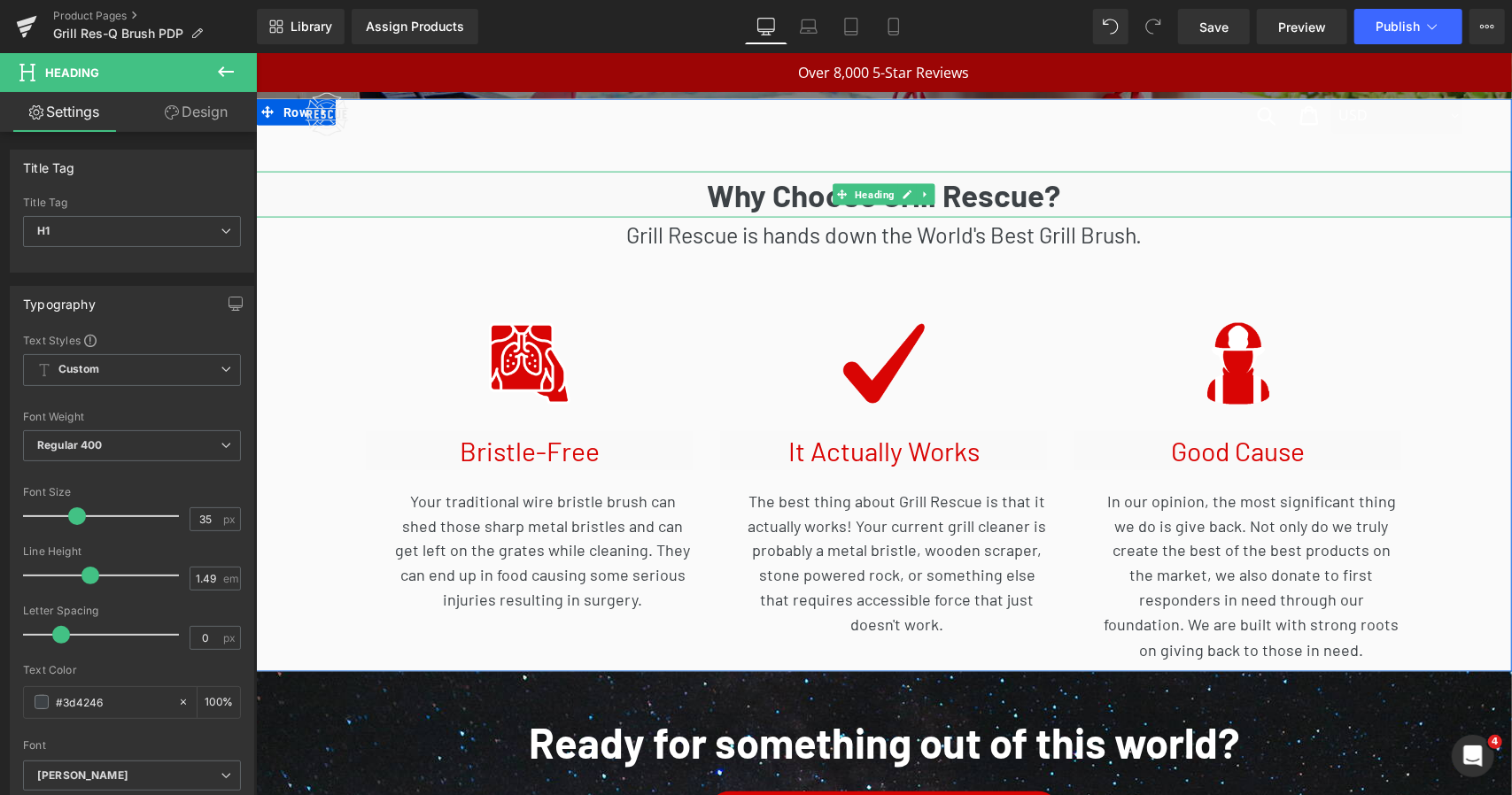
click at [985, 195] on strong "Why Choose Grill Rescue?" at bounding box center [884, 194] width 354 height 37
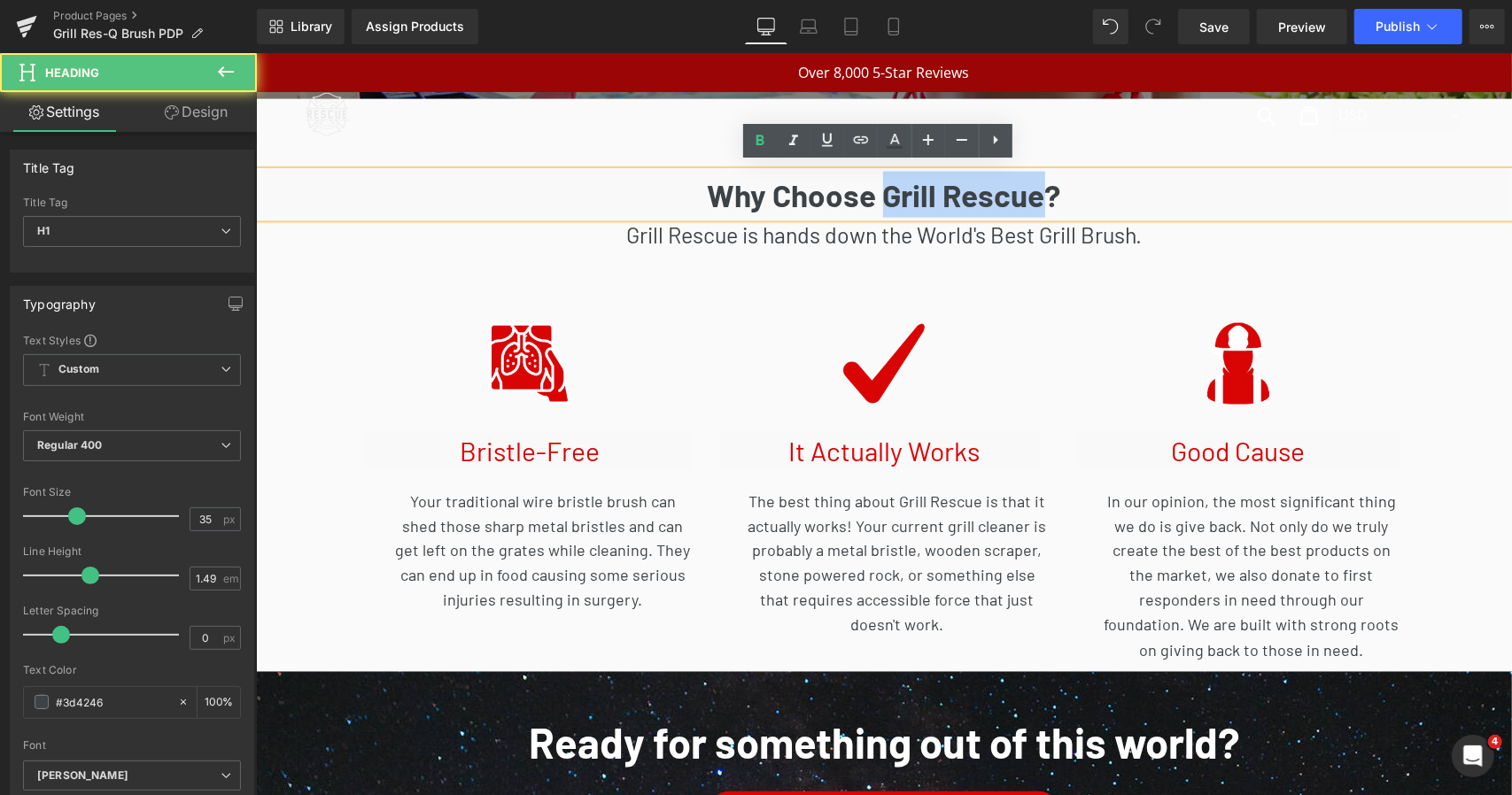
drag, startPoint x: 881, startPoint y: 195, endPoint x: 1042, endPoint y: 195, distance: 161.0
click at [1042, 195] on strong "Why Choose Grill Rescue?" at bounding box center [884, 194] width 354 height 37
paste div
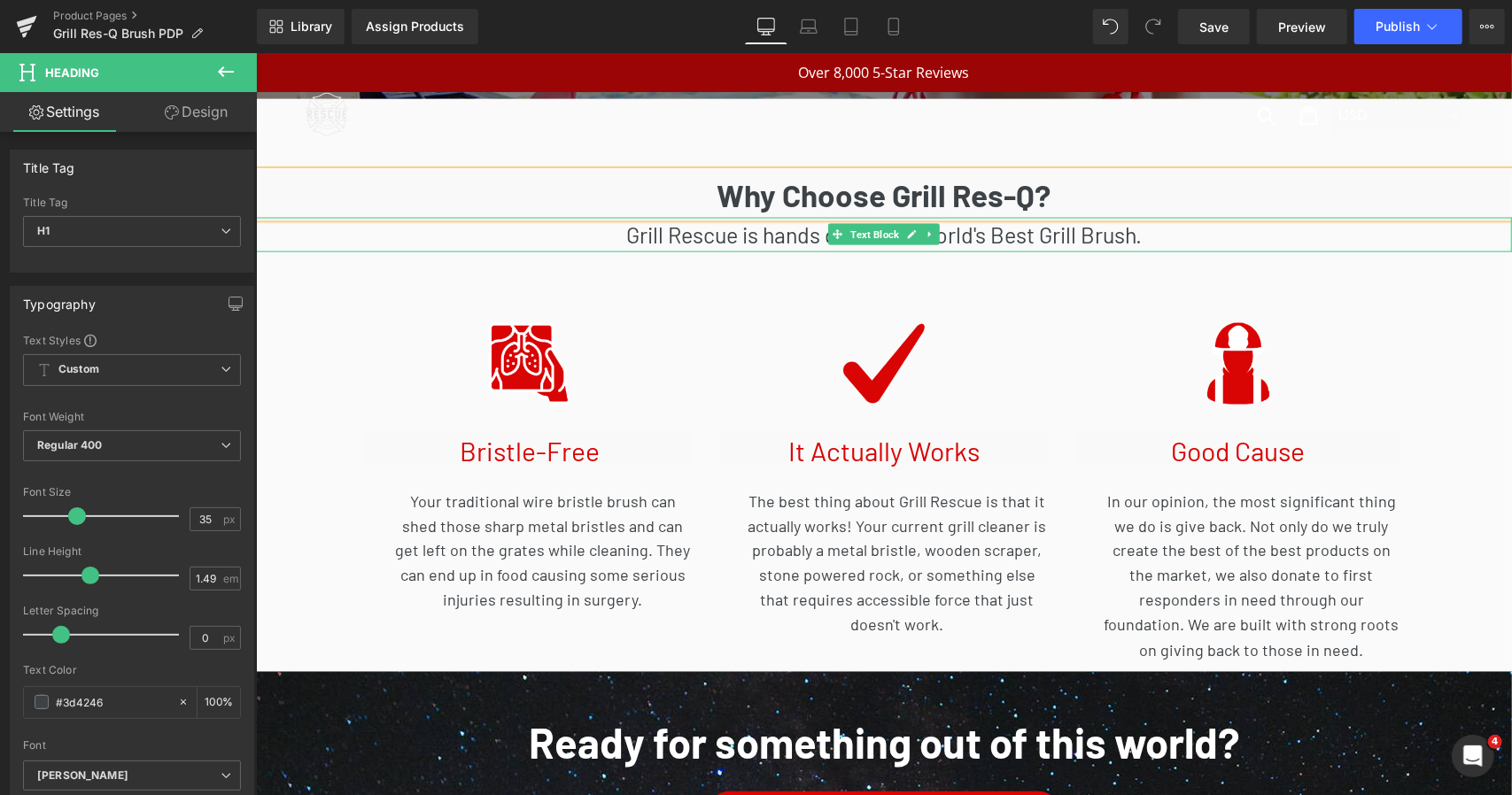
click at [724, 228] on p "Grill Rescue is hands down the World's Best Grill Brush." at bounding box center [883, 234] width 1256 height 34
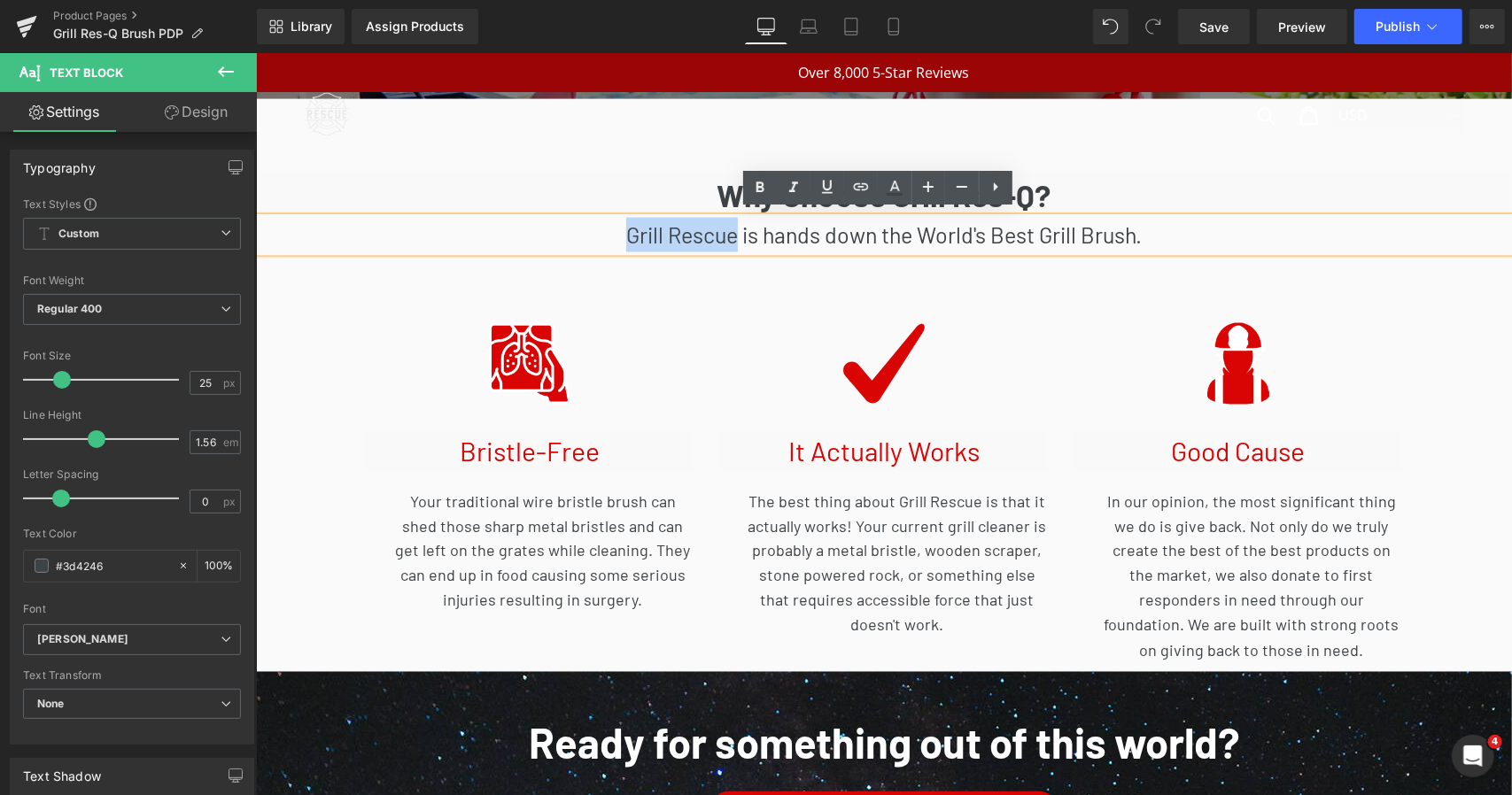
drag, startPoint x: 727, startPoint y: 228, endPoint x: 621, endPoint y: 228, distance: 106.0
click at [621, 228] on p "Grill Rescue is hands down the World's Best Grill Brush." at bounding box center [883, 234] width 1256 height 34
paste div
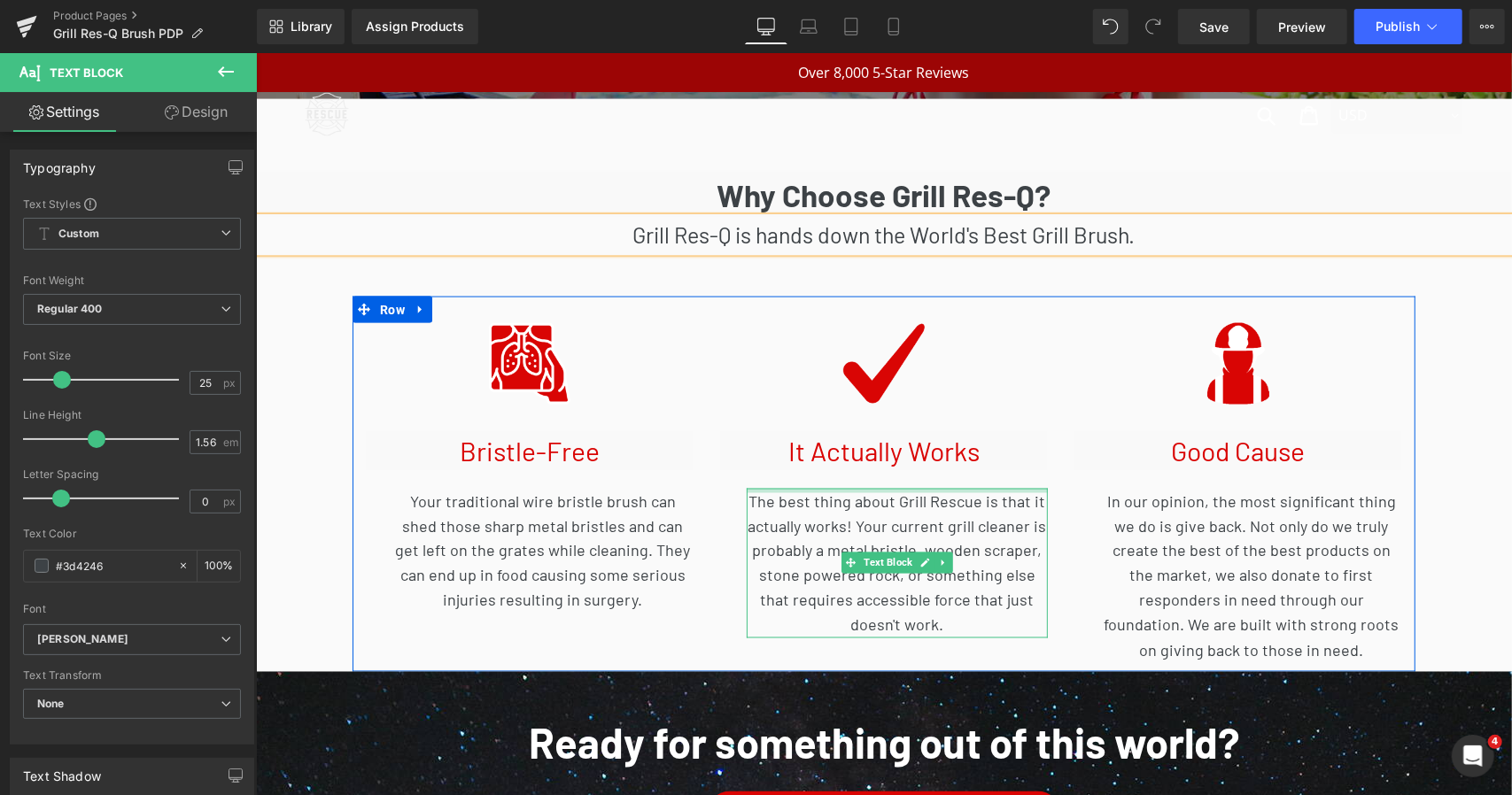
click at [917, 487] on div at bounding box center [897, 489] width 301 height 5
click at [900, 496] on p "The best thing about Grill Rescue is that it actually works! Your current grill…" at bounding box center [897, 561] width 301 height 148
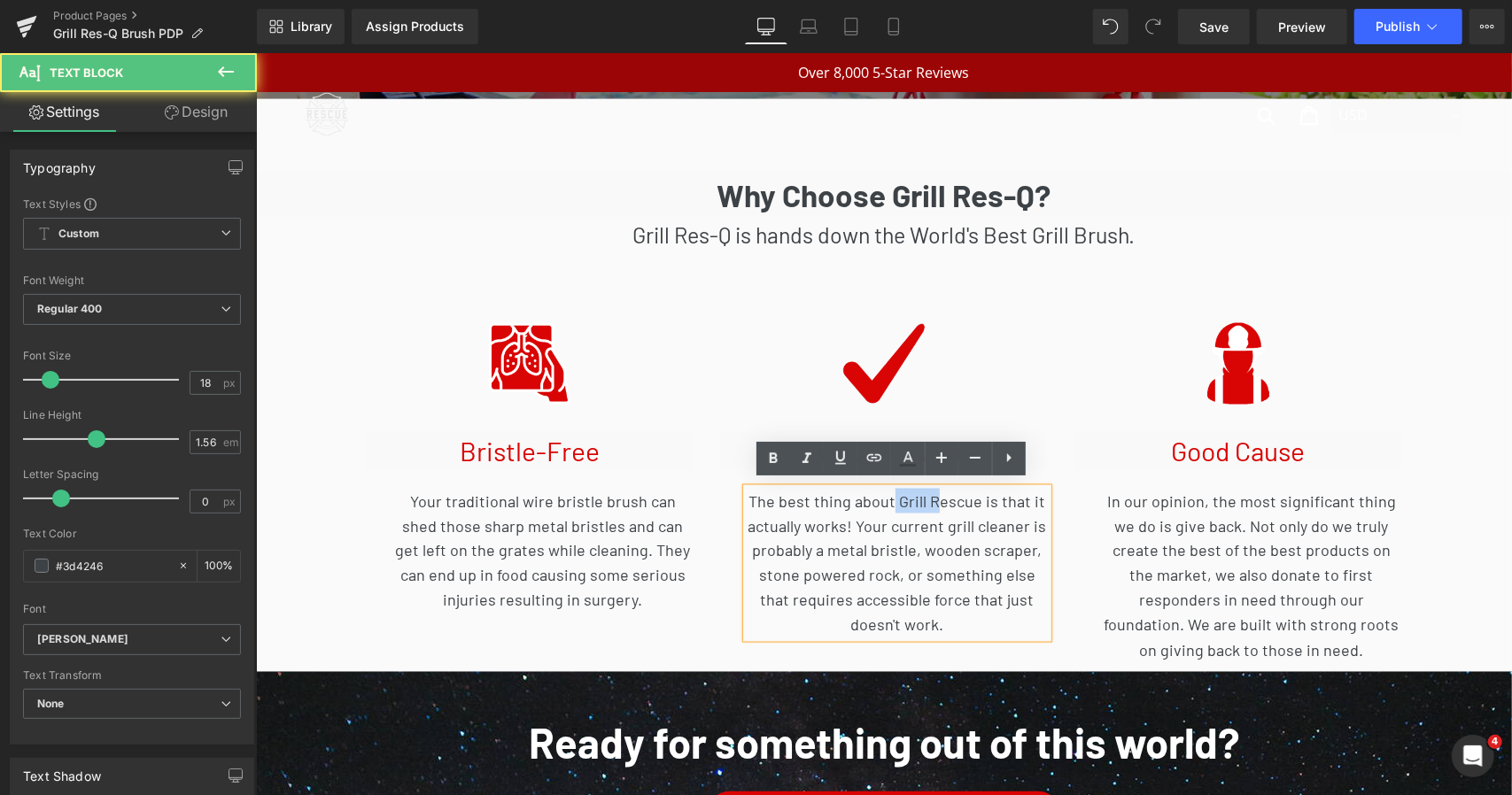
drag, startPoint x: 890, startPoint y: 493, endPoint x: 929, endPoint y: 493, distance: 39.0
click at [929, 493] on p "The best thing about Grill Rescue is that it actually works! Your current grill…" at bounding box center [897, 561] width 301 height 148
click at [935, 500] on p "The best thing about Grill Rescue is that it actually works! Your current grill…" at bounding box center [897, 561] width 301 height 148
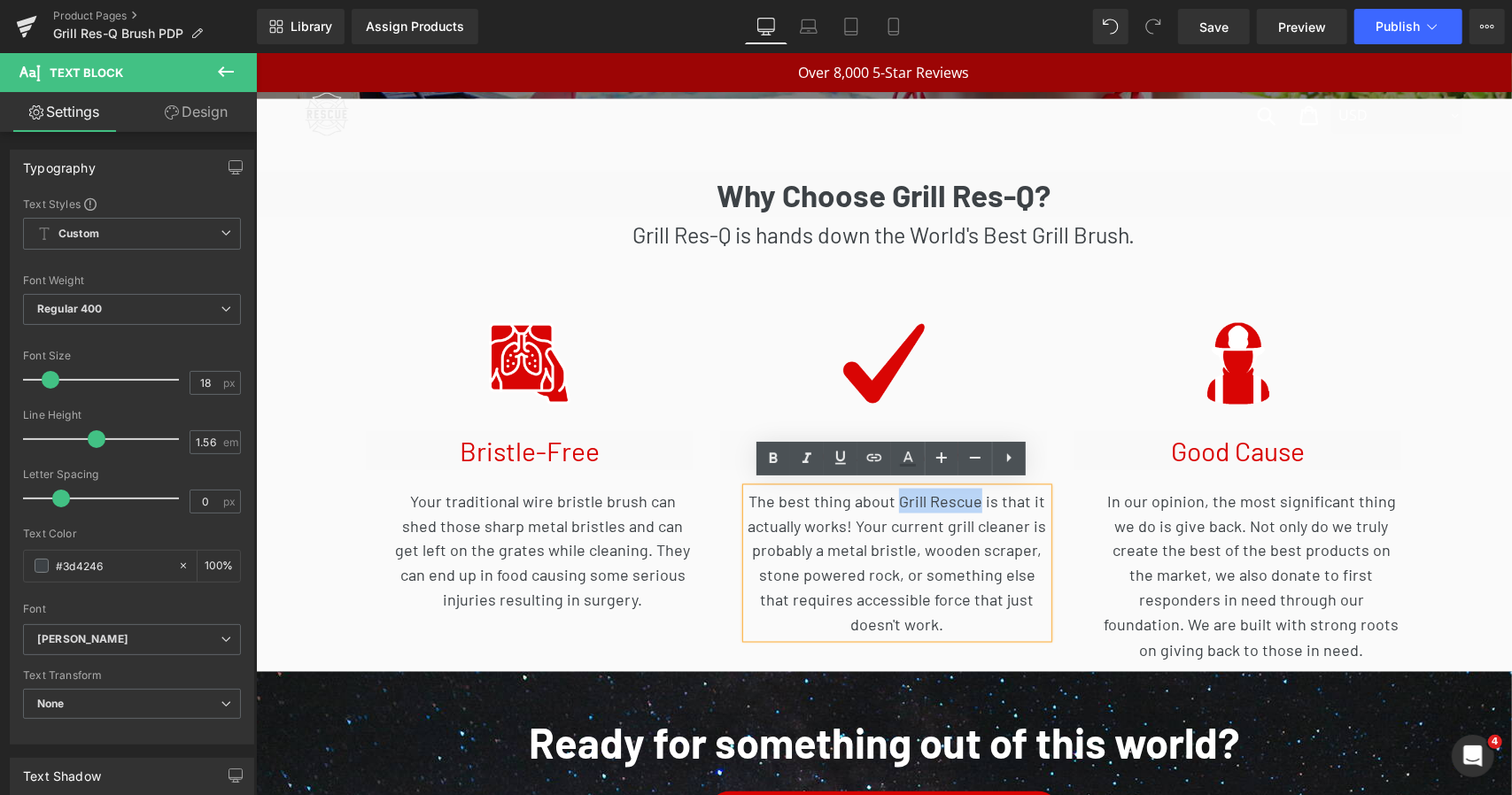
drag, startPoint x: 893, startPoint y: 492, endPoint x: 970, endPoint y: 492, distance: 77.0
click at [970, 492] on p "The best thing about Grill Rescue is that it actually works! Your current grill…" at bounding box center [897, 561] width 301 height 148
paste div
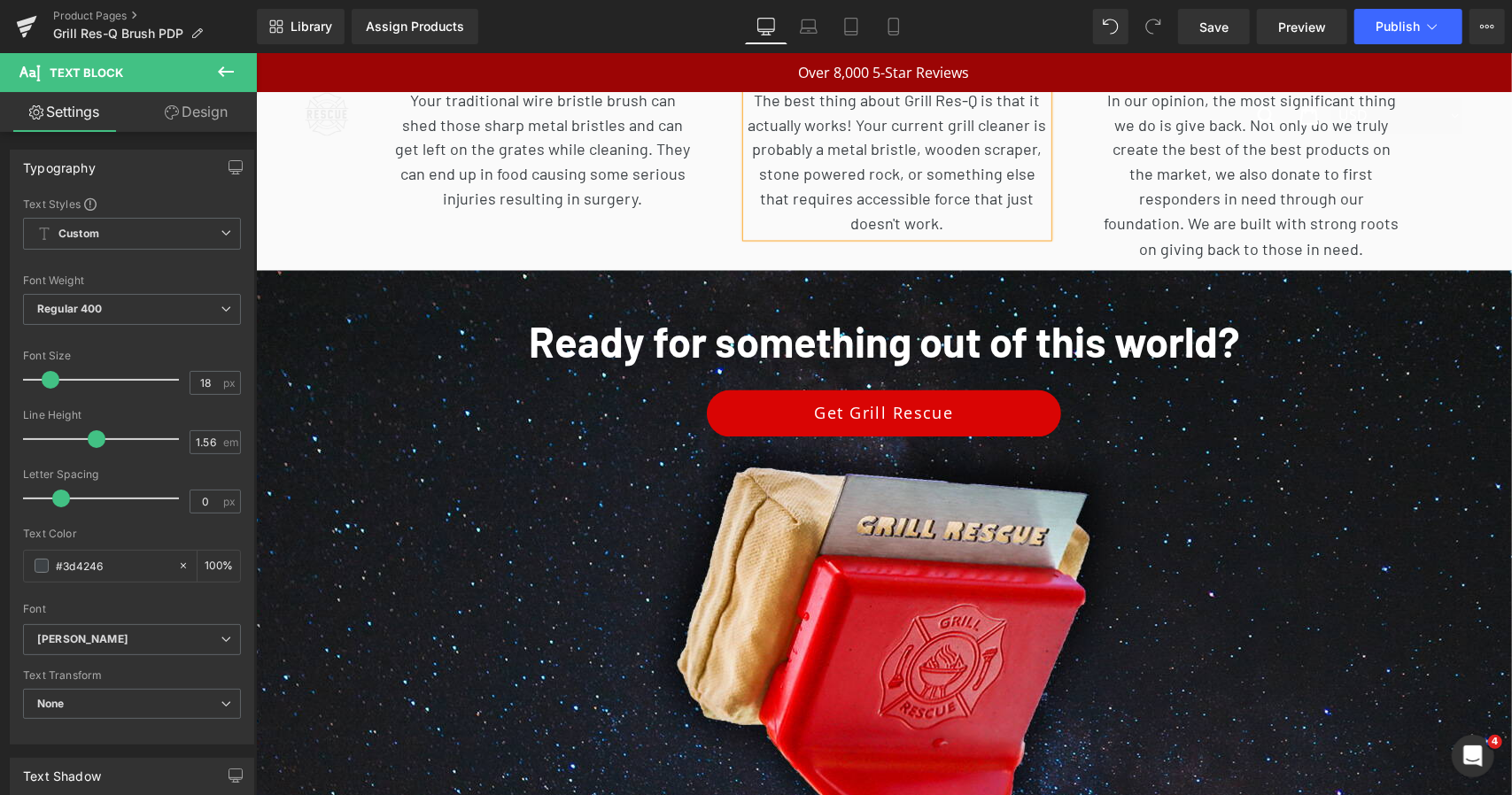
scroll to position [6742, 0]
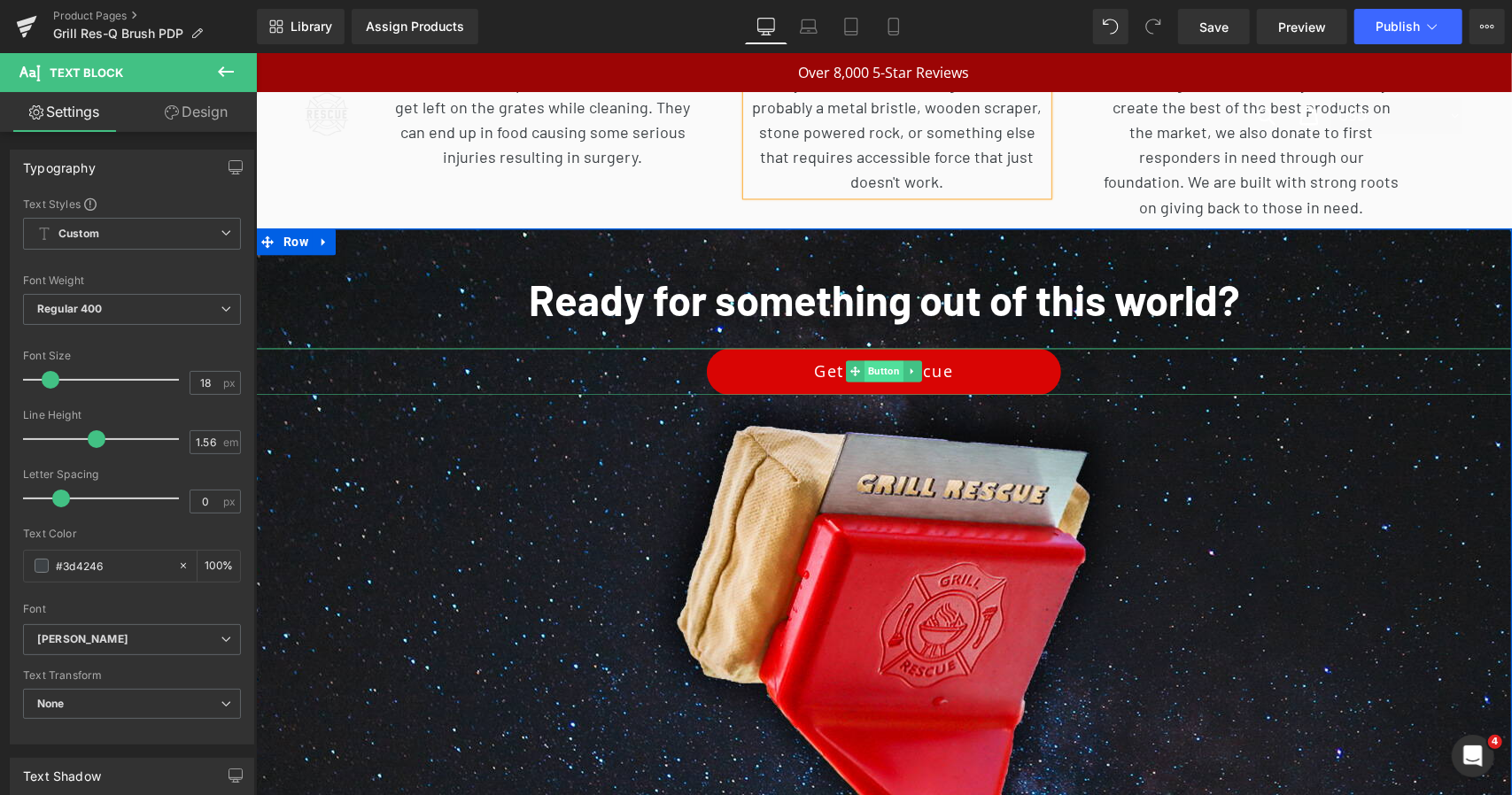
click at [877, 361] on span "Button" at bounding box center [883, 371] width 39 height 22
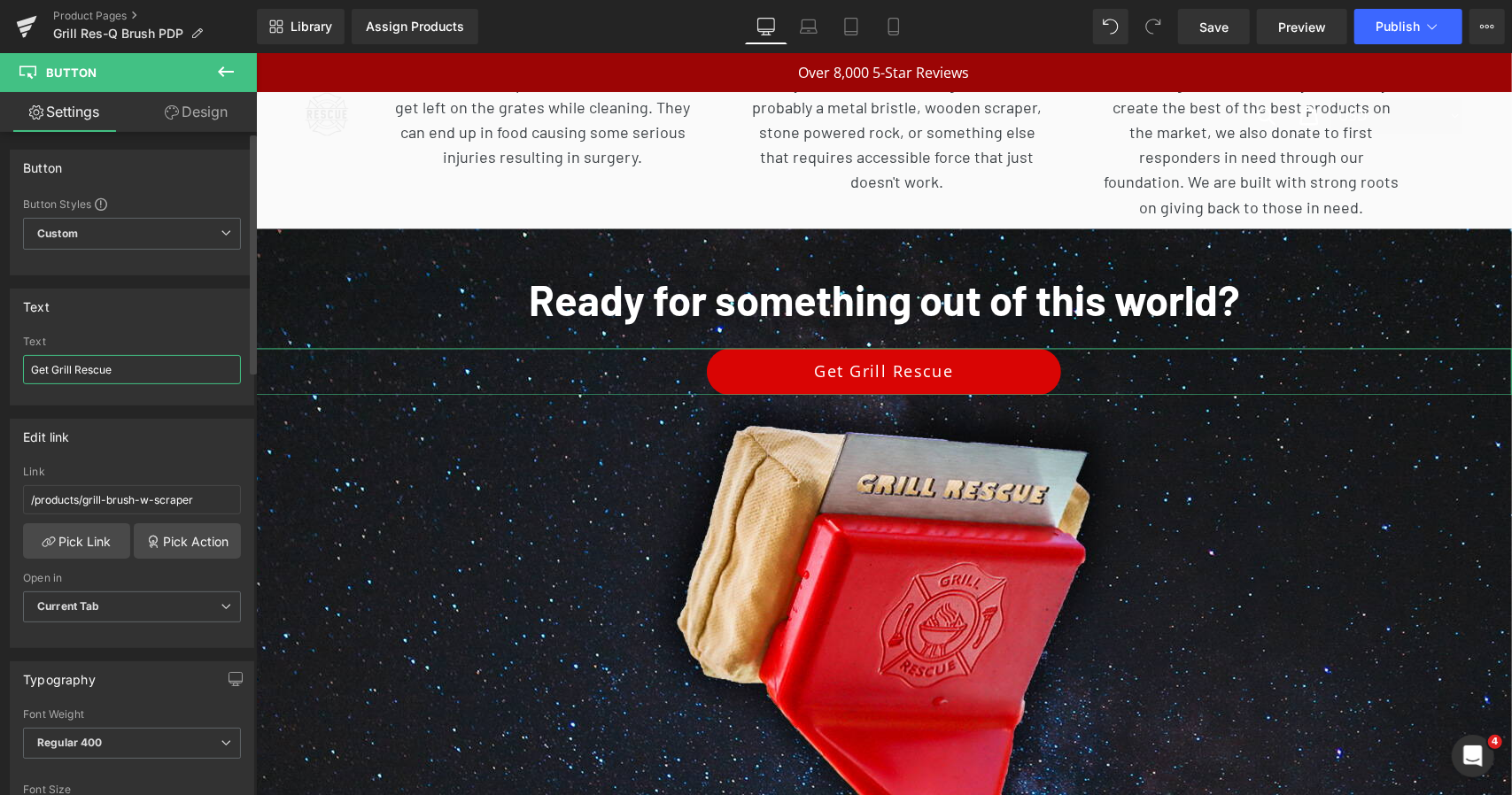
drag, startPoint x: 135, startPoint y: 369, endPoint x: 51, endPoint y: 369, distance: 84.0
click at [51, 369] on input "Get Grill Rescue" at bounding box center [132, 369] width 218 height 29
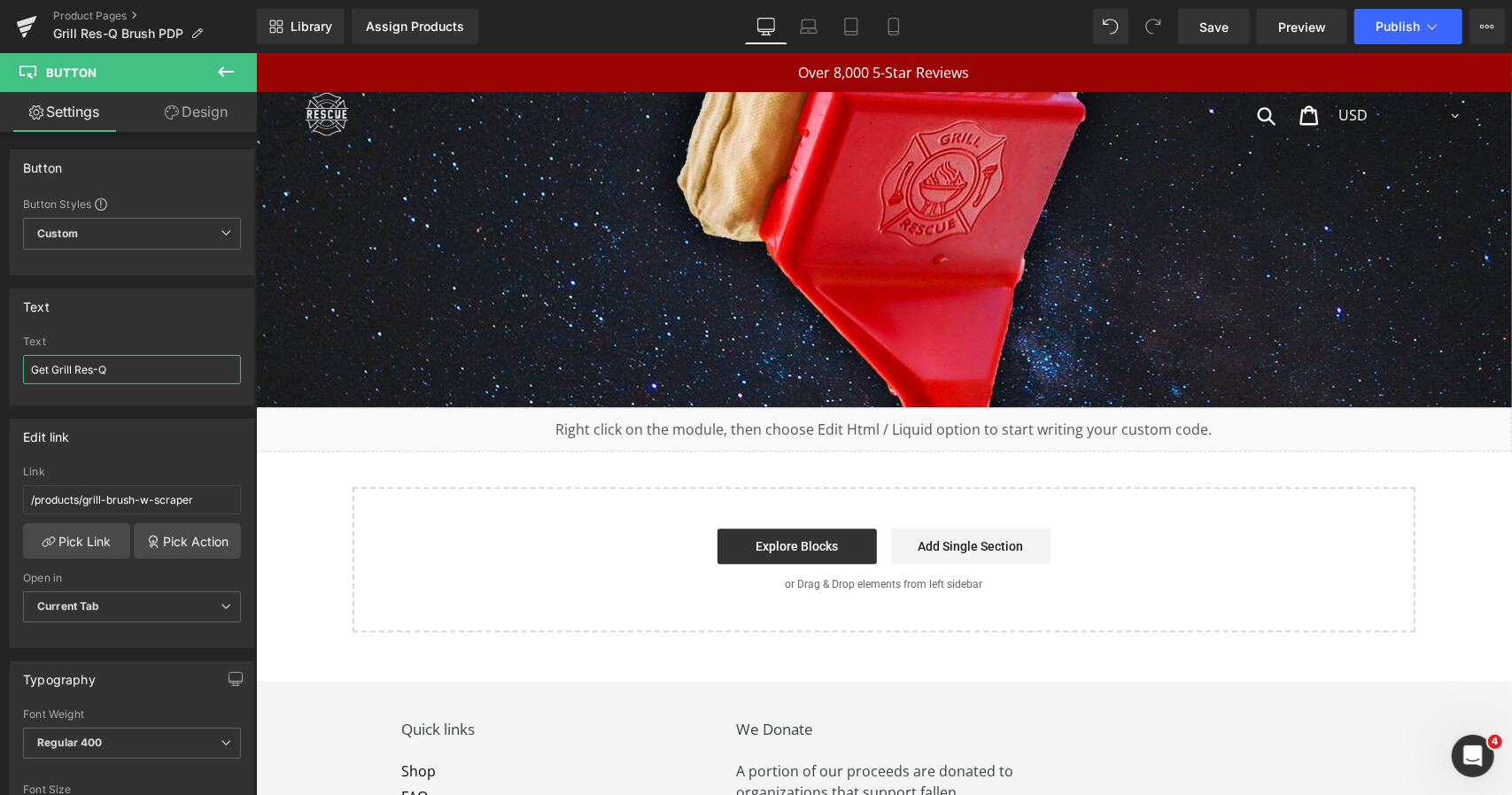
scroll to position [6919, 0]
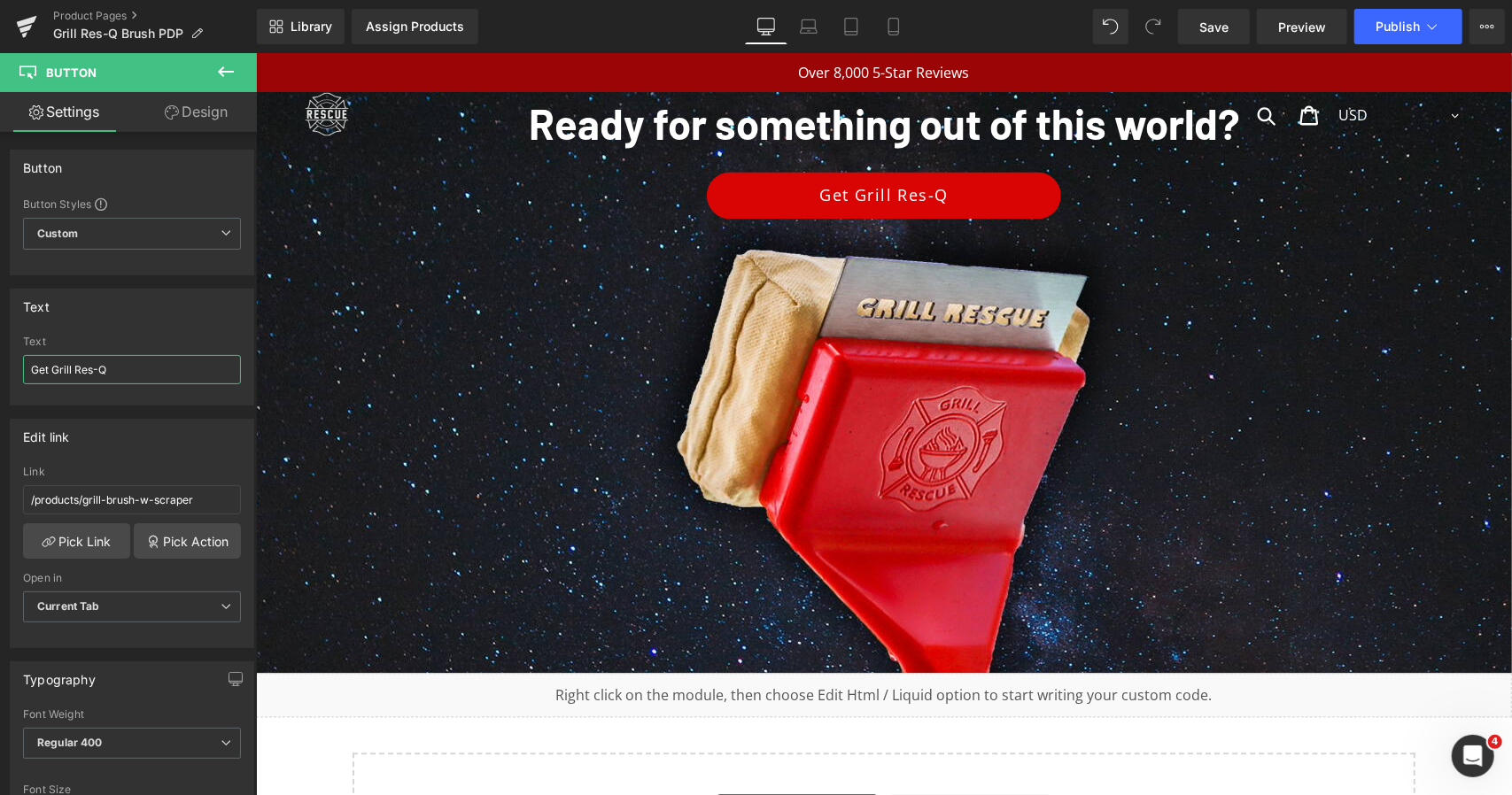
type input "Get Grill Res-Q"
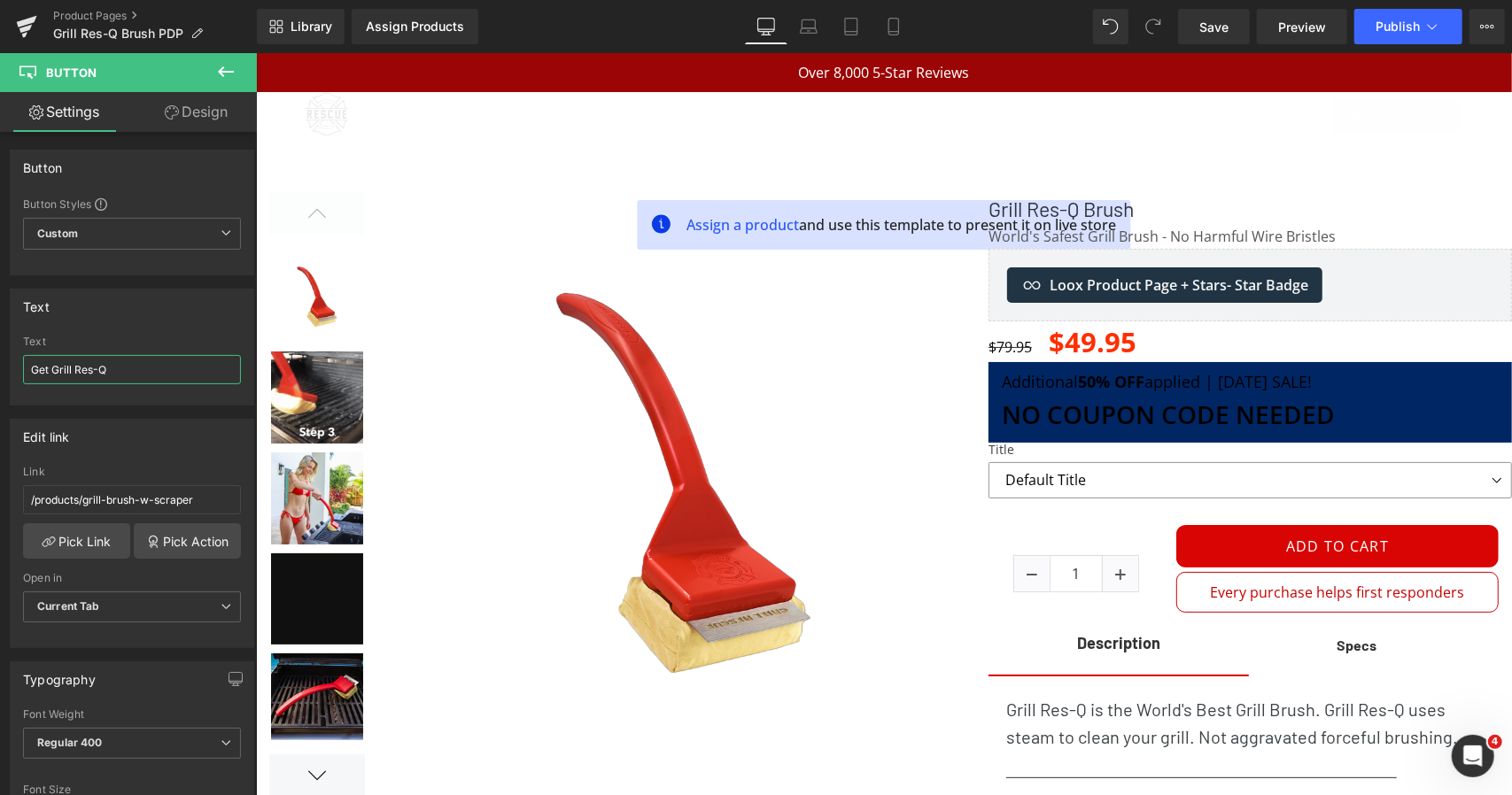
scroll to position [0, 0]
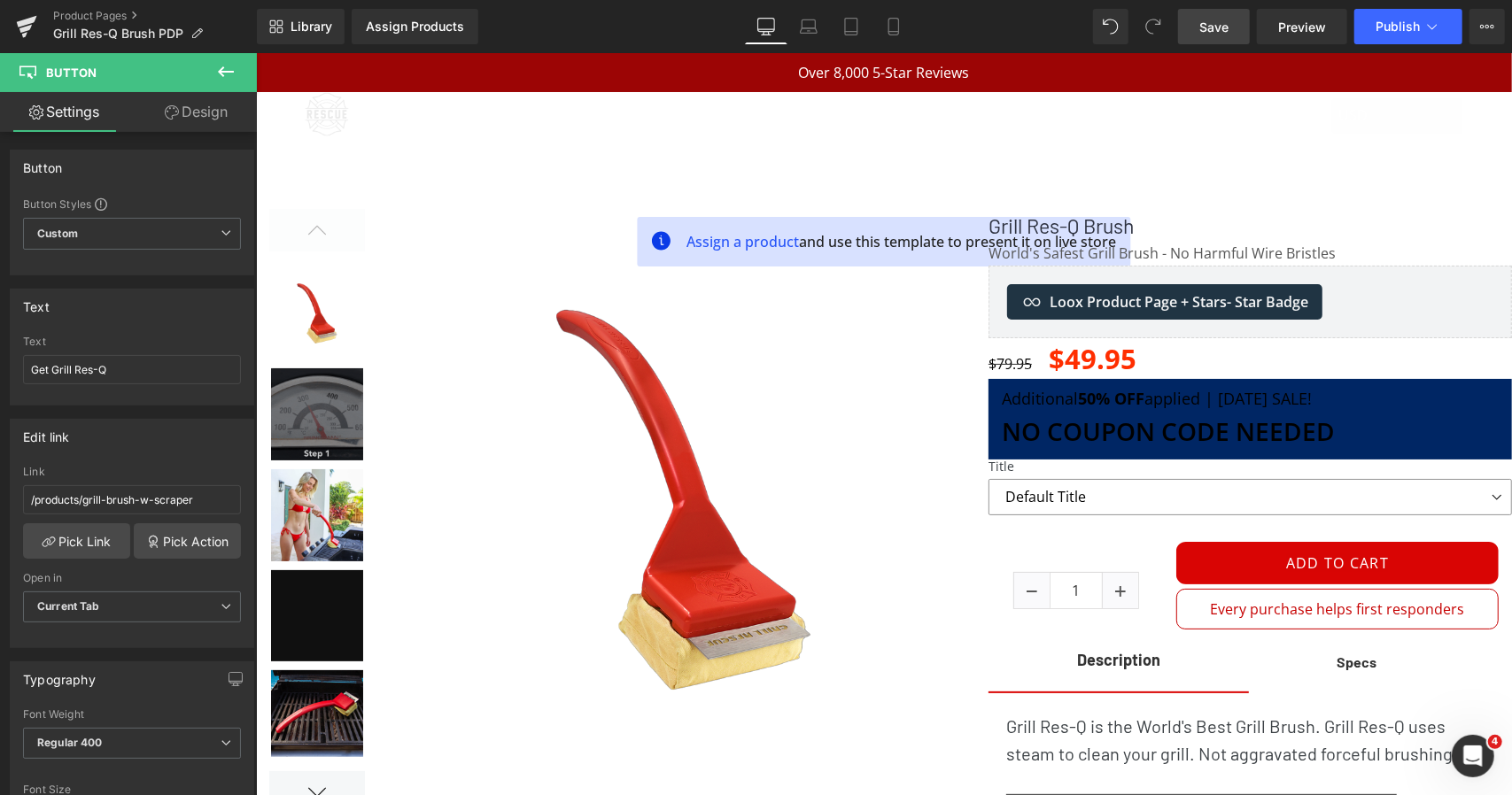
click at [1219, 23] on span "Save" at bounding box center [1214, 27] width 29 height 19
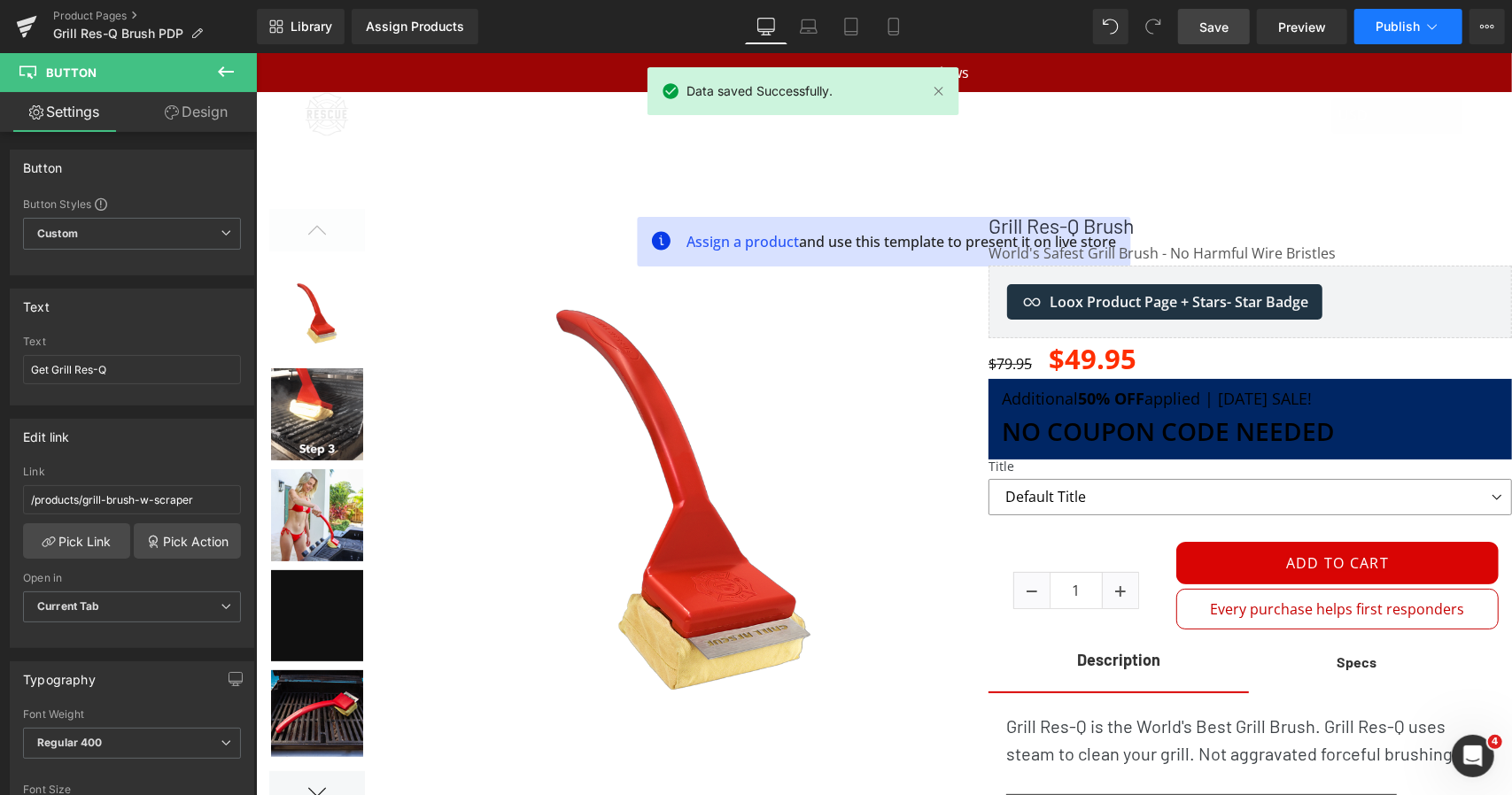
click at [1372, 24] on button "Publish" at bounding box center [1409, 27] width 108 height 35
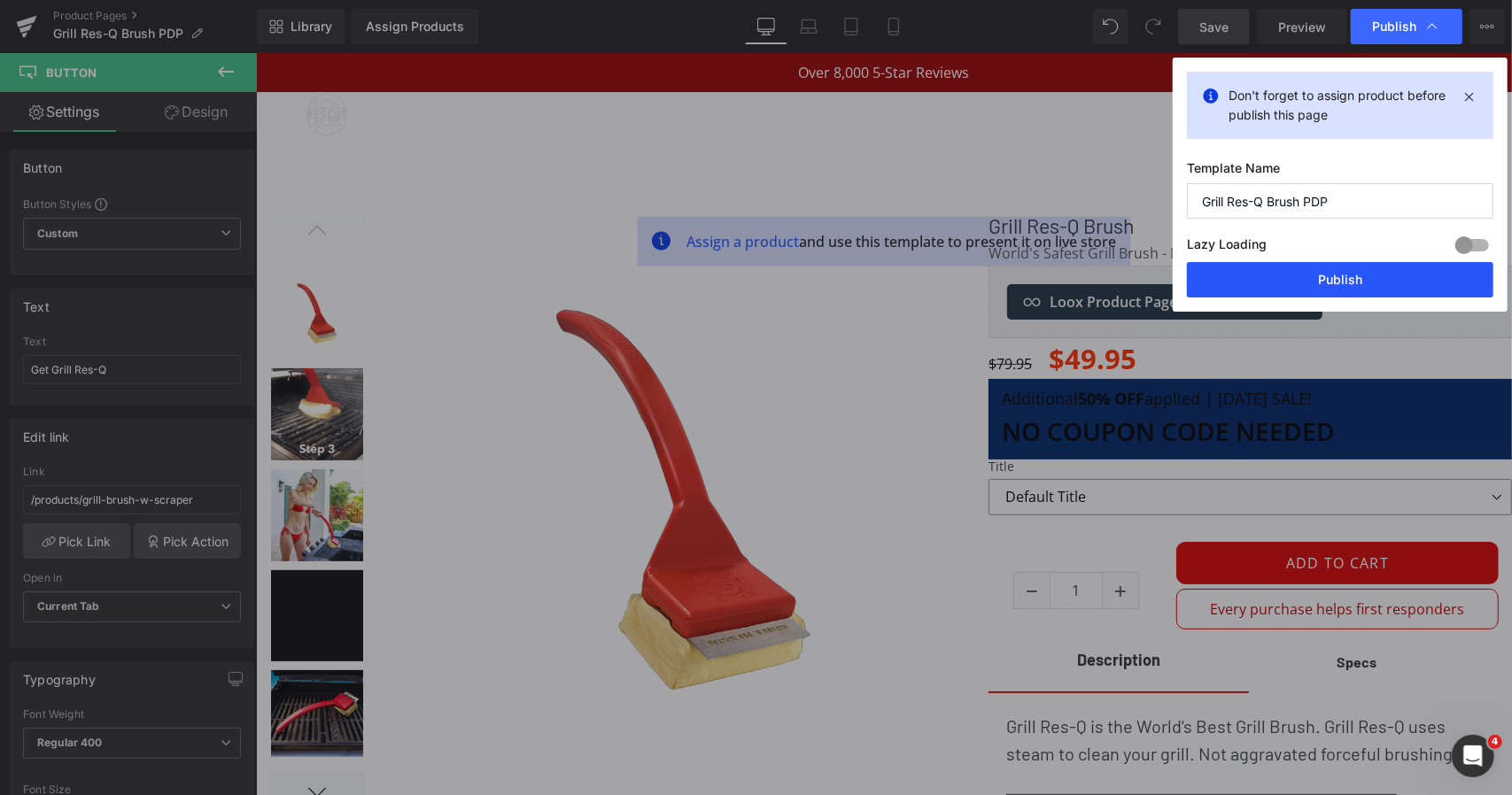
click at [1326, 273] on button "Publish" at bounding box center [1340, 280] width 307 height 35
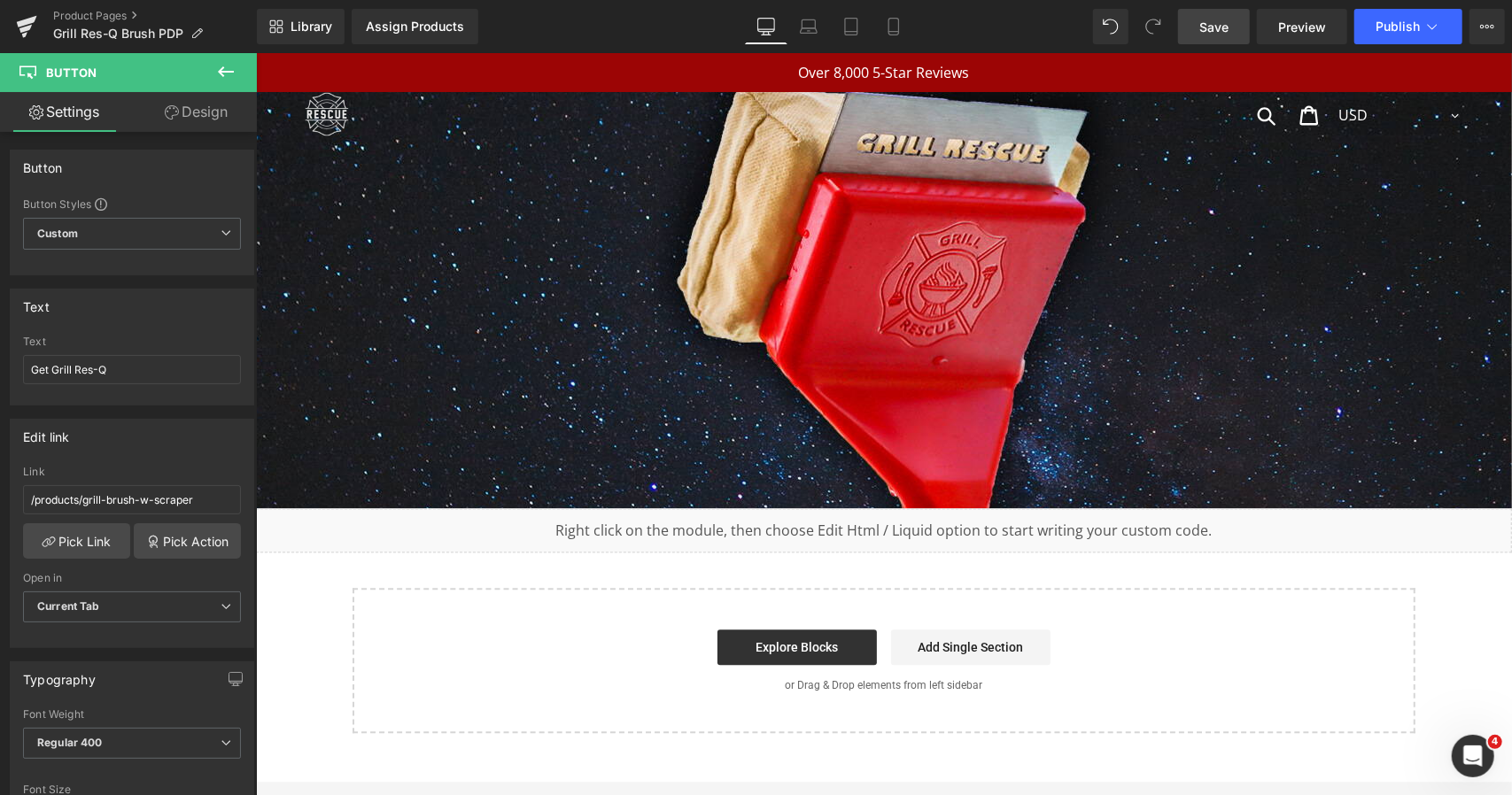
scroll to position [6686, 0]
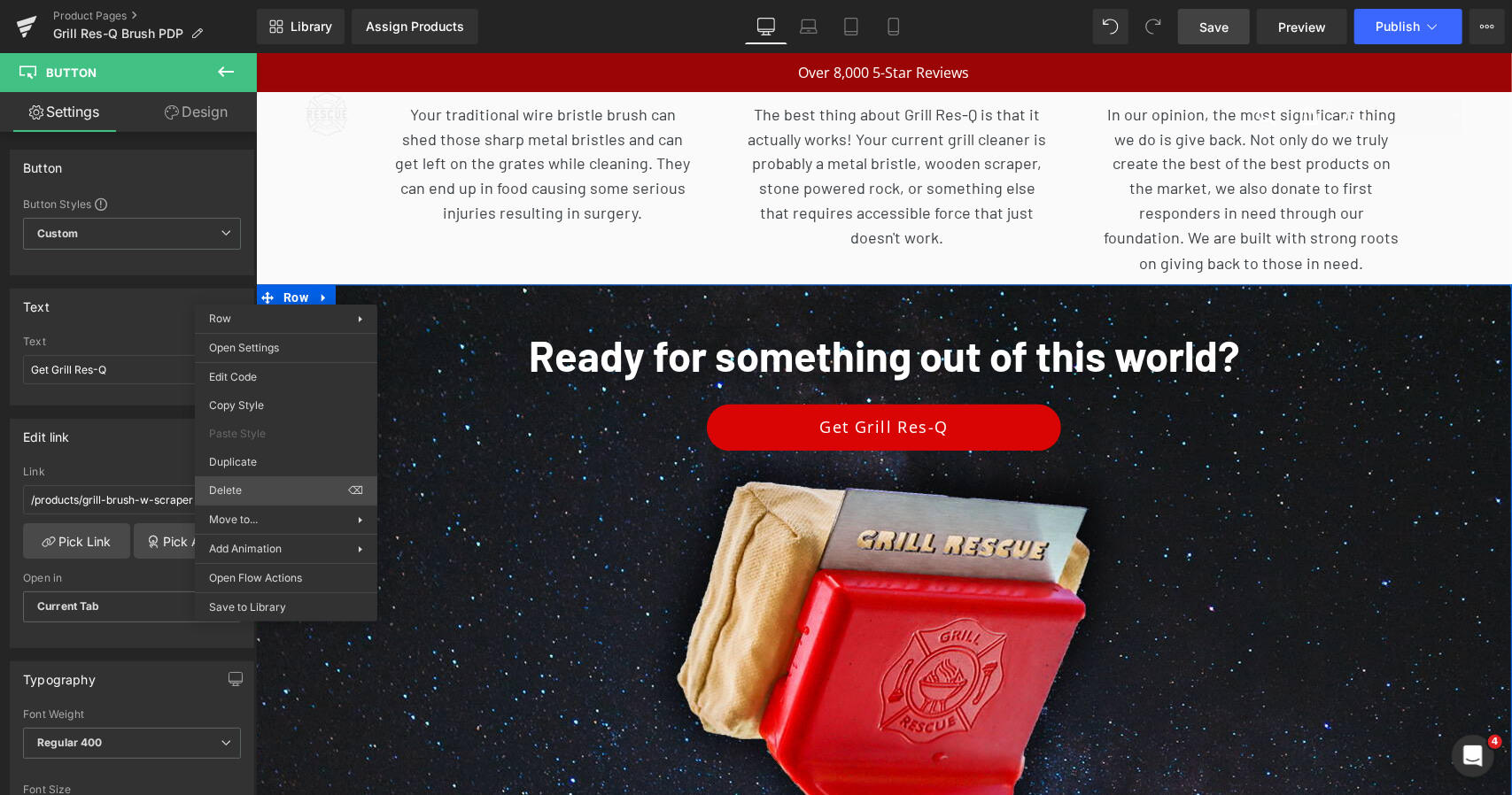
drag, startPoint x: 540, startPoint y: 540, endPoint x: 425, endPoint y: 452, distance: 144.8
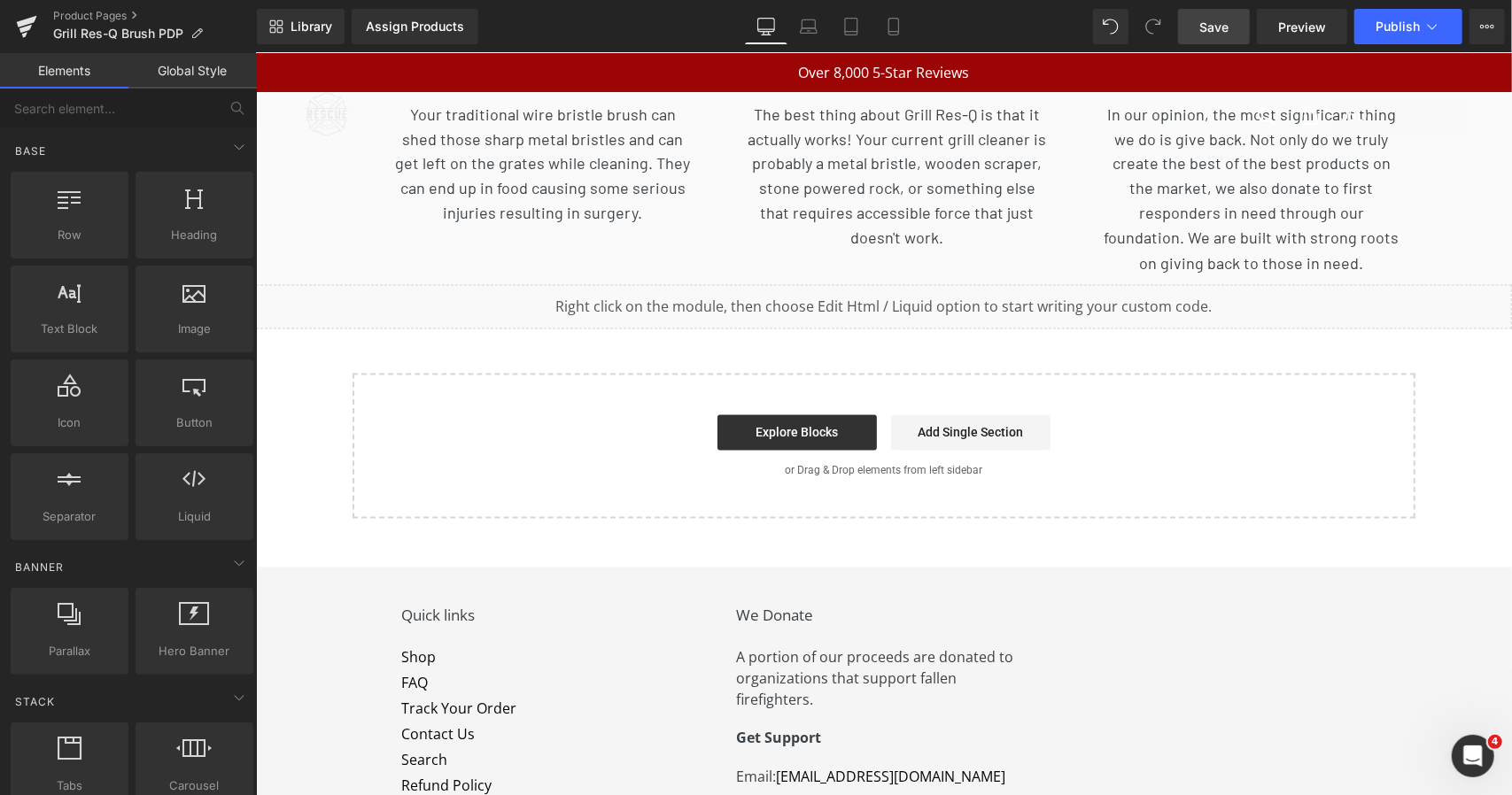
click at [1219, 26] on span "Save" at bounding box center [1214, 27] width 29 height 19
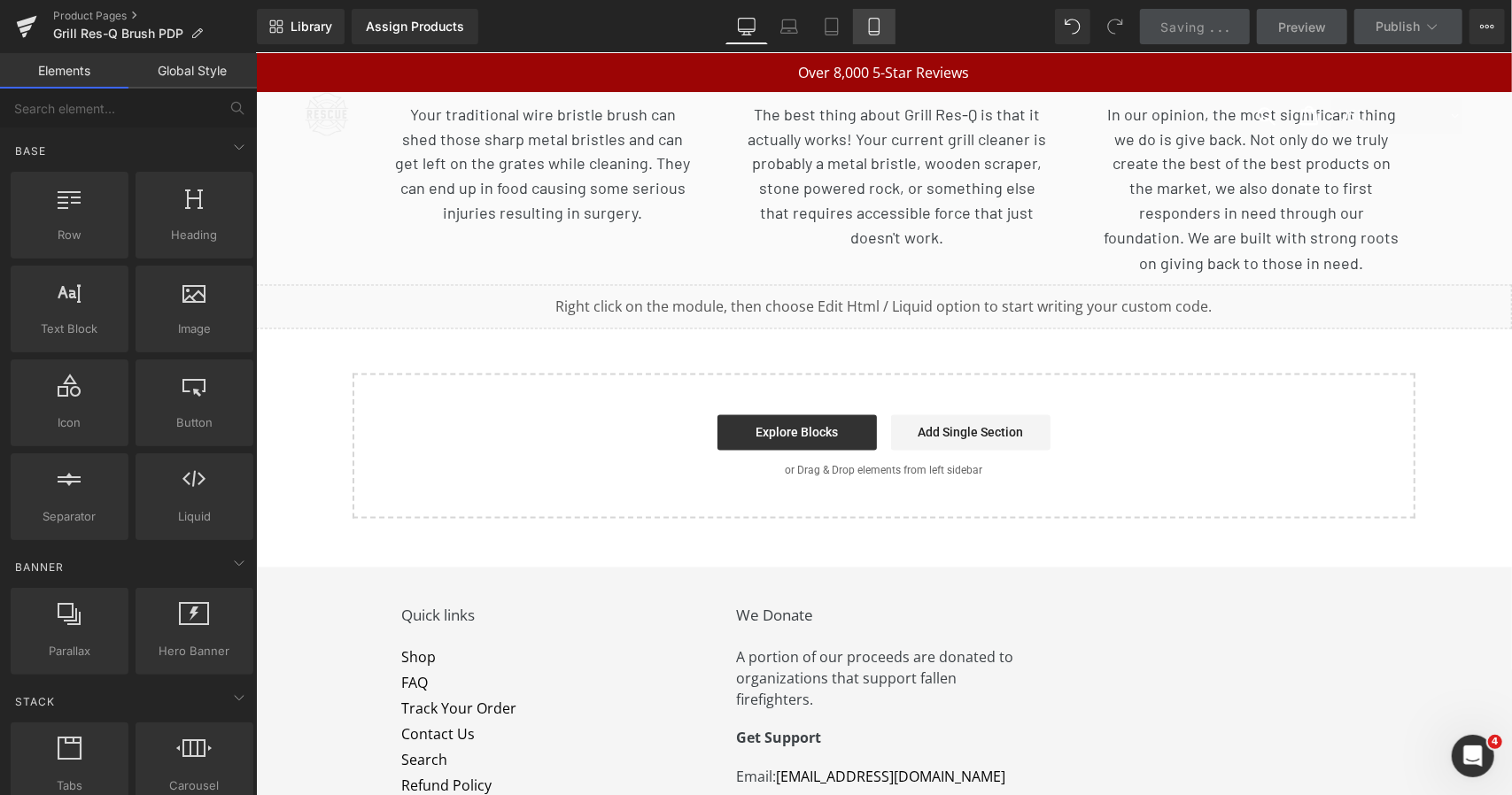
click at [882, 26] on icon at bounding box center [874, 27] width 18 height 18
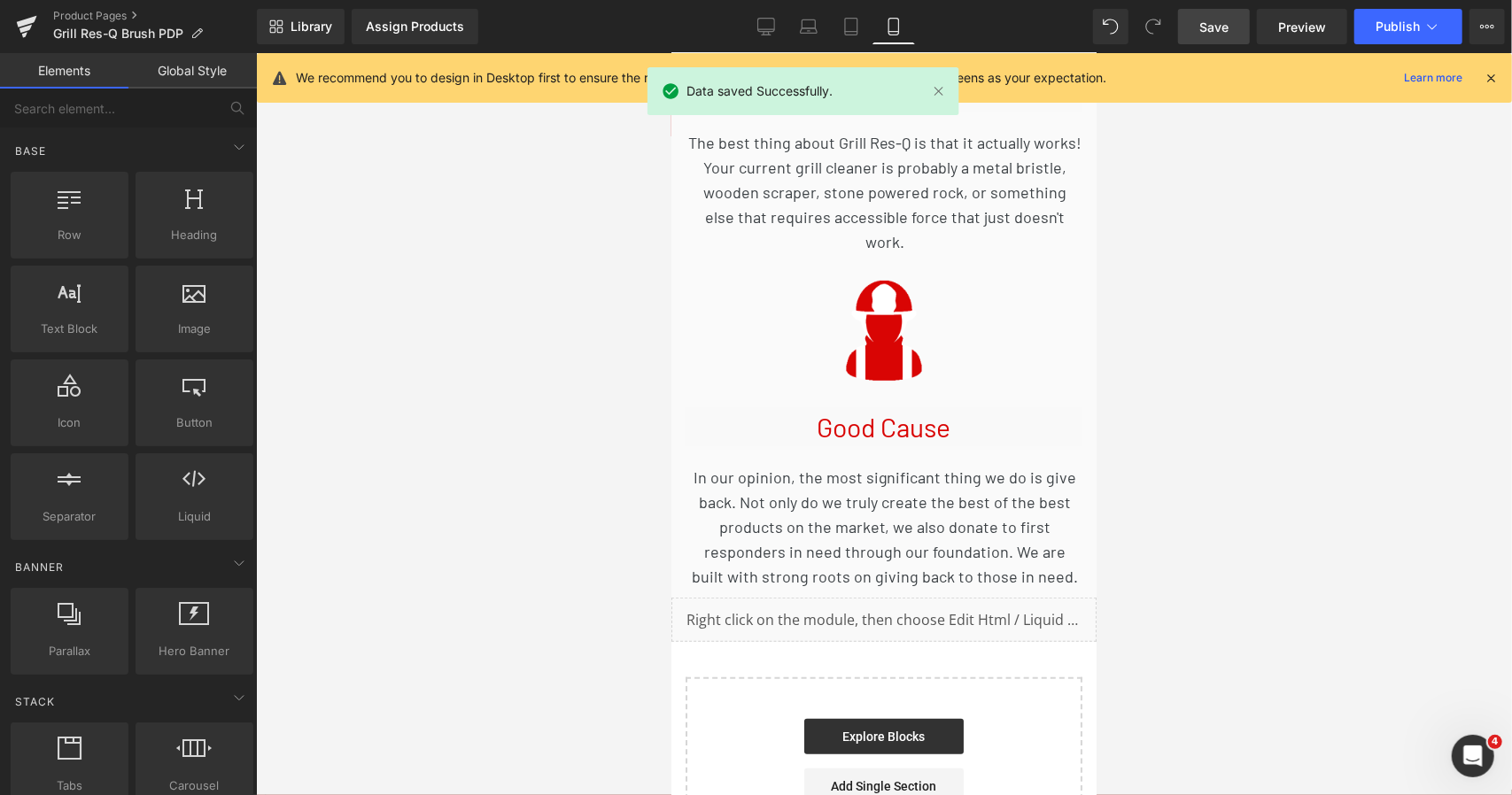
scroll to position [9802, 0]
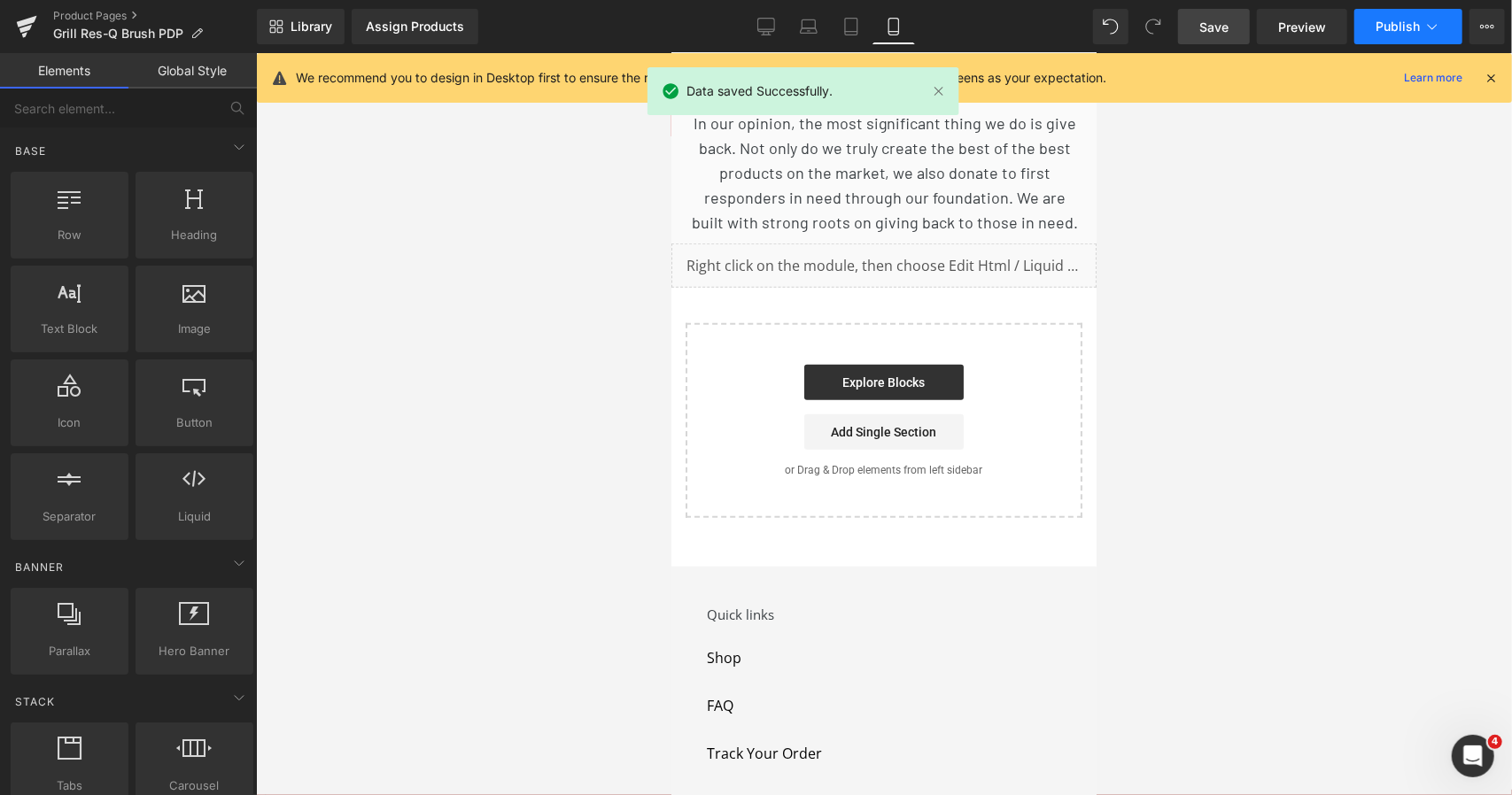
click at [1395, 23] on span "Publish" at bounding box center [1397, 27] width 44 height 14
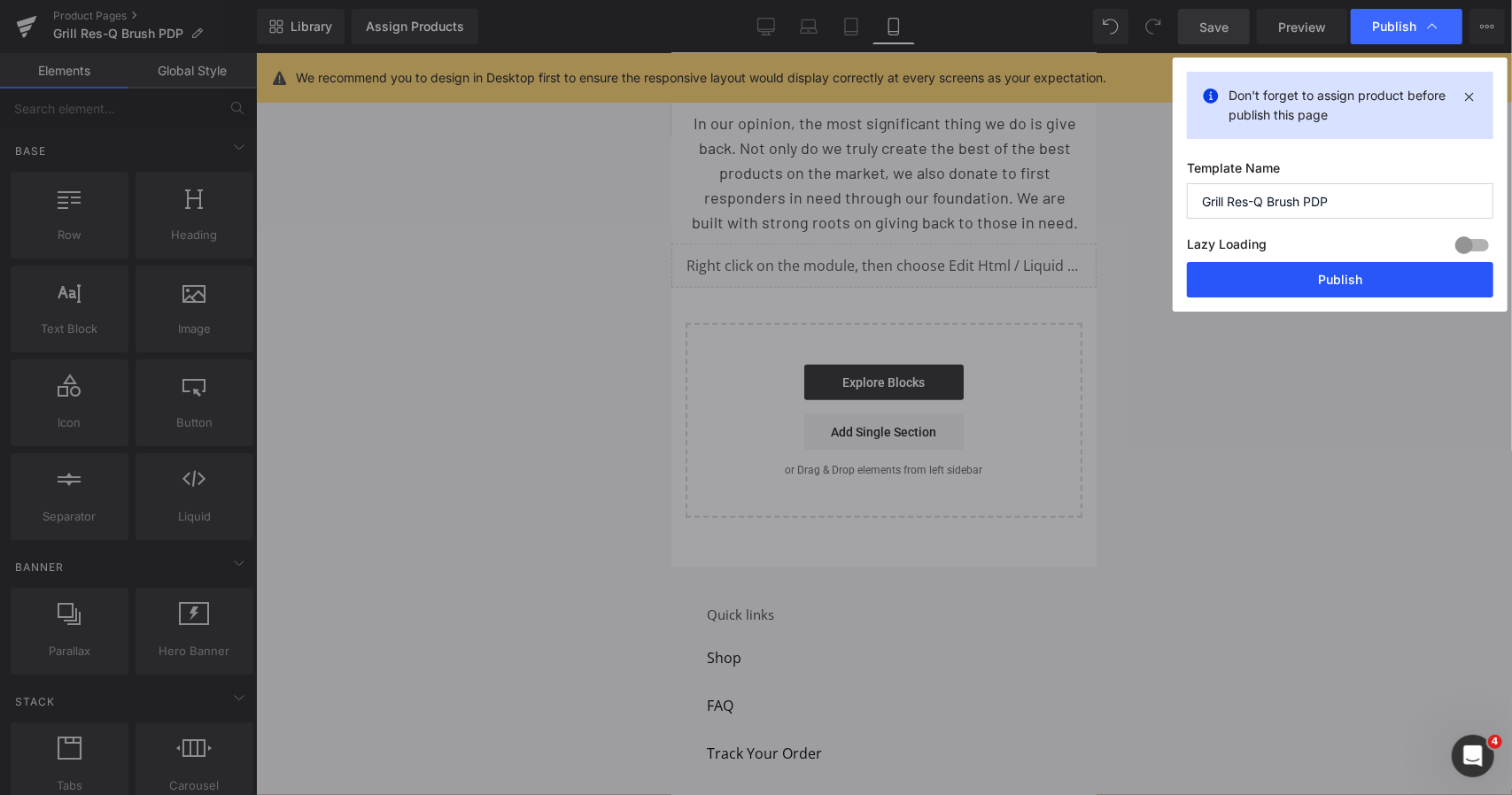
click at [1306, 273] on button "Publish" at bounding box center [1340, 280] width 307 height 35
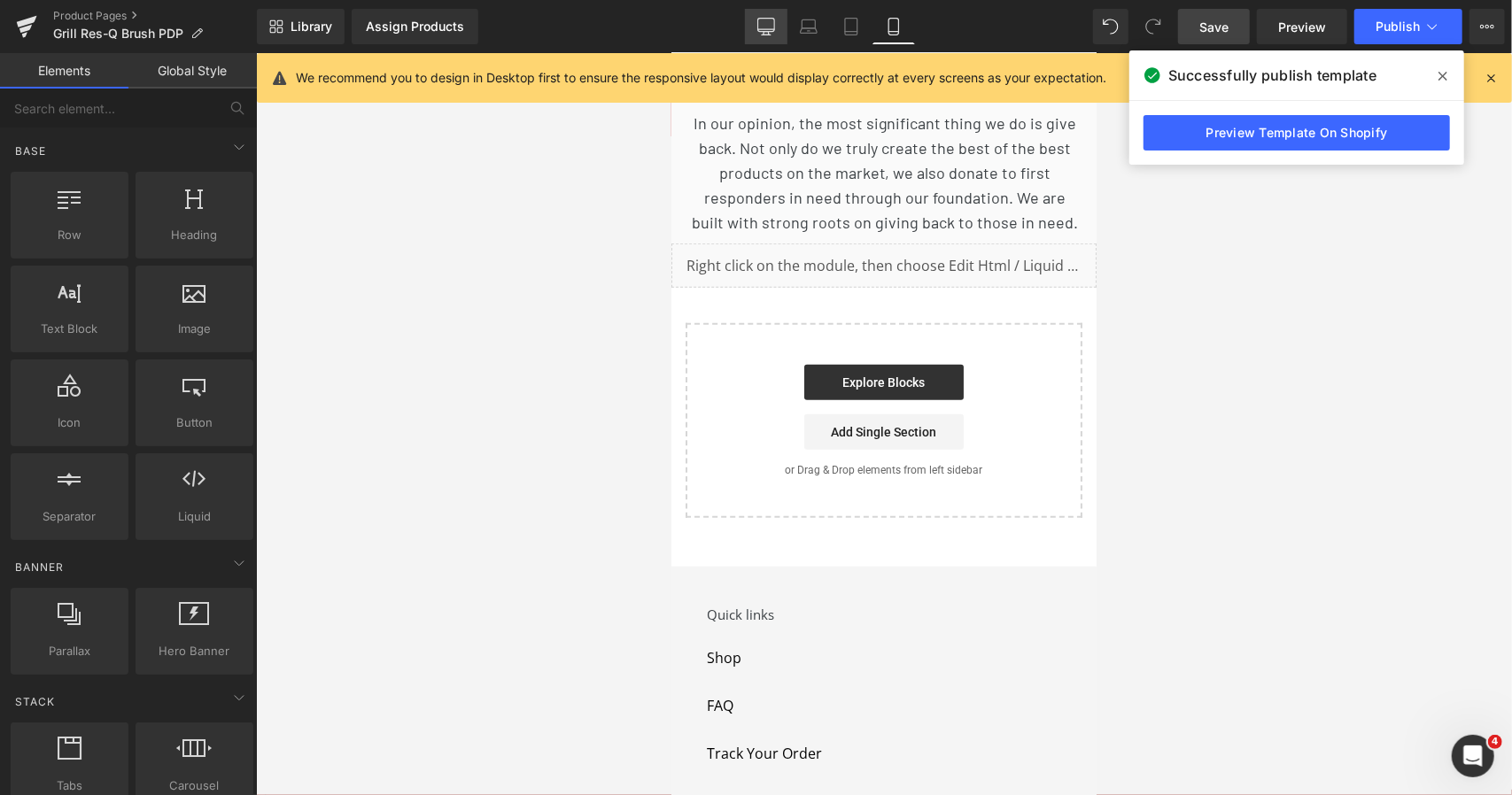
click at [765, 31] on icon at bounding box center [766, 27] width 18 height 18
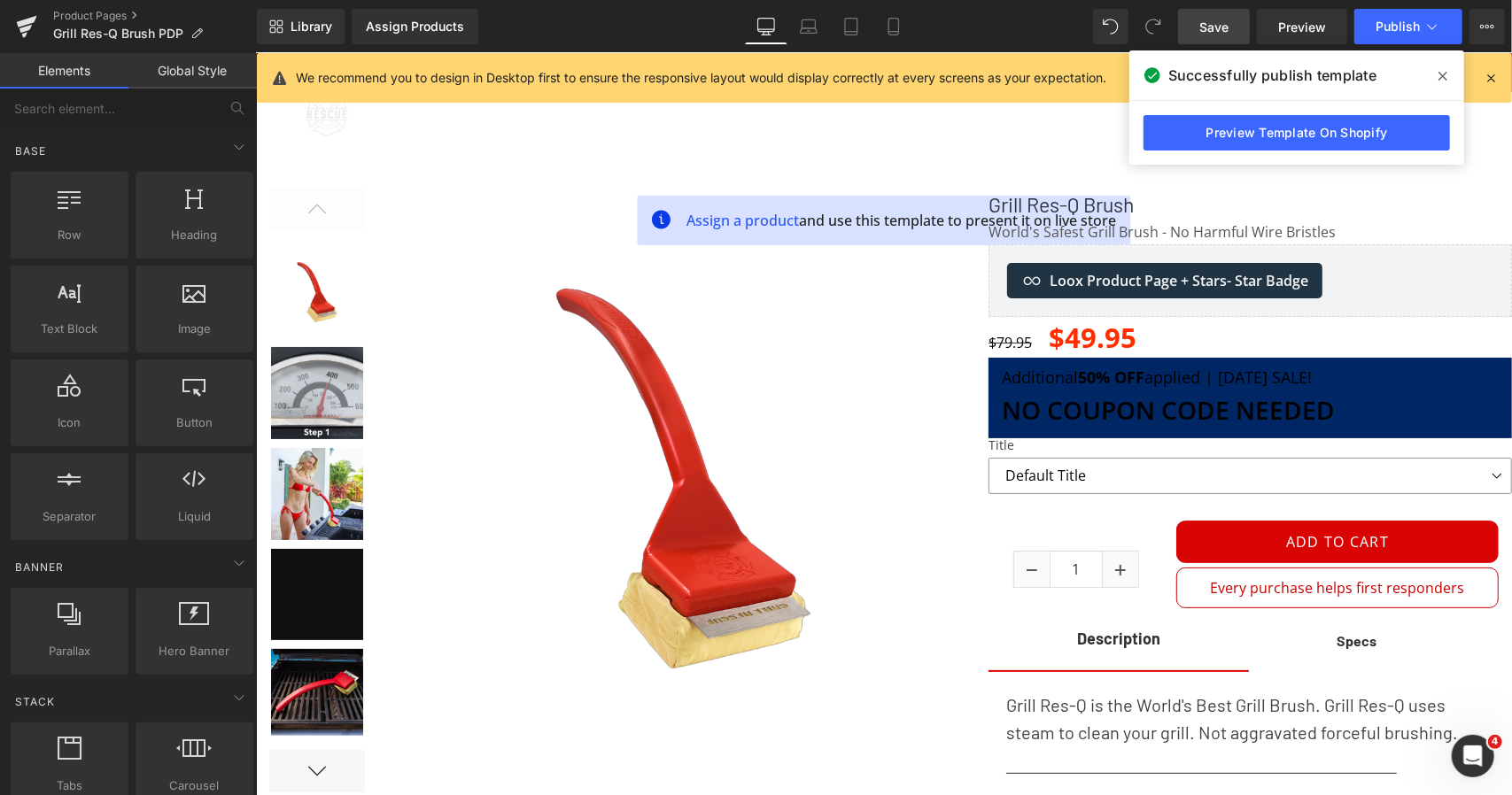
scroll to position [0, 0]
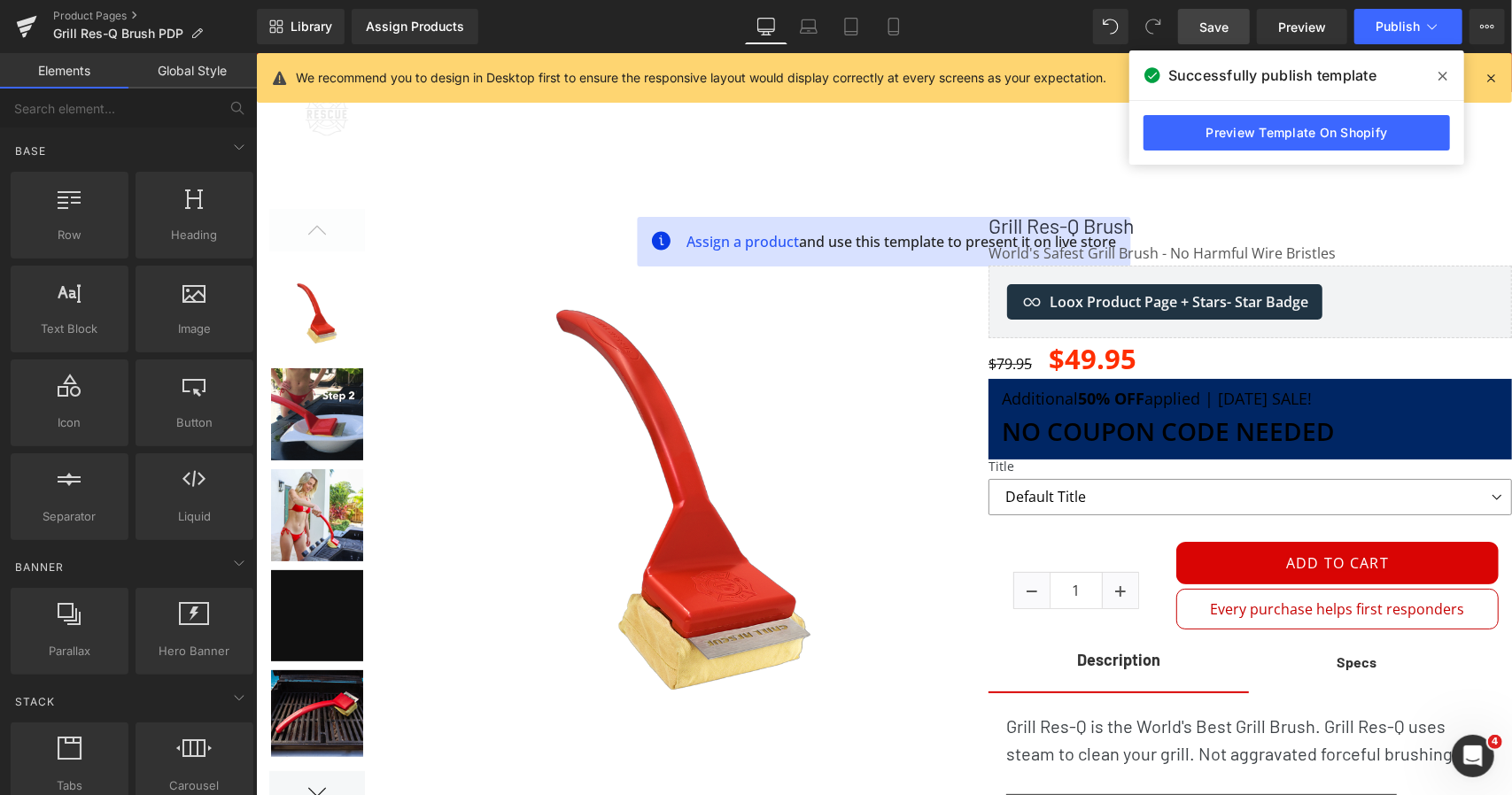
drag, startPoint x: 1504, startPoint y: 715, endPoint x: 1765, endPoint y: 108, distance: 660.7
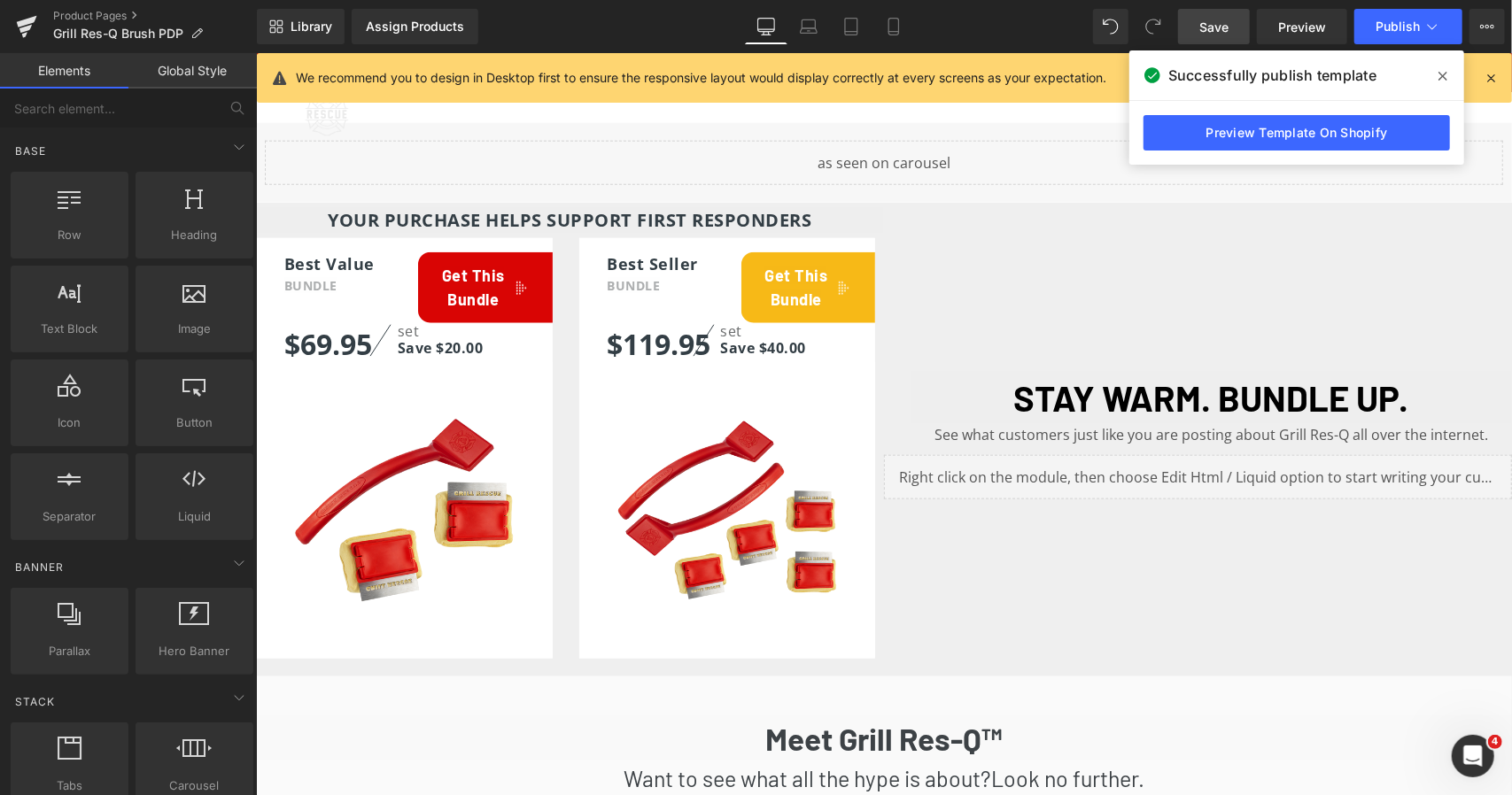
scroll to position [1151, 0]
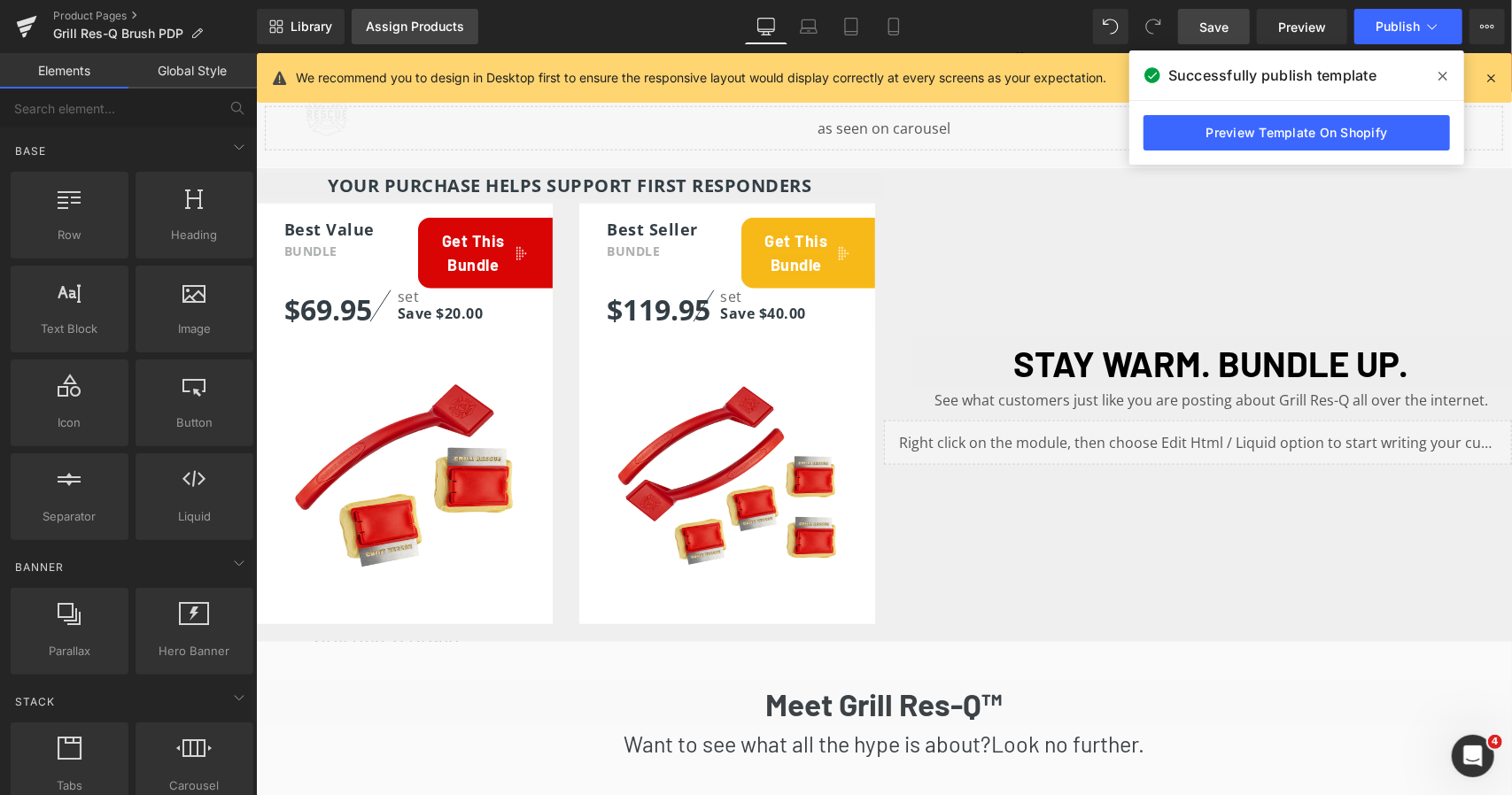
click at [427, 28] on div "Assign Products" at bounding box center [415, 27] width 98 height 14
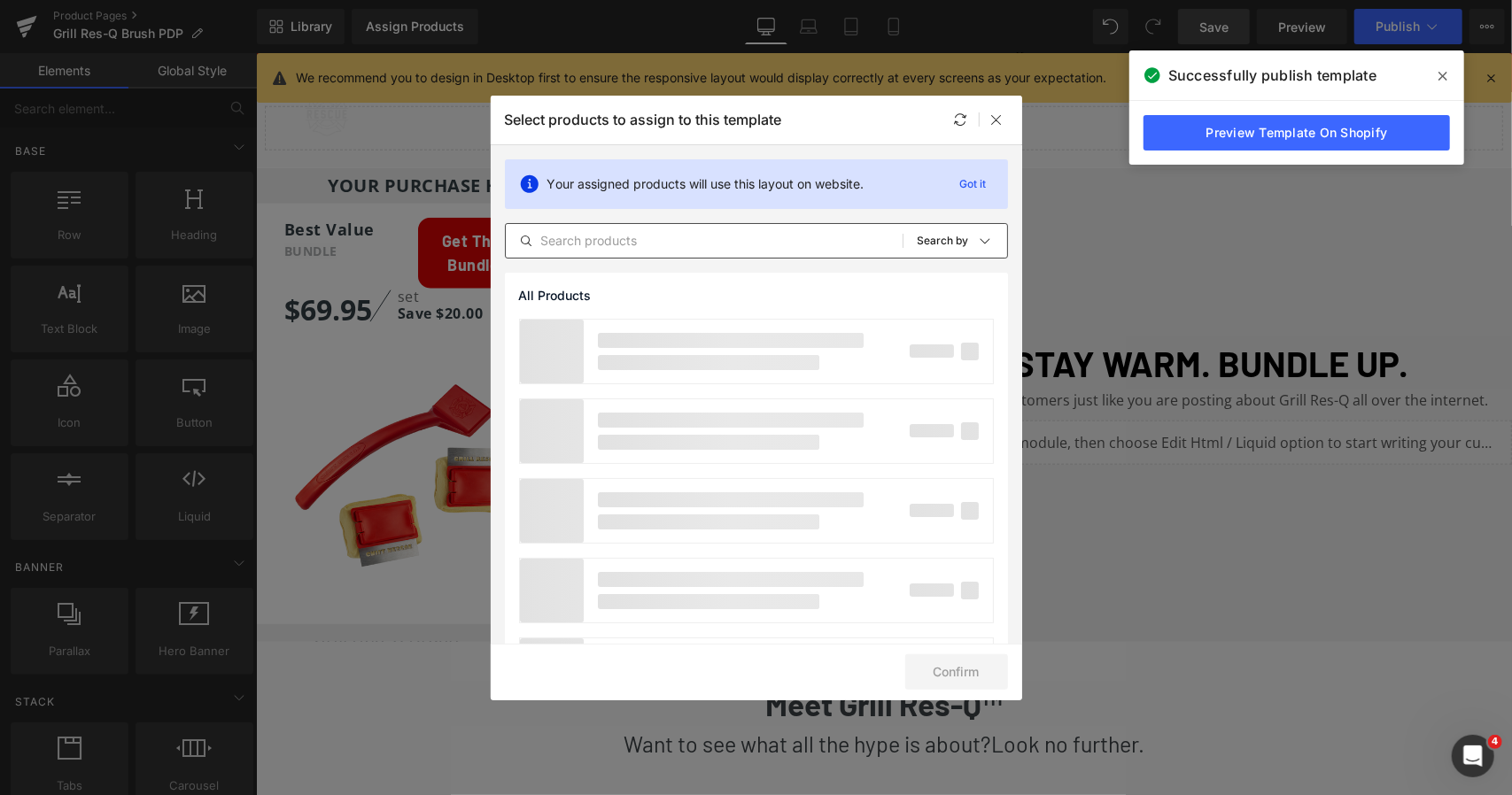
click at [666, 237] on input "text" at bounding box center [704, 241] width 397 height 22
paste input "[URL][DOMAIN_NAME]"
click at [610, 225] on div "rescue All Products Shopify Collections Product Templates Shopify Collections S…" at bounding box center [757, 241] width 503 height 35
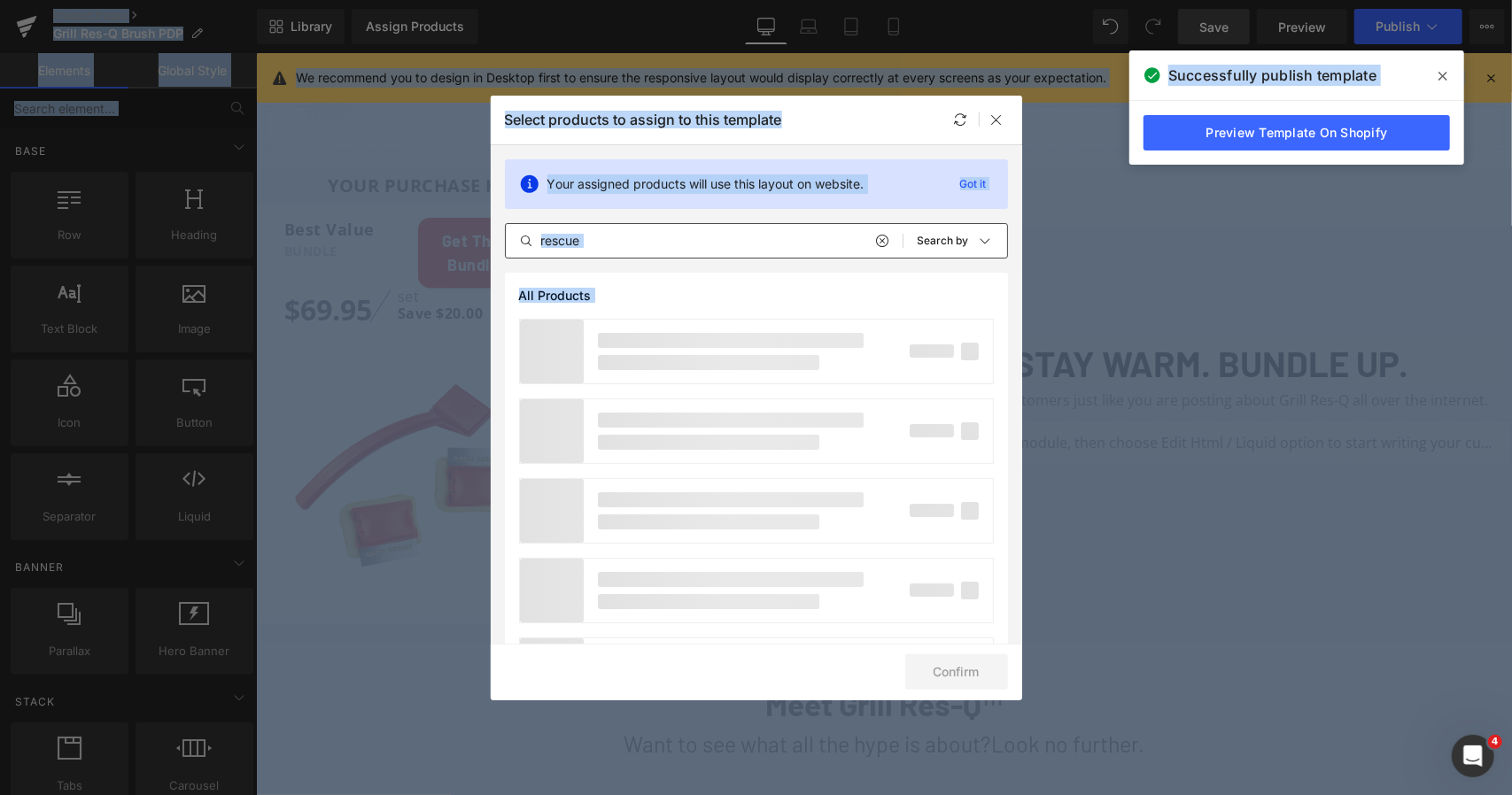
click at [612, 237] on input "rescue" at bounding box center [704, 241] width 397 height 22
click at [614, 243] on input "rescue" at bounding box center [704, 241] width 397 height 22
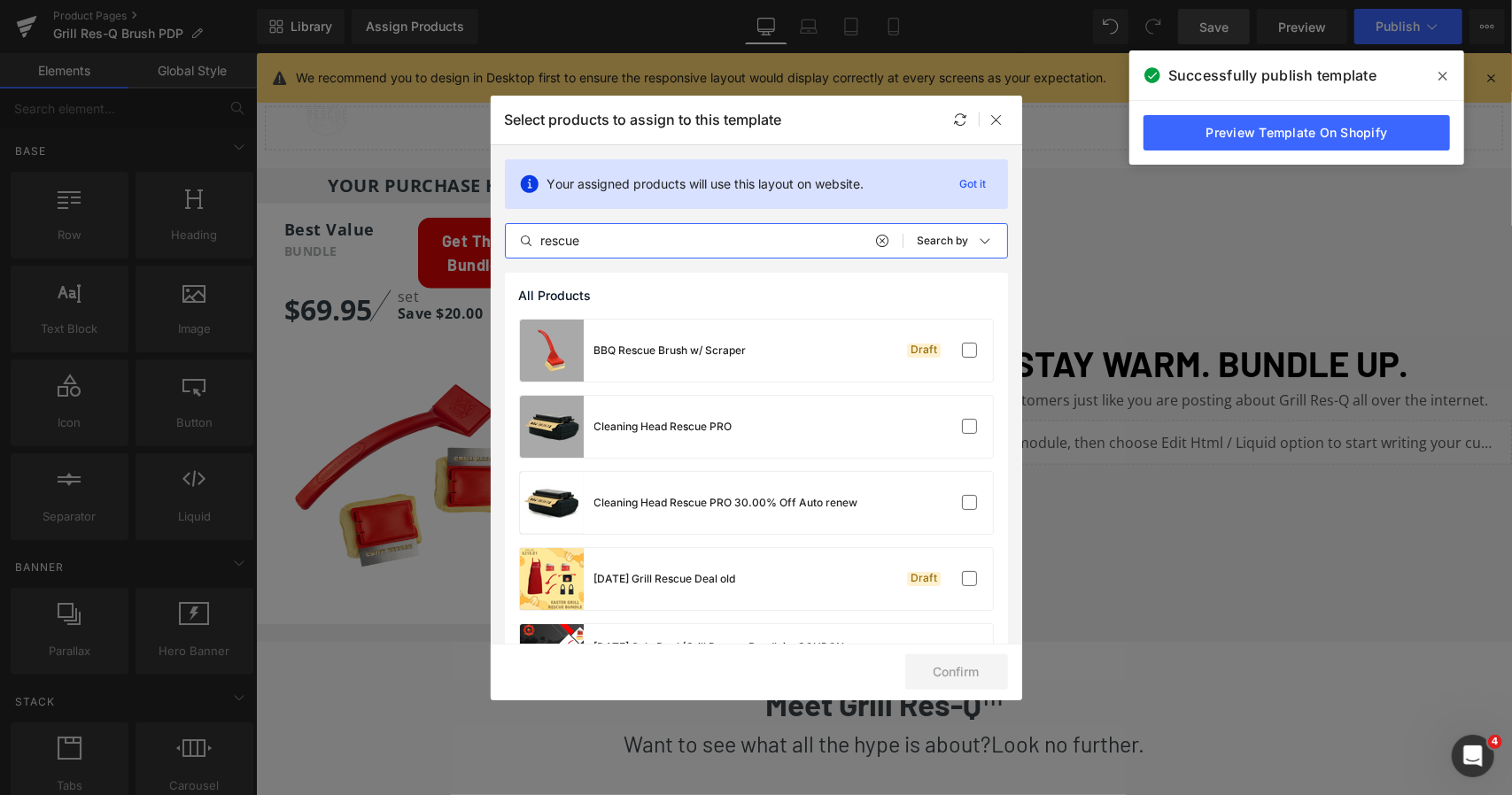
paste input "Grill Res-Q Brush"
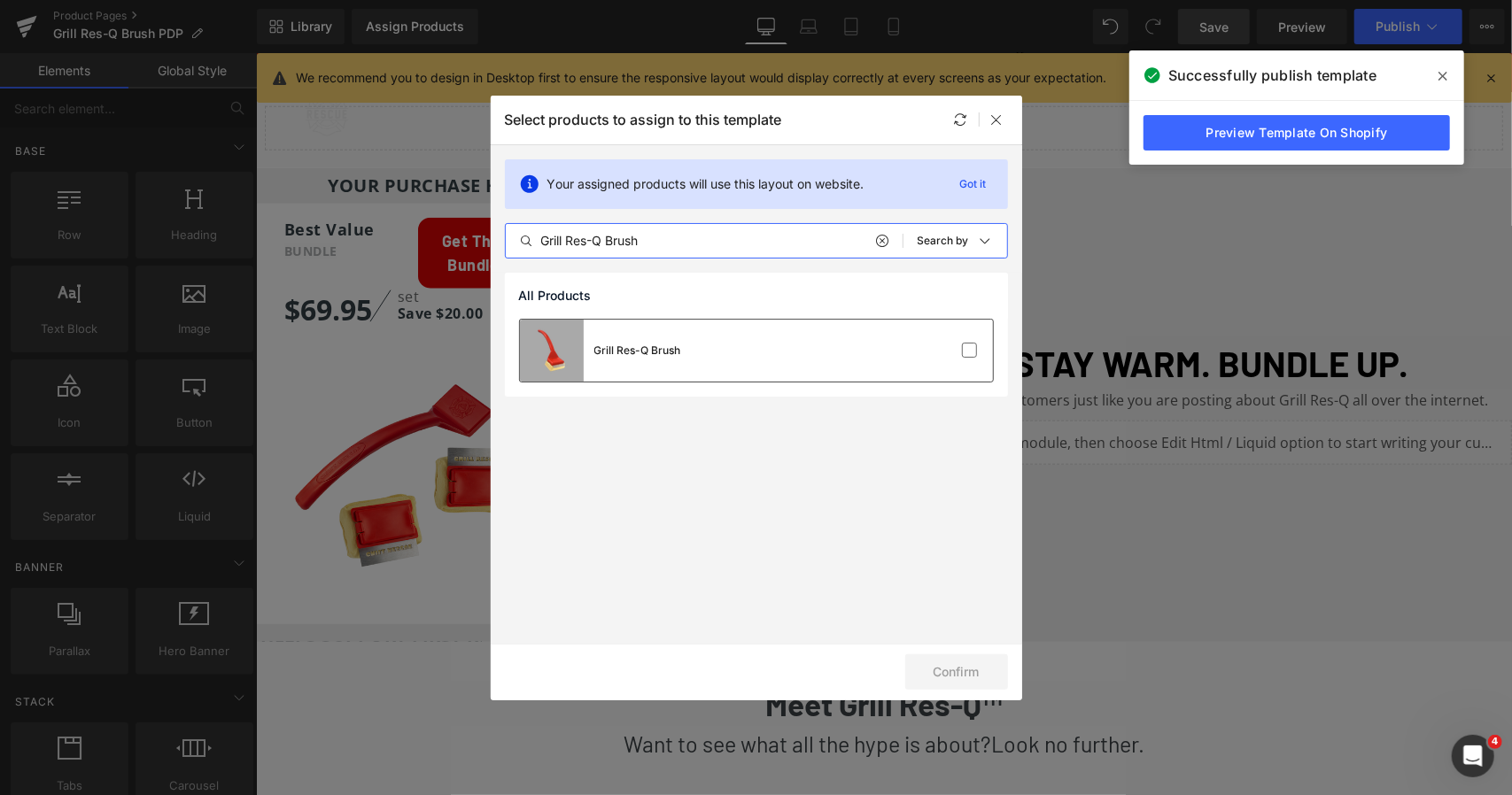
type input "Grill Res-Q Brush"
click at [827, 352] on div "Grill Res-Q Brush" at bounding box center [756, 350] width 473 height 62
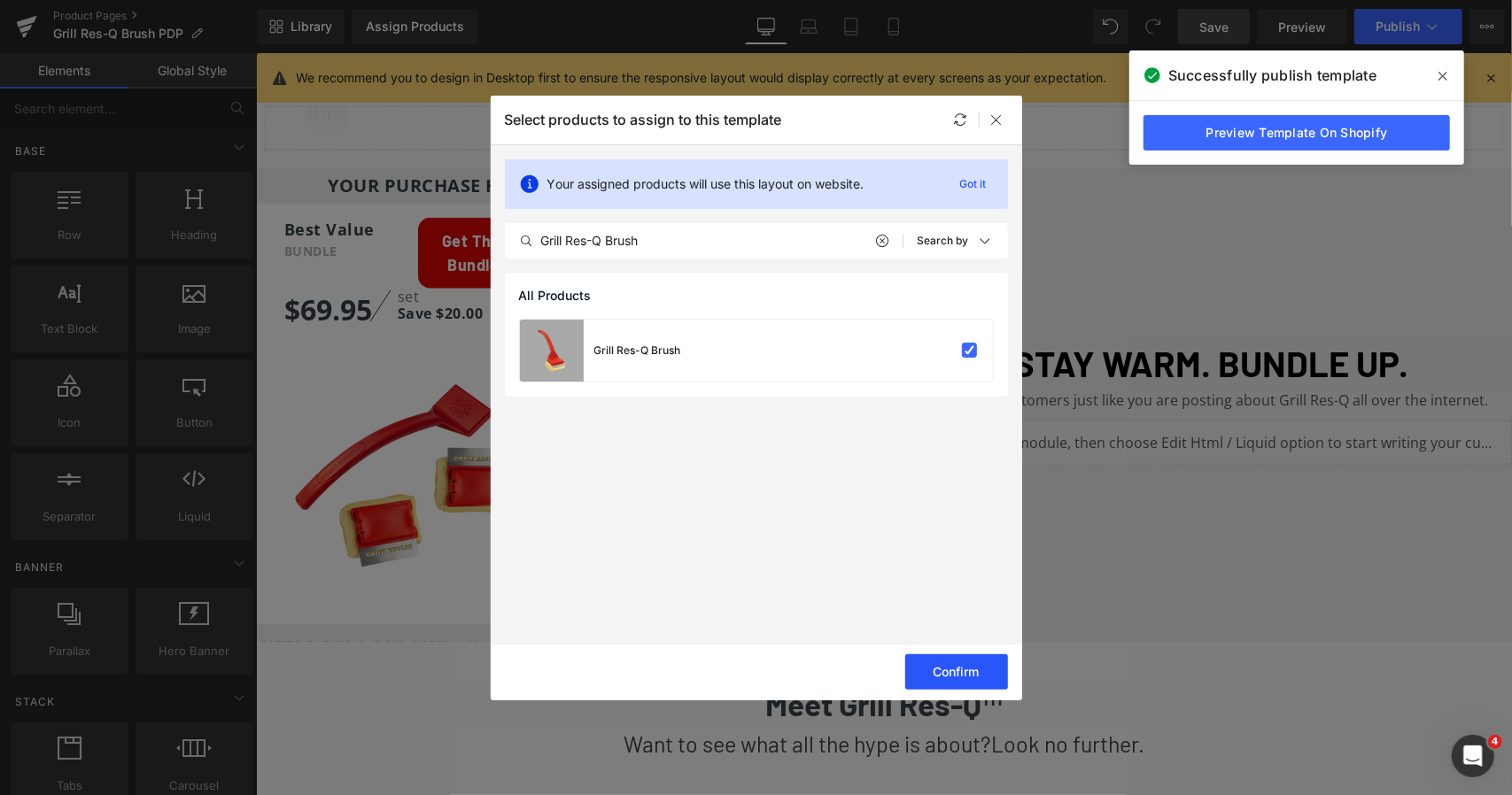
click at [973, 657] on button "Confirm" at bounding box center [957, 672] width 103 height 35
click at [997, 125] on icon at bounding box center [997, 119] width 14 height 14
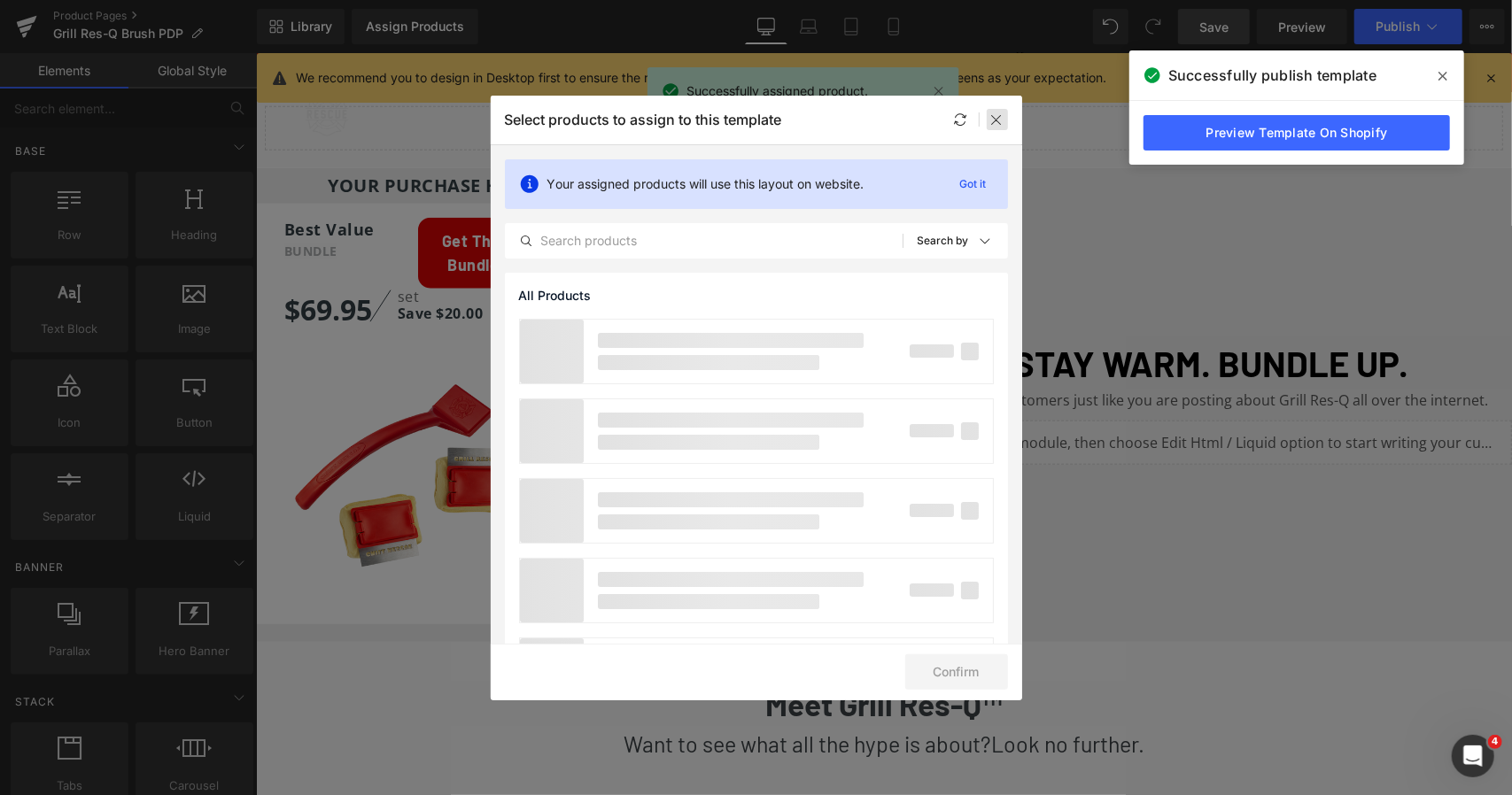
click at [995, 121] on icon at bounding box center [997, 119] width 14 height 14
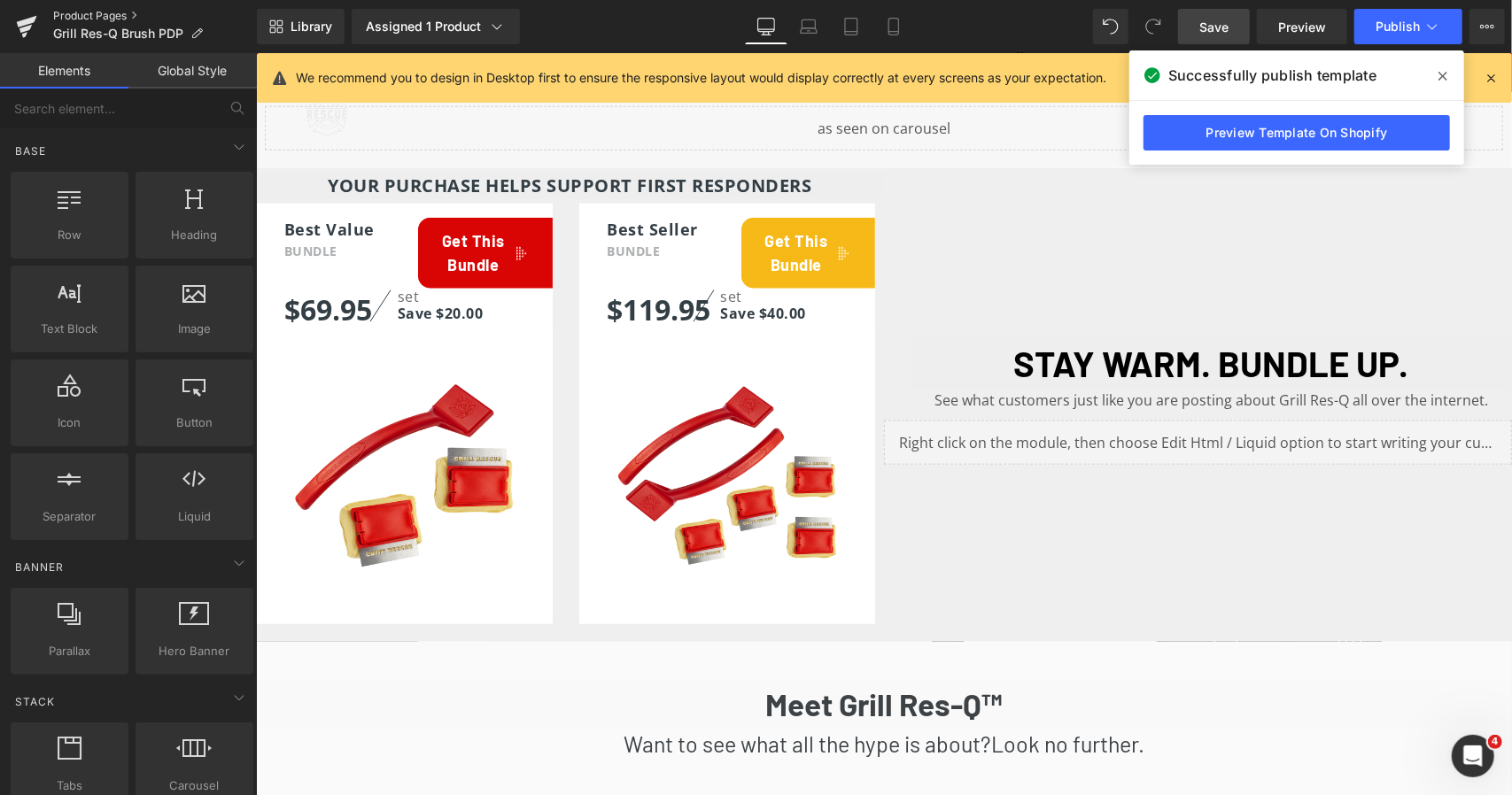
click at [111, 10] on link "Product Pages" at bounding box center [154, 16] width 204 height 14
